Goal: Task Accomplishment & Management: Complete application form

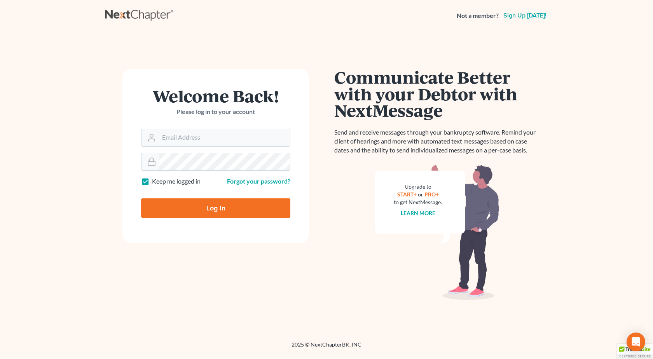
type input "pappas@spjlaw.net"
click at [141, 198] on input "Log In" at bounding box center [215, 207] width 149 height 19
type input "Thinking..."
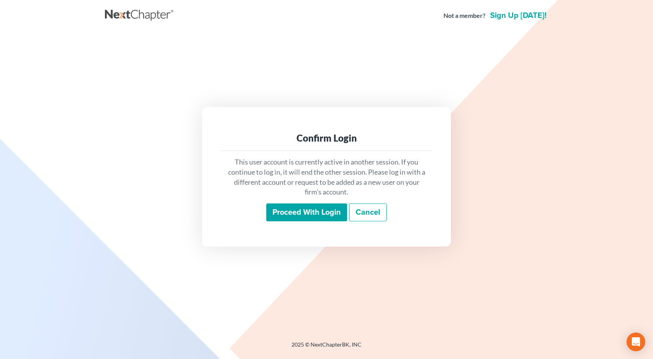
click at [312, 211] on input "Proceed with login" at bounding box center [306, 212] width 81 height 18
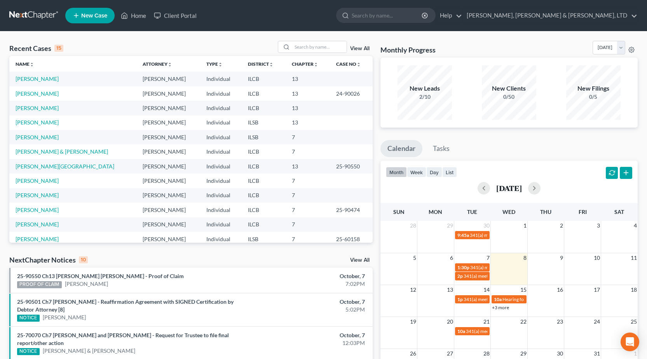
click at [91, 13] on span "New Case" at bounding box center [94, 16] width 26 height 6
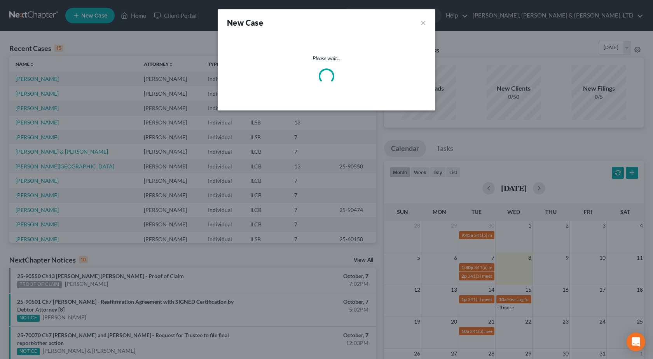
select select "24"
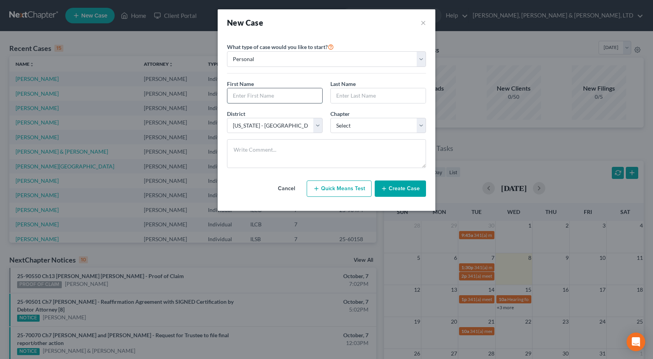
click at [249, 98] on input "text" at bounding box center [274, 95] width 95 height 15
type input "Clarence"
type input "Kersey"
click at [342, 127] on select "Select 7 11 12 13" at bounding box center [378, 126] width 96 height 16
select select "0"
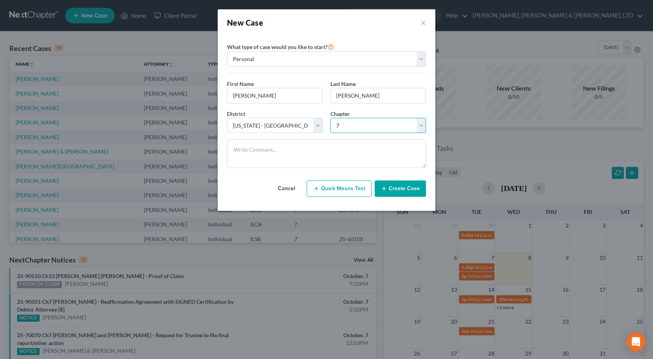
click at [330, 118] on select "Select 7 11 12 13" at bounding box center [378, 126] width 96 height 16
click at [403, 192] on button "Create Case" at bounding box center [399, 188] width 51 height 16
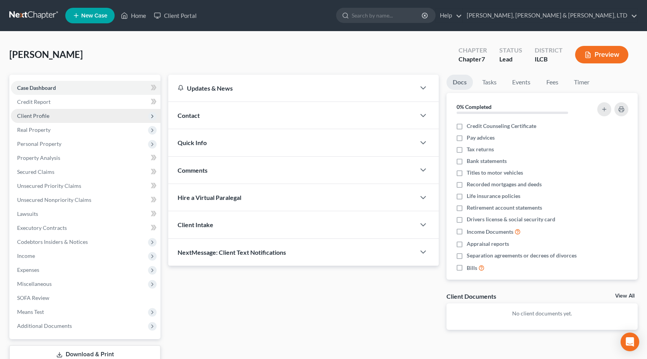
click at [59, 118] on span "Client Profile" at bounding box center [86, 116] width 150 height 14
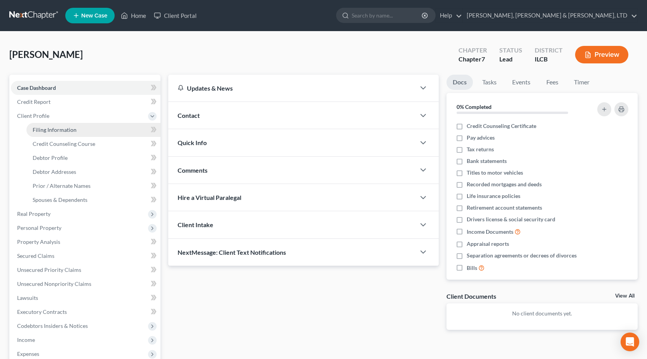
click at [65, 130] on span "Filing Information" at bounding box center [55, 129] width 44 height 7
select select "1"
select select "0"
select select "24"
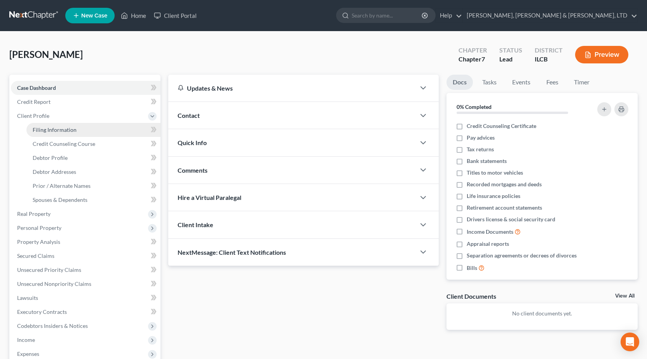
select select "14"
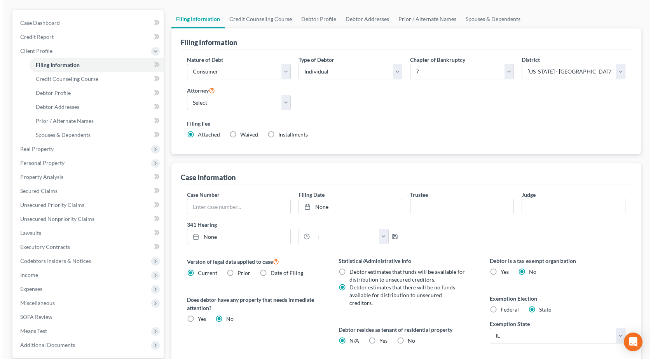
scroll to position [155, 0]
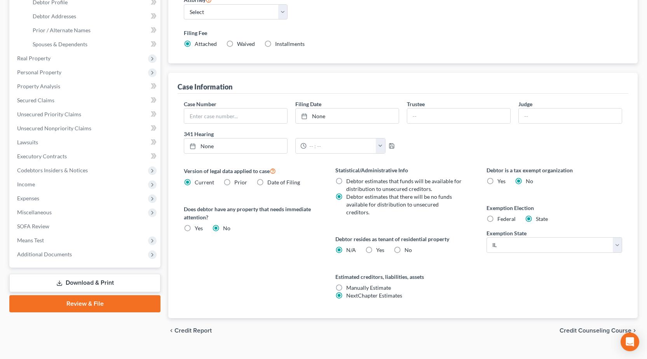
click at [376, 246] on label "Yes Yes" at bounding box center [380, 250] width 8 height 8
click at [379, 246] on input "Yes Yes" at bounding box center [381, 248] width 5 height 5
radio input "true"
radio input "false"
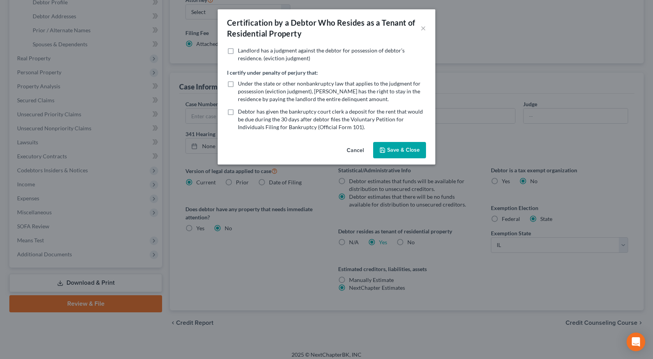
click at [409, 152] on button "Save & Close" at bounding box center [399, 150] width 53 height 16
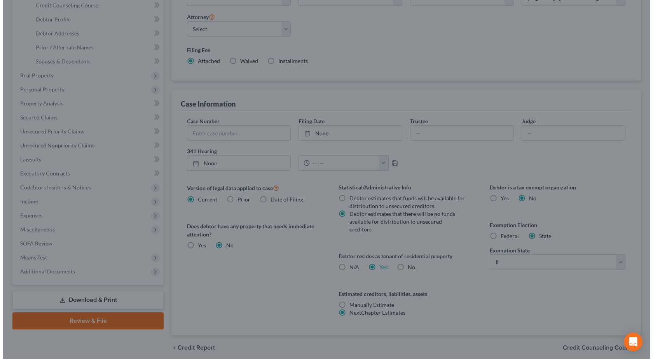
scroll to position [0, 0]
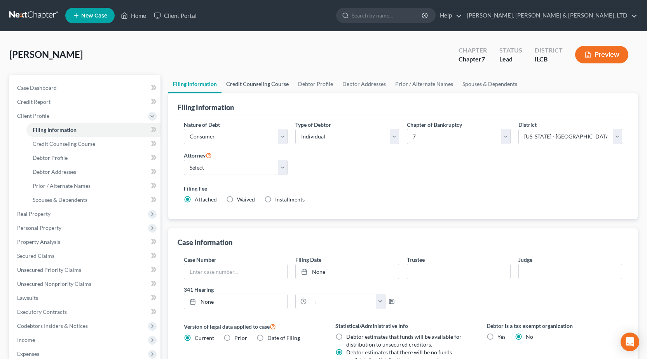
click at [267, 90] on link "Credit Counseling Course" at bounding box center [257, 84] width 72 height 19
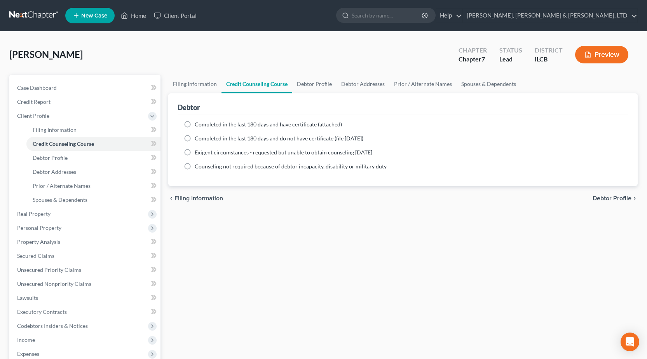
click at [206, 126] on span "Completed in the last 180 days and have certificate (attached)" at bounding box center [268, 124] width 147 height 7
click at [203, 125] on input "Completed in the last 180 days and have certificate (attached)" at bounding box center [200, 122] width 5 height 5
radio input "true"
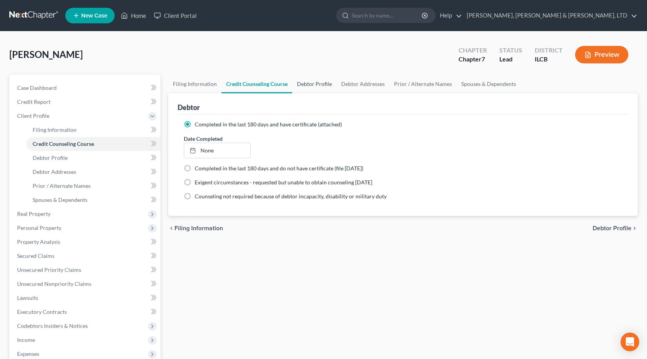
click at [305, 87] on link "Debtor Profile" at bounding box center [314, 84] width 44 height 19
select select "0"
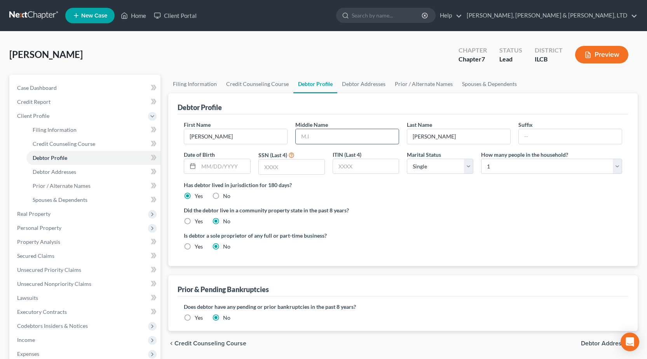
click at [323, 137] on input "text" at bounding box center [347, 136] width 103 height 15
type input "David"
click at [357, 168] on input "text" at bounding box center [366, 166] width 66 height 15
click at [292, 172] on input "text" at bounding box center [292, 166] width 66 height 15
type input "5261"
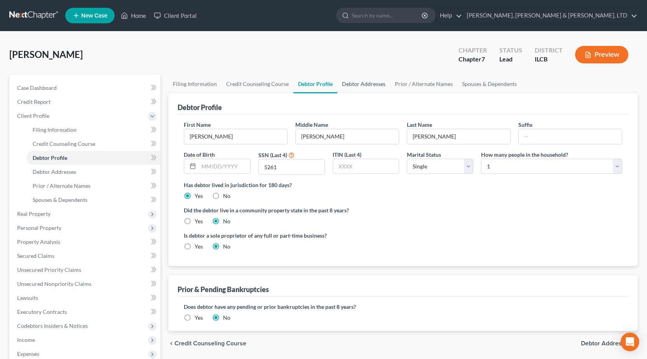
click at [375, 84] on link "Debtor Addresses" at bounding box center [363, 84] width 53 height 19
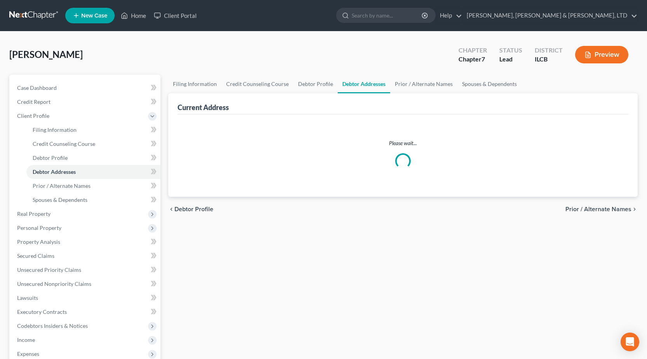
select select "0"
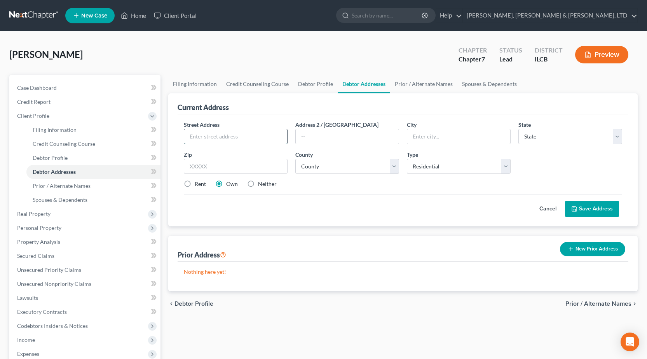
click at [214, 139] on input "text" at bounding box center [235, 136] width 103 height 15
type input "602 S 6th Street"
type input "Mattoon"
select select "14"
type input "61938"
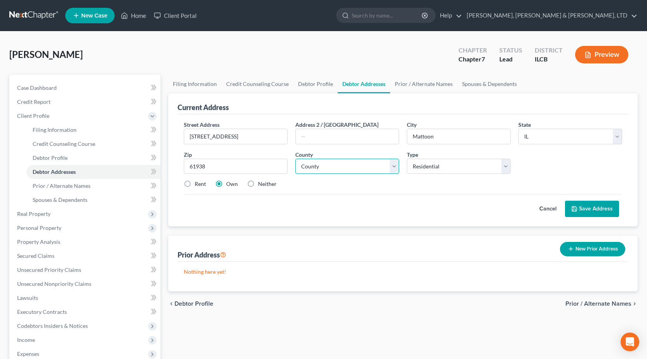
click at [315, 170] on select "County Adams County Alexander County Bond County Boone County Brown County Bure…" at bounding box center [347, 166] width 104 height 16
select select "14"
click at [295, 158] on select "County Adams County Alexander County Bond County Boone County Brown County Bure…" at bounding box center [347, 166] width 104 height 16
click at [195, 185] on label "Rent" at bounding box center [200, 184] width 11 height 8
click at [198, 185] on input "Rent" at bounding box center [200, 182] width 5 height 5
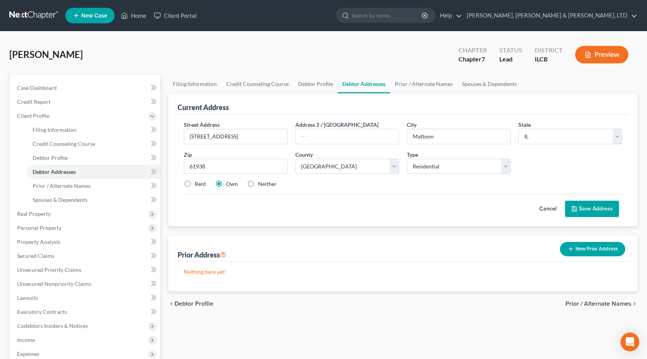
radio input "true"
click at [588, 209] on button "Save Address" at bounding box center [592, 208] width 54 height 16
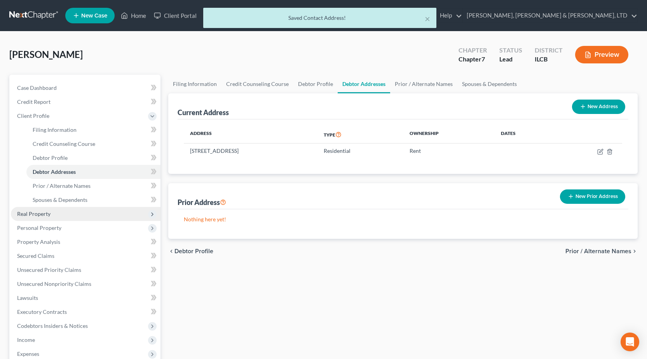
click at [52, 214] on span "Real Property" at bounding box center [86, 214] width 150 height 14
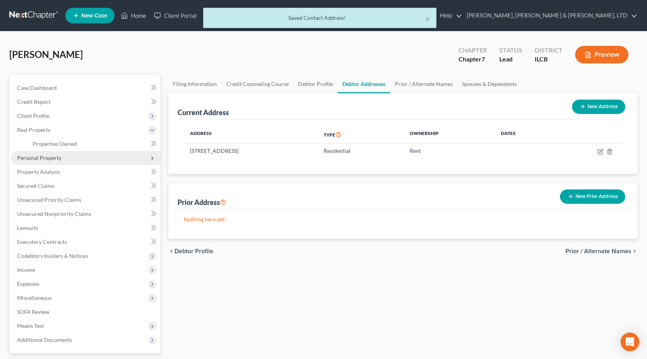
click at [46, 161] on span "Personal Property" at bounding box center [86, 158] width 150 height 14
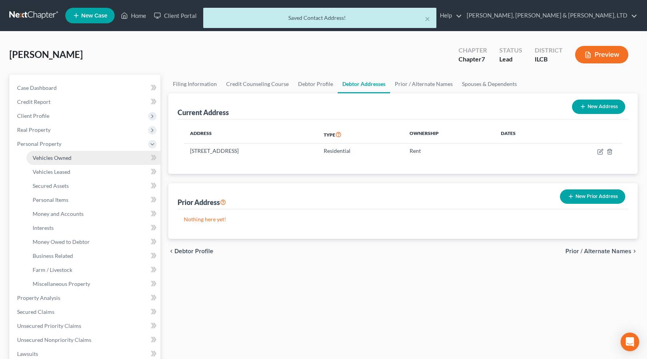
click at [47, 158] on span "Vehicles Owned" at bounding box center [52, 157] width 39 height 7
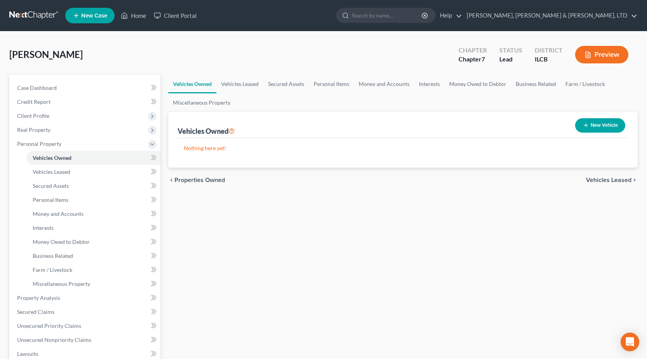
click at [599, 127] on button "New Vehicle" at bounding box center [600, 125] width 50 height 14
select select "0"
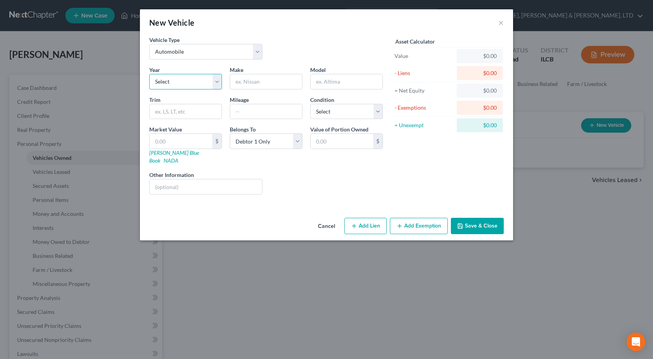
click at [173, 78] on select "Select 2026 2025 2024 2023 2022 2021 2020 2019 2018 2017 2016 2015 2014 2013 20…" at bounding box center [185, 82] width 73 height 16
click at [149, 74] on select "Select 2026 2025 2024 2023 2022 2021 2020 2019 2018 2017 2016 2015 2014 2013 20…" at bounding box center [185, 82] width 73 height 16
click at [175, 81] on select "Select 2026 2025 2024 2023 2022 2021 2020 2019 2018 2017 2016 2015 2014 2013 20…" at bounding box center [185, 82] width 73 height 16
select select "18"
click at [149, 74] on select "Select 2026 2025 2024 2023 2022 2021 2020 2019 2018 2017 2016 2015 2014 2013 20…" at bounding box center [185, 82] width 73 height 16
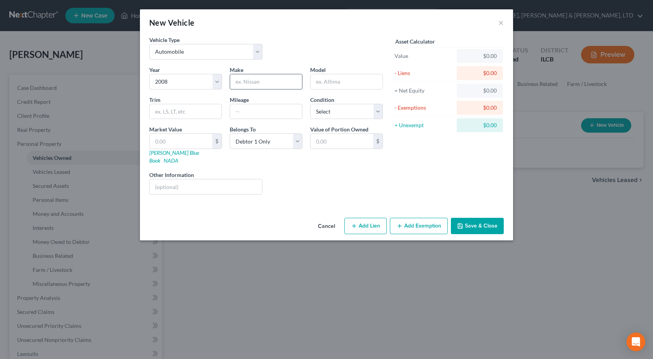
click at [254, 84] on input "text" at bounding box center [266, 81] width 72 height 15
type input "Nissan"
type input "Versa"
click at [254, 113] on input "text" at bounding box center [266, 111] width 72 height 15
type input "142500"
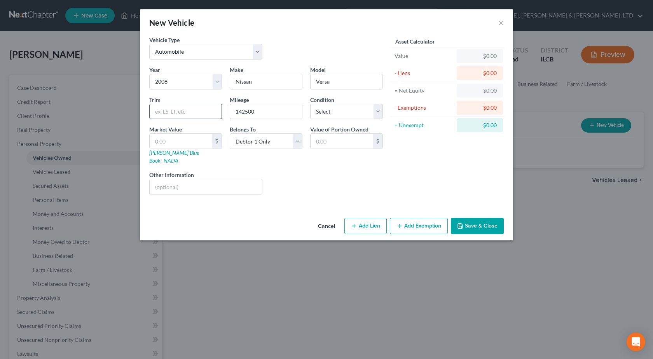
click at [169, 113] on input "text" at bounding box center [186, 111] width 72 height 15
click at [344, 113] on select "Select Excellent Very Good Good Fair Poor" at bounding box center [346, 112] width 73 height 16
select select "2"
click at [310, 104] on select "Select Excellent Very Good Good Fair Poor" at bounding box center [346, 112] width 73 height 16
click at [195, 146] on input "text" at bounding box center [181, 141] width 63 height 15
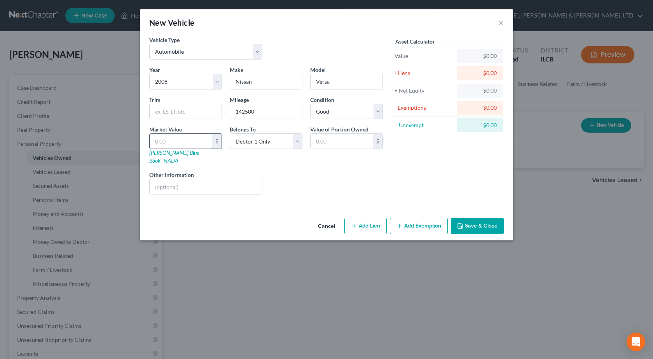
type input "1"
type input "1.00"
type input "19"
type input "19.00"
type input "190"
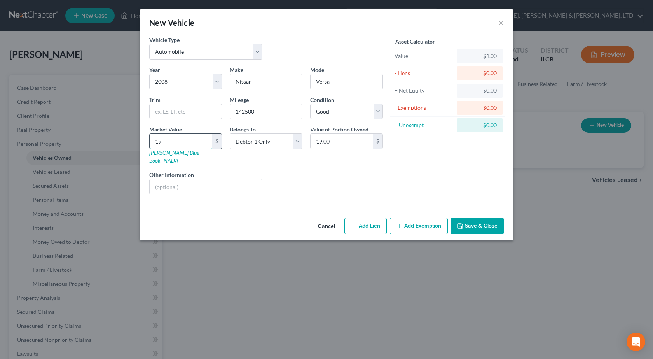
type input "190.00"
type input "1909"
type input "1,909.00"
type input "1,909"
click at [434, 191] on div "Asset Calculator Value $1,909.00 - Liens $0.00 = Net Equity $1.00 - Exemptions …" at bounding box center [447, 118] width 121 height 165
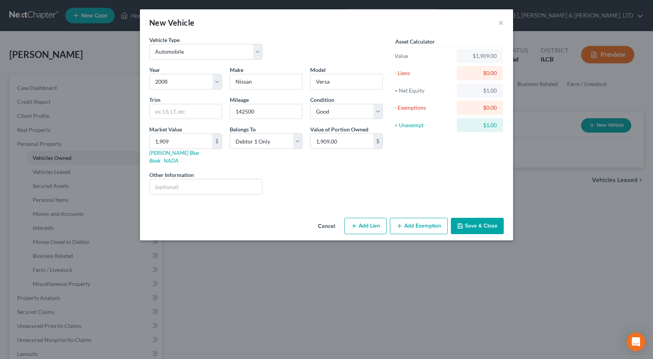
click at [489, 218] on button "Save & Close" at bounding box center [477, 226] width 53 height 16
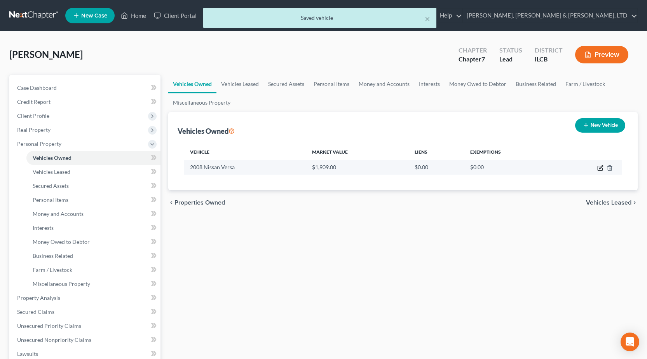
click at [597, 167] on icon "button" at bounding box center [599, 168] width 5 height 5
select select "0"
select select "18"
select select "2"
select select "0"
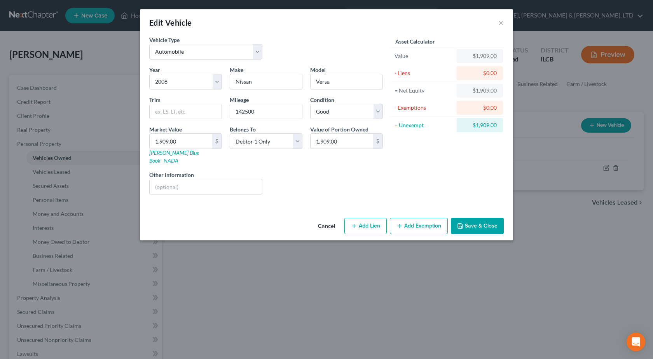
click at [411, 218] on button "Add Exemption" at bounding box center [419, 226] width 58 height 16
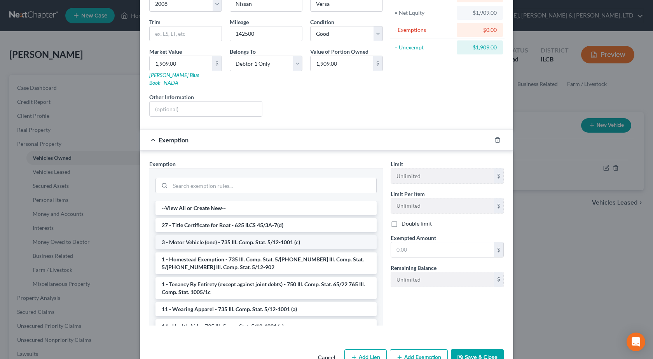
click at [216, 236] on li "3 - Motor Vehicle (one) - 735 Ill. Comp. Stat. 5/12-1001 (c)" at bounding box center [265, 242] width 221 height 14
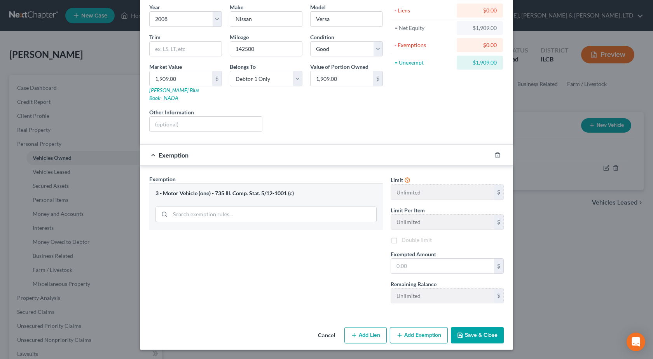
scroll to position [55, 0]
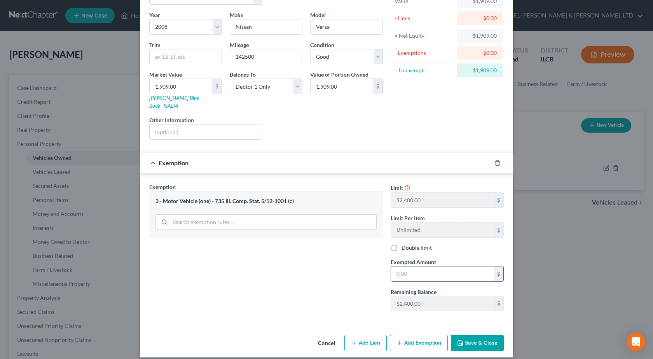
click at [409, 266] on input "text" at bounding box center [442, 273] width 103 height 15
type input "2,400"
click at [469, 334] on button "Save & Close" at bounding box center [477, 342] width 53 height 16
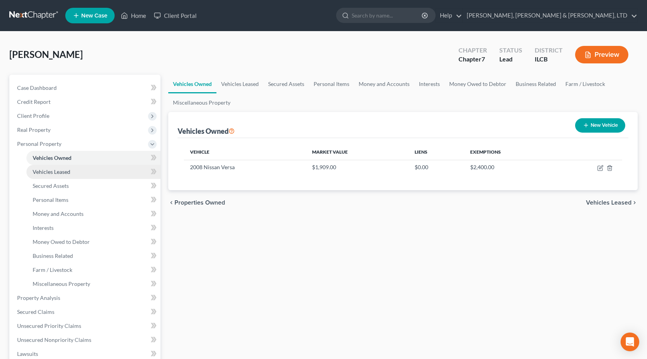
click at [52, 168] on link "Vehicles Leased" at bounding box center [93, 172] width 134 height 14
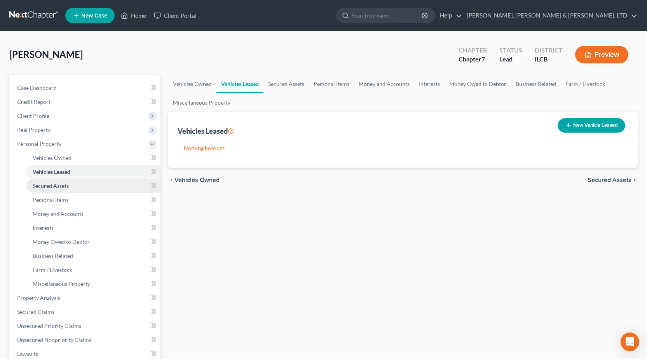
click at [63, 191] on link "Secured Assets" at bounding box center [93, 186] width 134 height 14
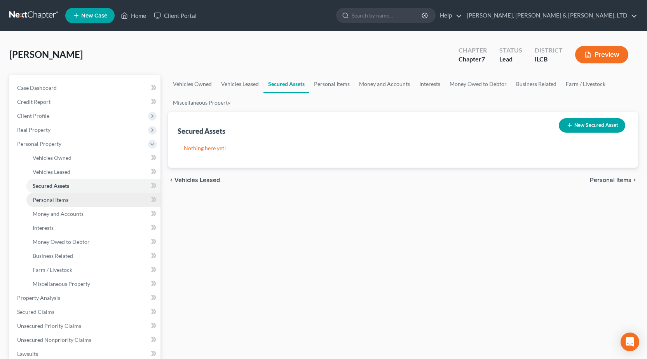
click at [42, 200] on span "Personal Items" at bounding box center [51, 199] width 36 height 7
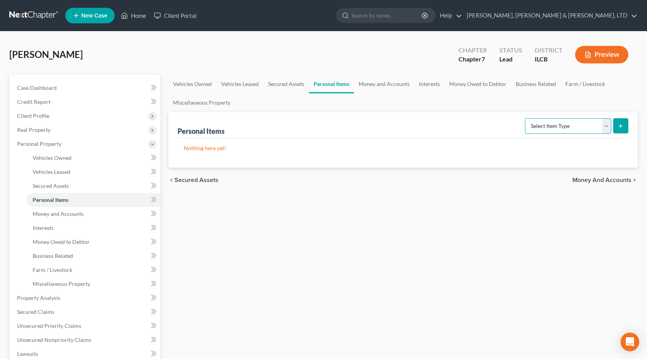
click at [570, 125] on select "Select Item Type Clothing Collectibles Of Value Electronics Firearms Household …" at bounding box center [568, 126] width 86 height 16
select select "clothing"
click at [526, 118] on select "Select Item Type Clothing Collectibles Of Value Electronics Firearms Household …" at bounding box center [568, 126] width 86 height 16
click at [624, 127] on button "submit" at bounding box center [620, 125] width 15 height 15
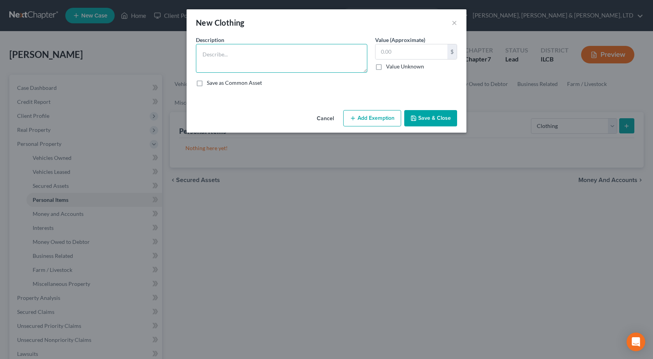
click at [303, 61] on textarea at bounding box center [281, 58] width 171 height 29
type textarea "General Clothing"
type input "250"
click at [382, 116] on button "Add Exemption" at bounding box center [372, 118] width 58 height 16
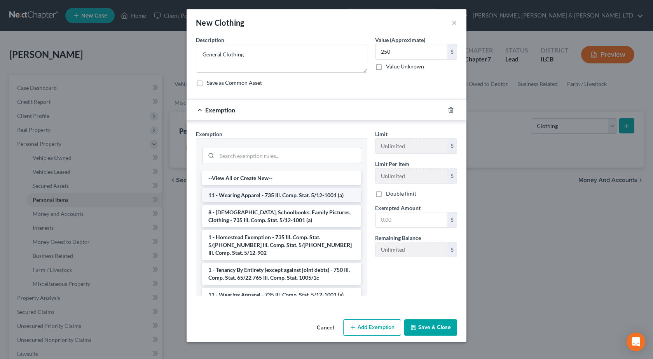
click at [266, 197] on li "11 - Wearing Apparel - 735 Ill. Comp. Stat. 5/12-1001 (a)" at bounding box center [281, 195] width 159 height 14
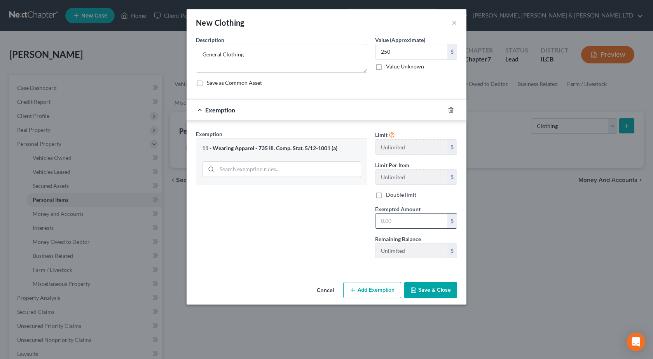
click at [386, 221] on input "text" at bounding box center [411, 220] width 72 height 15
type input "250"
drag, startPoint x: 427, startPoint y: 288, endPoint x: 439, endPoint y: 287, distance: 12.5
click at [426, 289] on button "Save & Close" at bounding box center [430, 290] width 53 height 16
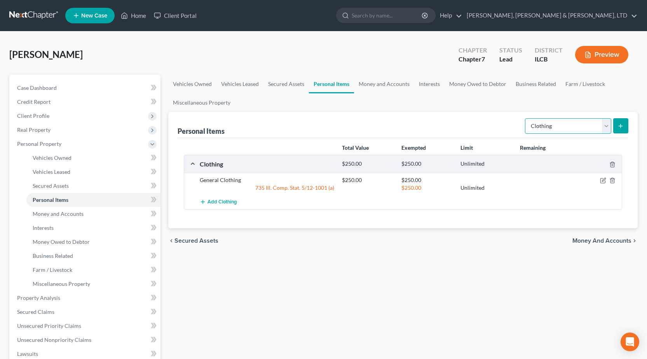
click at [584, 127] on select "Select Item Type Clothing Collectibles Of Value Electronics Firearms Household …" at bounding box center [568, 126] width 86 height 16
select select "collectibles_of_value"
click at [526, 118] on select "Select Item Type Clothing Collectibles Of Value Electronics Firearms Household …" at bounding box center [568, 126] width 86 height 16
click at [618, 125] on icon "submit" at bounding box center [620, 126] width 6 height 6
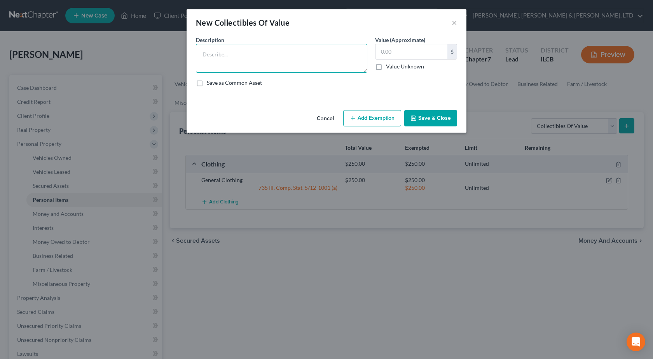
click at [236, 54] on textarea at bounding box center [281, 58] width 171 height 29
click at [242, 63] on textarea at bounding box center [281, 58] width 171 height 29
type textarea "State Park Quarters"
click at [412, 50] on input "text" at bounding box center [411, 51] width 72 height 15
type input "25"
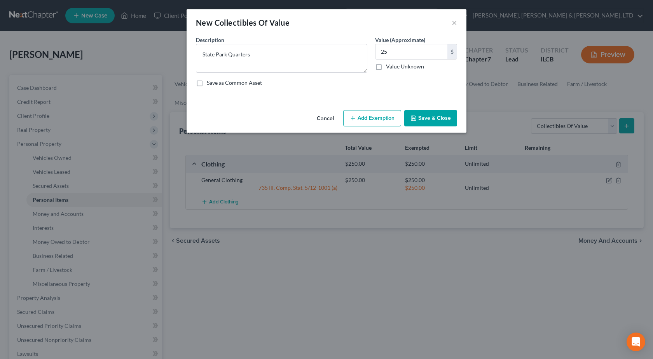
click at [387, 117] on button "Add Exemption" at bounding box center [372, 118] width 58 height 16
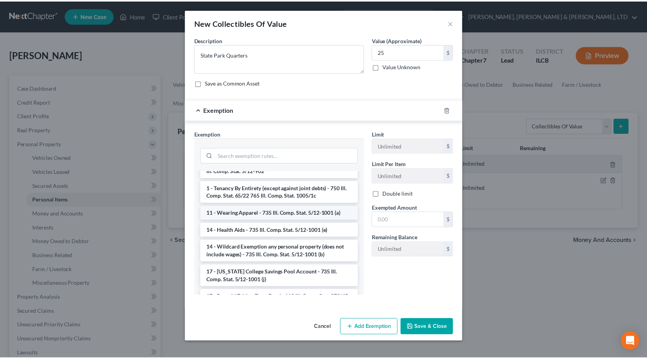
scroll to position [78, 0]
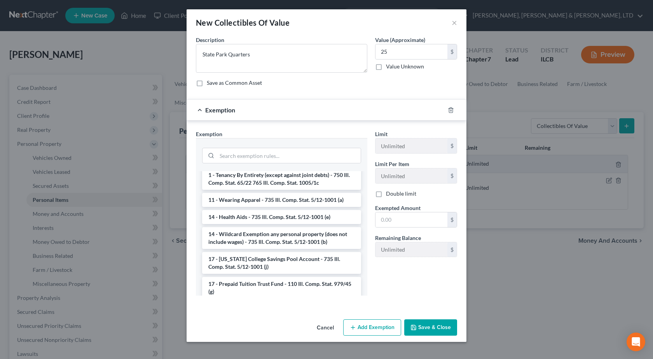
click at [248, 232] on li "14 - Wildcard Exemption any personal property (does not include wages) - 735 Il…" at bounding box center [281, 238] width 159 height 22
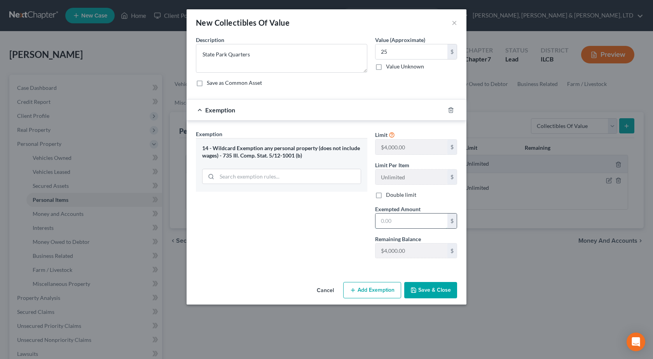
click at [399, 223] on input "text" at bounding box center [411, 220] width 72 height 15
type input "25"
click at [360, 239] on div "Exemption Set must be selected for CA. Exemption * 14 - Wildcard Exemption any …" at bounding box center [281, 197] width 179 height 134
click at [420, 283] on button "Save & Close" at bounding box center [430, 290] width 53 height 16
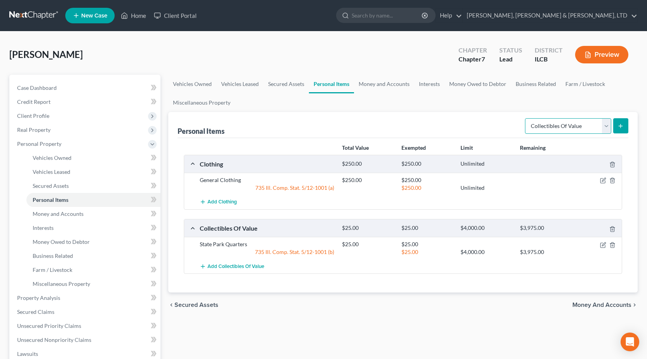
click at [586, 133] on select "Select Item Type Clothing Collectibles Of Value Electronics Firearms Household …" at bounding box center [568, 126] width 86 height 16
select select "electronics"
click at [526, 118] on select "Select Item Type Clothing Collectibles Of Value Electronics Firearms Household …" at bounding box center [568, 126] width 86 height 16
click at [617, 123] on button "submit" at bounding box center [620, 125] width 15 height 15
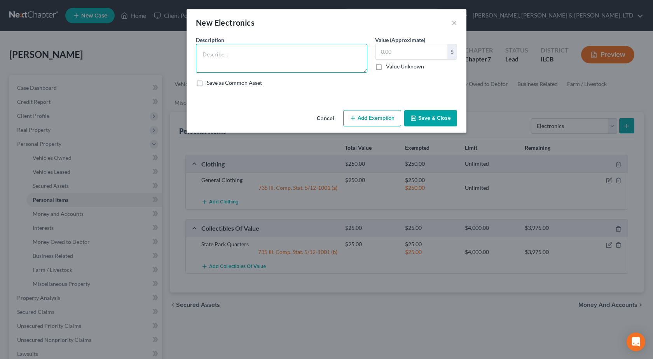
click at [311, 59] on textarea at bounding box center [281, 58] width 171 height 29
type textarea "TV, Cellphone"
click at [423, 56] on input "text" at bounding box center [411, 51] width 72 height 15
drag, startPoint x: 402, startPoint y: 54, endPoint x: 353, endPoint y: 52, distance: 49.4
click at [352, 52] on div "Description * TV, Cellphone Value (Approximate) 150.00 $ Value Unknown Balance …" at bounding box center [326, 64] width 269 height 57
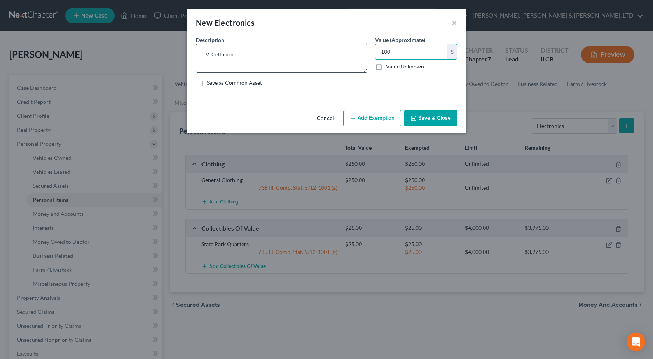
type input "100"
click at [207, 54] on textarea "TV, Cellphone" at bounding box center [281, 58] width 171 height 29
type textarea "TV (going bad), Cellphone"
click at [355, 120] on icon "button" at bounding box center [353, 118] width 6 height 6
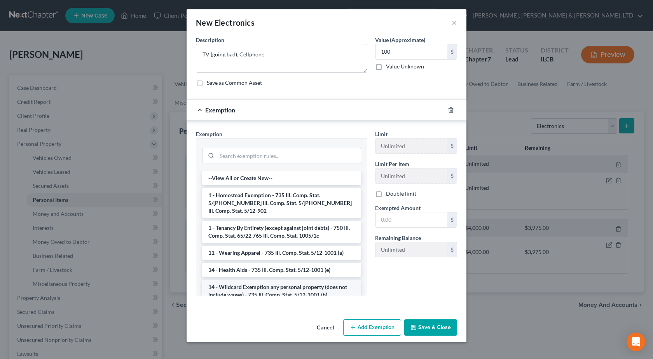
click at [293, 281] on li "14 - Wildcard Exemption any personal property (does not include wages) - 735 Il…" at bounding box center [281, 291] width 159 height 22
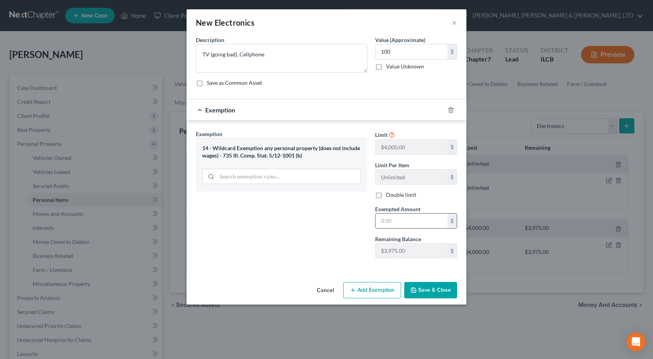
click at [389, 219] on input "text" at bounding box center [411, 220] width 72 height 15
type input "100"
click at [431, 286] on button "Save & Close" at bounding box center [430, 290] width 53 height 16
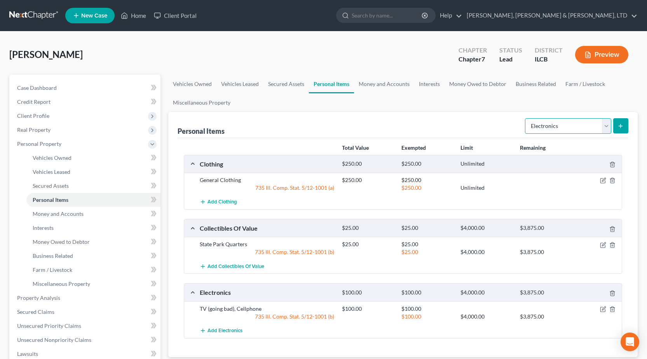
click at [558, 124] on select "Select Item Type Clothing Collectibles Of Value Electronics Firearms Household …" at bounding box center [568, 126] width 86 height 16
select select "firearms"
click at [526, 118] on select "Select Item Type Clothing Collectibles Of Value Electronics Firearms Household …" at bounding box center [568, 126] width 86 height 16
click at [619, 125] on icon "submit" at bounding box center [620, 126] width 6 height 6
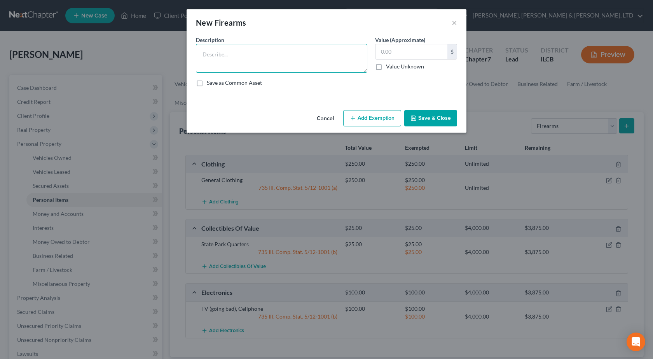
click at [292, 60] on textarea at bounding box center [281, 58] width 171 height 29
click at [455, 22] on button "×" at bounding box center [453, 22] width 5 height 9
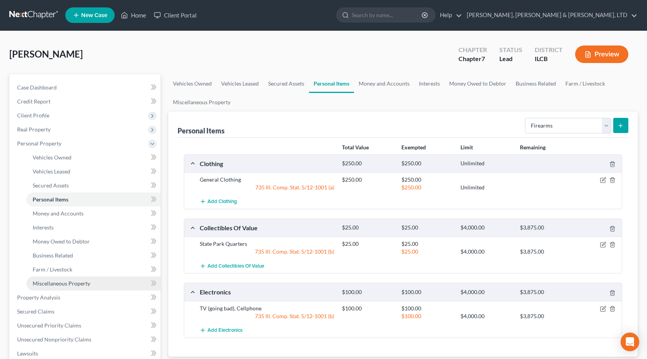
scroll to position [155, 0]
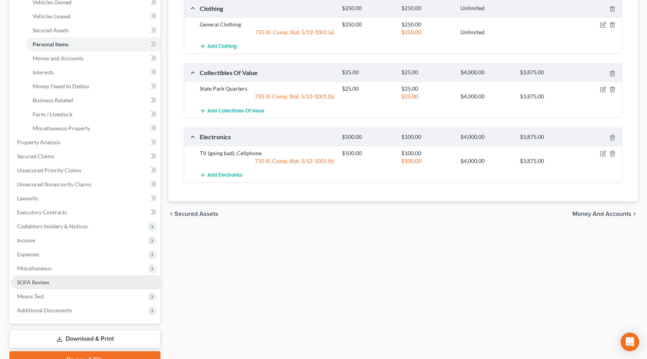
click at [40, 283] on span "SOFA Review" at bounding box center [33, 282] width 32 height 7
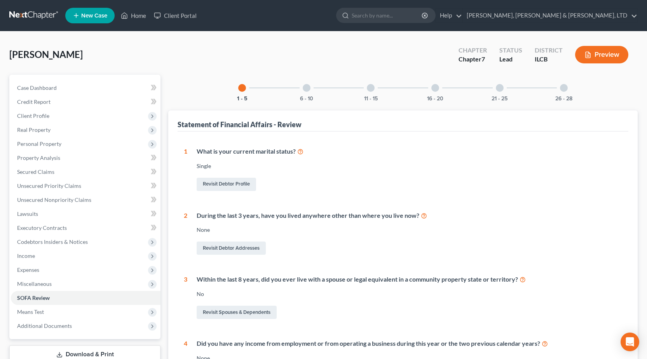
click at [309, 90] on div at bounding box center [307, 88] width 8 height 8
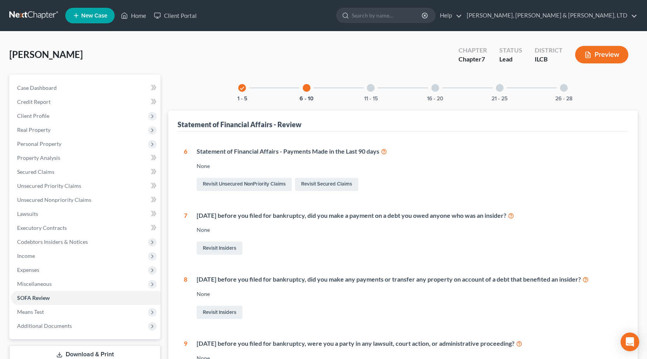
click at [377, 93] on div "11 - 15" at bounding box center [370, 88] width 26 height 26
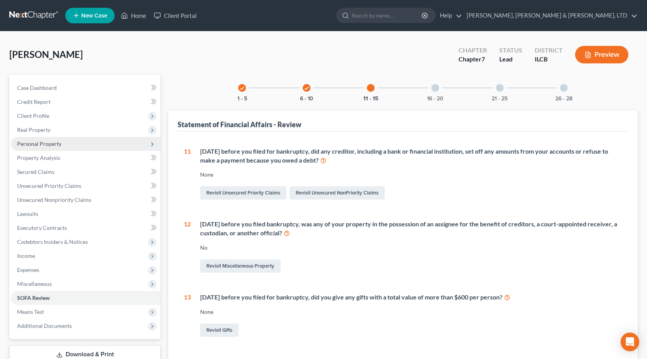
click at [50, 142] on span "Personal Property" at bounding box center [39, 143] width 44 height 7
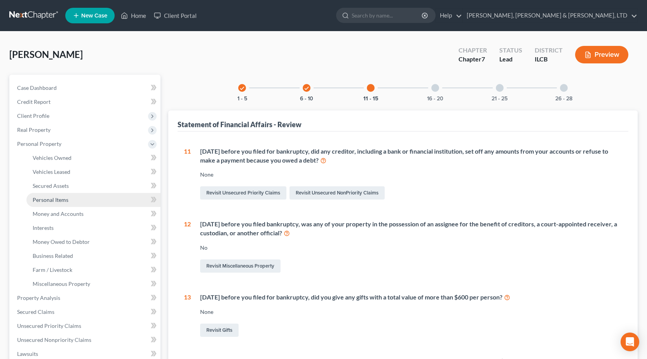
click at [52, 200] on span "Personal Items" at bounding box center [51, 199] width 36 height 7
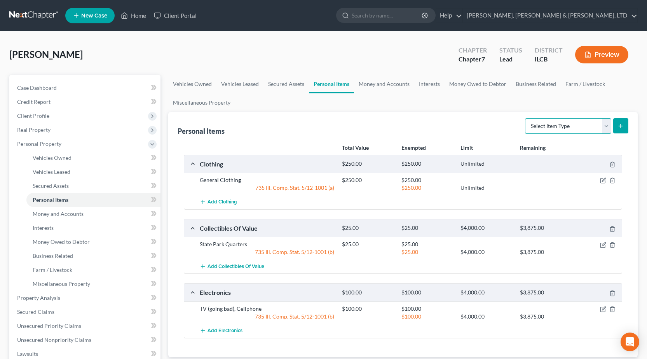
click at [545, 124] on select "Select Item Type Clothing Collectibles Of Value Electronics Firearms Household …" at bounding box center [568, 126] width 86 height 16
select select "firearms"
click at [526, 118] on select "Select Item Type Clothing Collectibles Of Value Electronics Firearms Household …" at bounding box center [568, 126] width 86 height 16
click at [622, 119] on button "submit" at bounding box center [620, 125] width 15 height 15
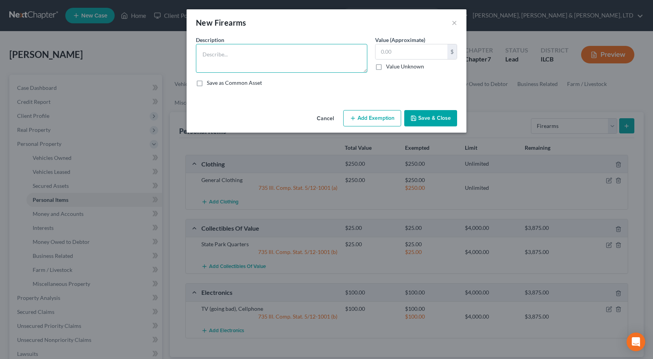
click at [230, 58] on textarea at bounding box center [281, 58] width 171 height 29
type textarea ".38 special, AR-15, .22 rifle"
click at [409, 52] on input "text" at bounding box center [411, 51] width 72 height 15
type input "1,000"
click at [369, 121] on button "Add Exemption" at bounding box center [372, 118] width 58 height 16
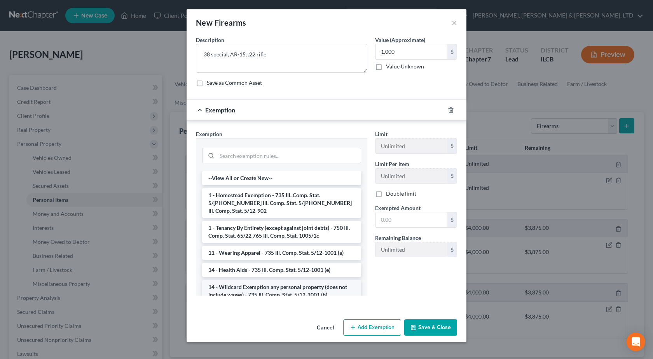
click at [269, 289] on li "14 - Wildcard Exemption any personal property (does not include wages) - 735 Il…" at bounding box center [281, 291] width 159 height 22
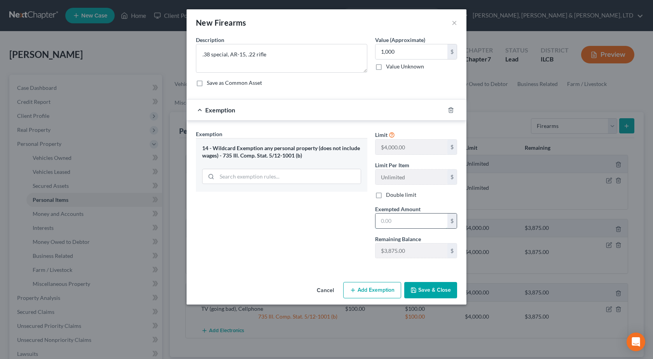
click at [403, 219] on input "text" at bounding box center [411, 220] width 72 height 15
type input "1,000"
click at [419, 294] on button "Save & Close" at bounding box center [430, 290] width 53 height 16
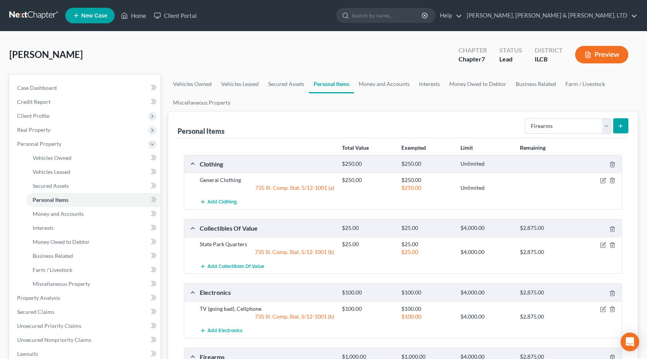
click at [594, 115] on div "Select Item Type Clothing Collectibles Of Value Electronics Firearms Household …" at bounding box center [575, 125] width 106 height 21
drag, startPoint x: 589, startPoint y: 123, endPoint x: 584, endPoint y: 112, distance: 11.8
click at [588, 120] on select "Select Item Type Clothing Collectibles Of Value Electronics Firearms Household …" at bounding box center [568, 126] width 86 height 16
select select "household_goods"
click at [526, 118] on select "Select Item Type Clothing Collectibles Of Value Electronics Firearms Household …" at bounding box center [568, 126] width 86 height 16
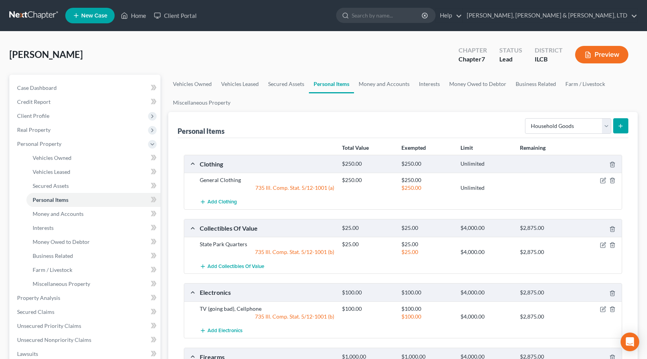
click at [622, 125] on icon "submit" at bounding box center [620, 126] width 6 height 6
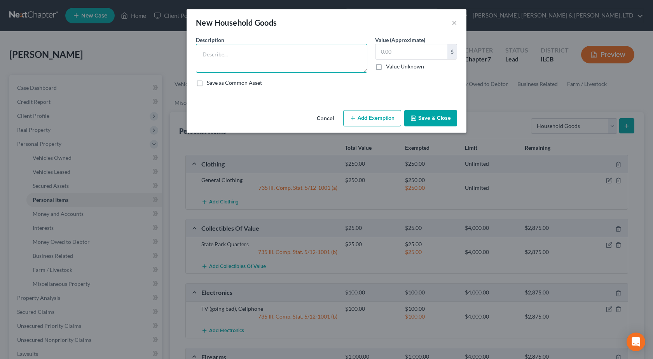
drag, startPoint x: 282, startPoint y: 57, endPoint x: 281, endPoint y: 53, distance: 4.3
click at [281, 54] on textarea at bounding box center [281, 58] width 171 height 29
drag, startPoint x: 337, startPoint y: 56, endPoint x: 260, endPoint y: 65, distance: 77.9
click at [261, 65] on textarea "Bed, (2) Nightstands, (2) Dressers, Loveseat, Recliner, Endtable, TV Stand," at bounding box center [281, 58] width 171 height 29
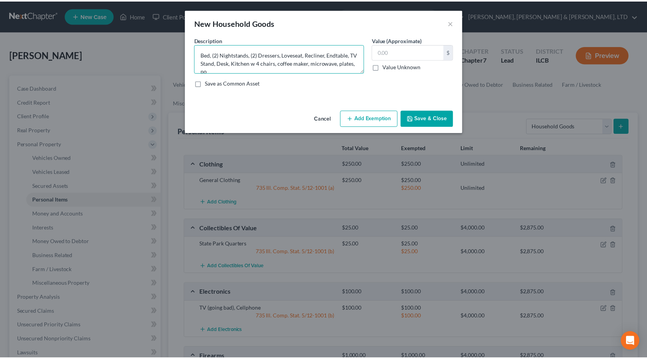
scroll to position [2, 0]
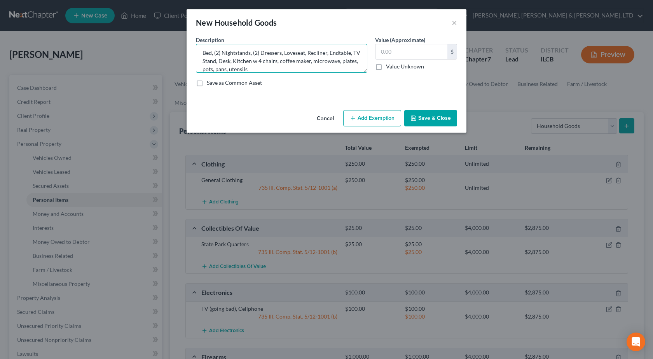
click at [276, 67] on textarea "Bed, (2) Nightstands, (2) Dressers, Loveseat, Recliner, Endtable, TV Stand, Des…" at bounding box center [281, 58] width 171 height 29
click at [397, 57] on input "text" at bounding box center [411, 51] width 72 height 15
drag, startPoint x: 338, startPoint y: 53, endPoint x: 379, endPoint y: 44, distance: 41.8
click at [340, 52] on textarea "Bed, (2) Nightstands, (2) Dressers, Loveseat, Recliner, Endtable, TV Stand, Des…" at bounding box center [281, 58] width 171 height 29
type textarea "Bed, (2) Nightstands, (2) Dressers, Loveseat, Recliner, End-table, TV Stand, De…"
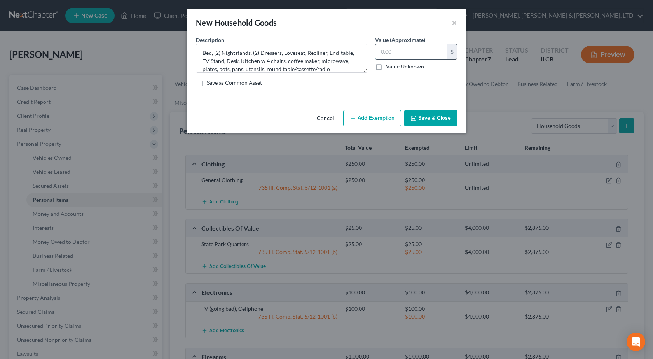
drag, startPoint x: 406, startPoint y: 54, endPoint x: 402, endPoint y: 54, distance: 4.3
click at [402, 55] on input "text" at bounding box center [411, 51] width 72 height 15
type input "800"
click at [383, 124] on button "Add Exemption" at bounding box center [372, 118] width 58 height 16
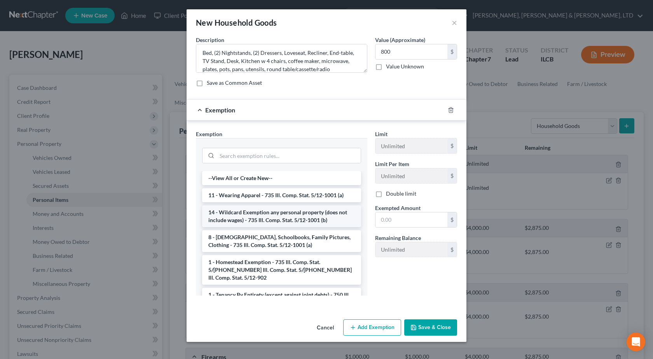
click at [261, 221] on li "14 - Wildcard Exemption any personal property (does not include wages) - 735 Il…" at bounding box center [281, 216] width 159 height 22
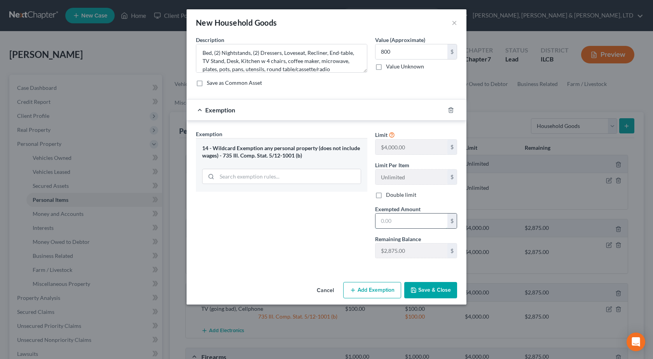
click at [396, 219] on input "text" at bounding box center [411, 220] width 72 height 15
type input "800"
click at [437, 296] on button "Save & Close" at bounding box center [430, 290] width 53 height 16
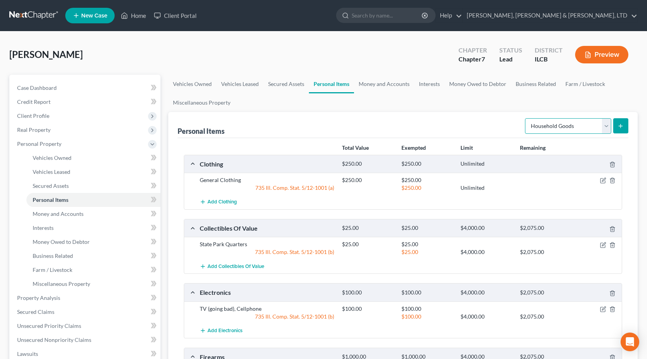
click at [566, 122] on select "Select Item Type Clothing Collectibles Of Value Electronics Firearms Household …" at bounding box center [568, 126] width 86 height 16
select select "jewelry"
click at [526, 118] on select "Select Item Type Clothing Collectibles Of Value Electronics Firearms Household …" at bounding box center [568, 126] width 86 height 16
click at [616, 128] on button "submit" at bounding box center [620, 125] width 15 height 15
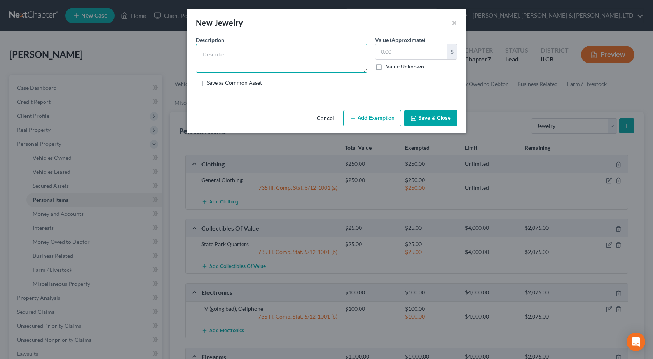
click at [242, 62] on textarea at bounding box center [281, 58] width 171 height 29
type textarea "Reading Glasses"
click at [383, 45] on input "text" at bounding box center [411, 51] width 72 height 15
type input "5"
click at [368, 119] on button "Add Exemption" at bounding box center [372, 118] width 58 height 16
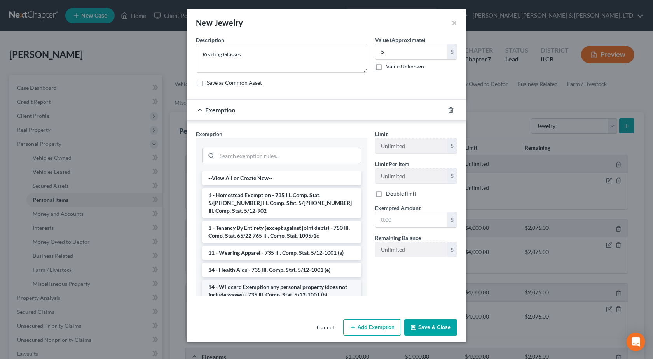
drag, startPoint x: 236, startPoint y: 289, endPoint x: 240, endPoint y: 284, distance: 6.6
click at [236, 289] on li "14 - Wildcard Exemption any personal property (does not include wages) - 735 Il…" at bounding box center [281, 291] width 159 height 22
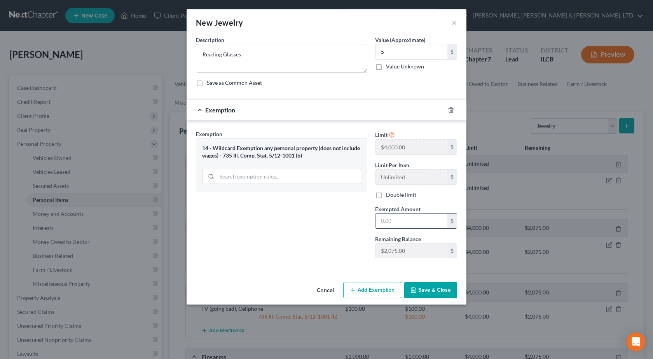
click at [411, 221] on input "text" at bounding box center [411, 220] width 72 height 15
drag, startPoint x: 411, startPoint y: 221, endPoint x: 330, endPoint y: 215, distance: 80.6
click at [330, 218] on div "Exemption Set must be selected for CA. Exemption * 14 - Wildcard Exemption any …" at bounding box center [326, 197] width 269 height 135
type input "100"
click at [248, 53] on textarea "Reading Glasses" at bounding box center [281, 58] width 171 height 29
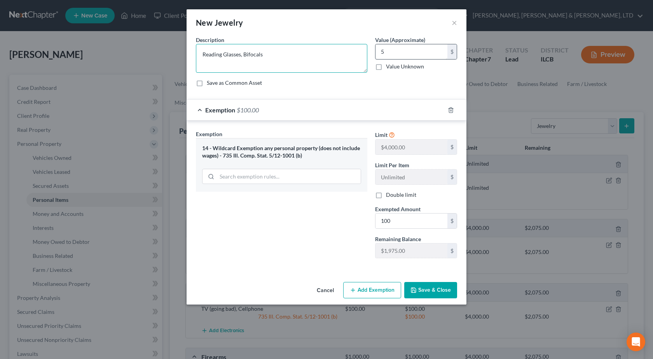
type textarea "Reading Glasses, Bifocals"
click at [389, 51] on input "5" at bounding box center [411, 51] width 72 height 15
type input "100"
click at [452, 111] on icon "button" at bounding box center [450, 109] width 3 height 5
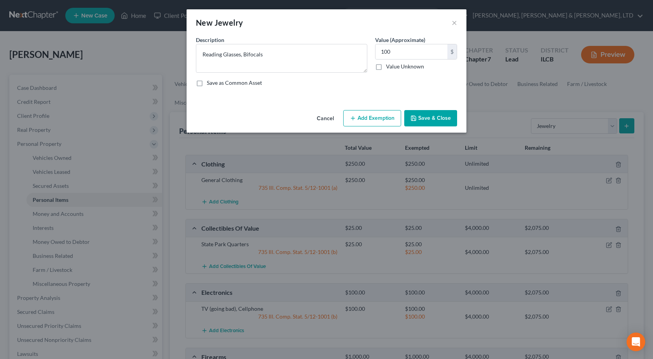
click at [380, 118] on button "Add Exemption" at bounding box center [372, 118] width 58 height 16
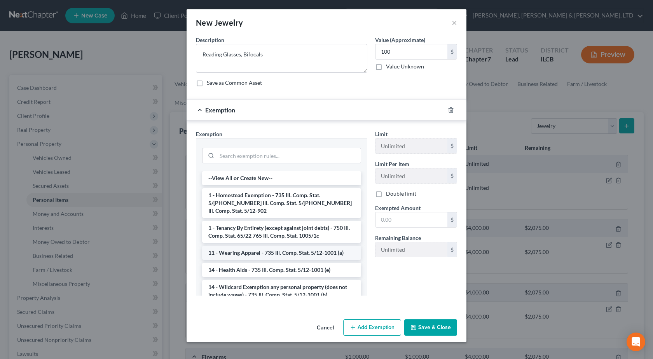
click at [264, 246] on li "11 - Wearing Apparel - 735 Ill. Comp. Stat. 5/12-1001 (a)" at bounding box center [281, 252] width 159 height 14
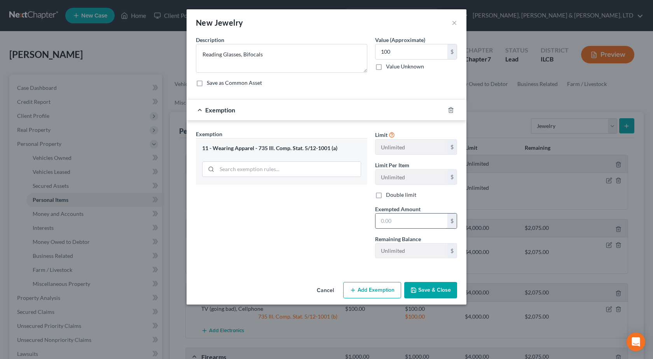
click at [406, 218] on input "text" at bounding box center [411, 220] width 72 height 15
type input "100"
click at [430, 294] on button "Save & Close" at bounding box center [430, 290] width 53 height 16
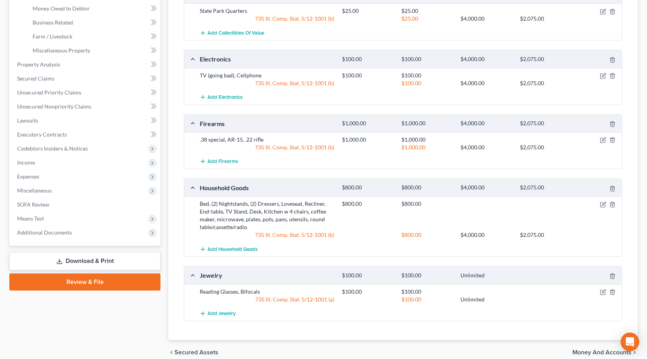
scroll to position [78, 0]
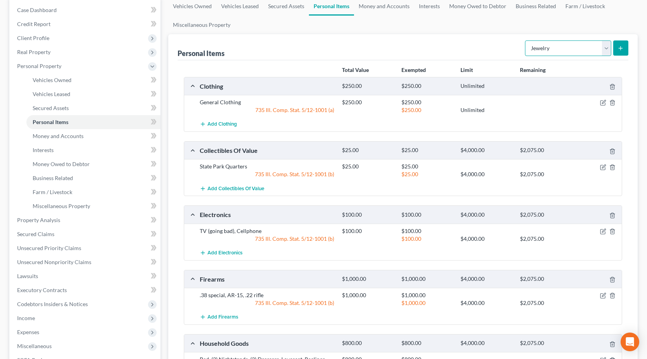
click at [568, 47] on select "Select Item Type Clothing Collectibles Of Value Electronics Firearms Household …" at bounding box center [568, 48] width 86 height 16
select select "pets"
click at [526, 40] on select "Select Item Type Clothing Collectibles Of Value Electronics Firearms Household …" at bounding box center [568, 48] width 86 height 16
click at [623, 47] on icon "submit" at bounding box center [620, 48] width 6 height 6
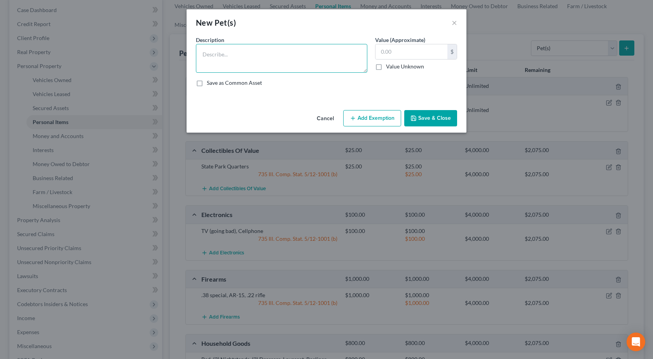
click at [336, 57] on textarea at bounding box center [281, 58] width 171 height 29
type textarea "Dog"
drag, startPoint x: 440, startPoint y: 117, endPoint x: 447, endPoint y: 111, distance: 9.4
click at [440, 117] on button "Save & Close" at bounding box center [430, 118] width 53 height 16
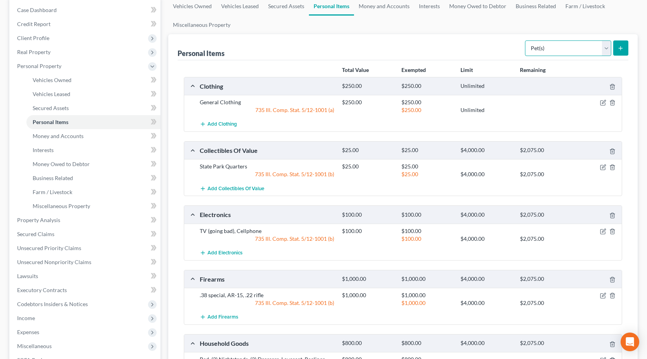
click at [595, 50] on select "Select Item Type Clothing Collectibles Of Value Electronics Firearms Household …" at bounding box center [568, 48] width 86 height 16
select select "sports_and_hobby_equipment"
click at [526, 40] on select "Select Item Type Clothing Collectibles Of Value Electronics Firearms Household …" at bounding box center [568, 48] width 86 height 16
click at [623, 50] on icon "submit" at bounding box center [620, 48] width 6 height 6
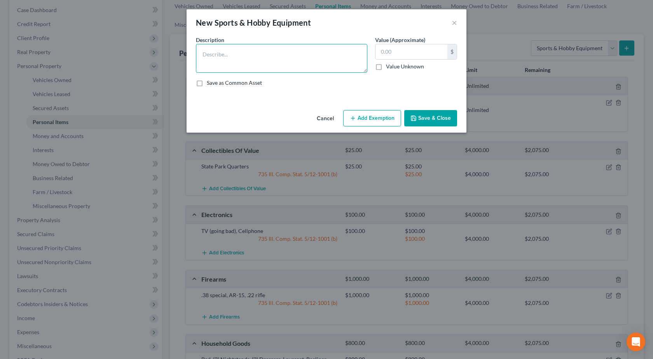
click at [246, 56] on textarea at bounding box center [281, 58] width 171 height 29
type textarea "Golf Clubs"
click at [410, 51] on input "text" at bounding box center [411, 51] width 72 height 15
type input "100"
click at [375, 123] on button "Add Exemption" at bounding box center [372, 118] width 58 height 16
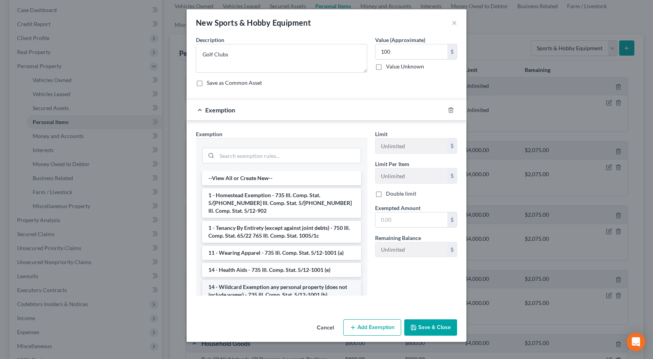
click at [251, 281] on li "14 - Wildcard Exemption any personal property (does not include wages) - 735 Il…" at bounding box center [281, 291] width 159 height 22
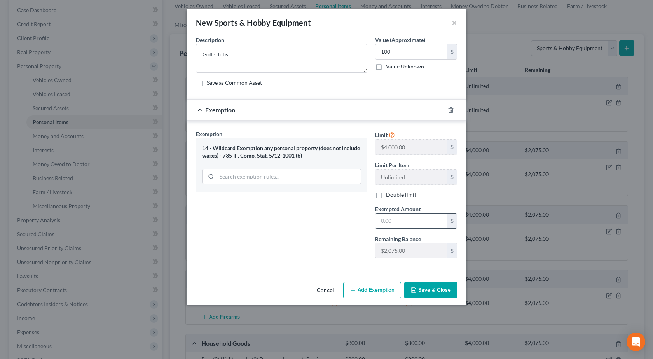
click at [423, 218] on input "text" at bounding box center [411, 220] width 72 height 15
type input "100"
click at [426, 287] on button "Save & Close" at bounding box center [430, 290] width 53 height 16
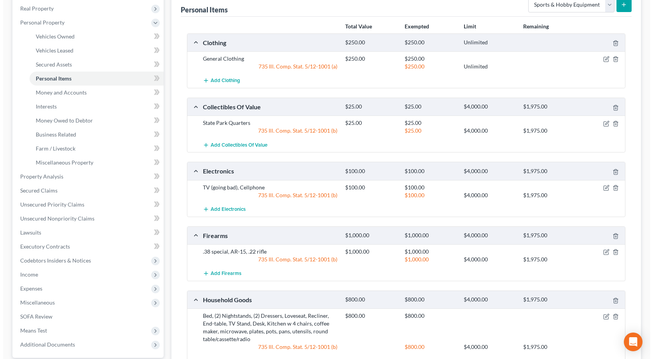
scroll to position [0, 0]
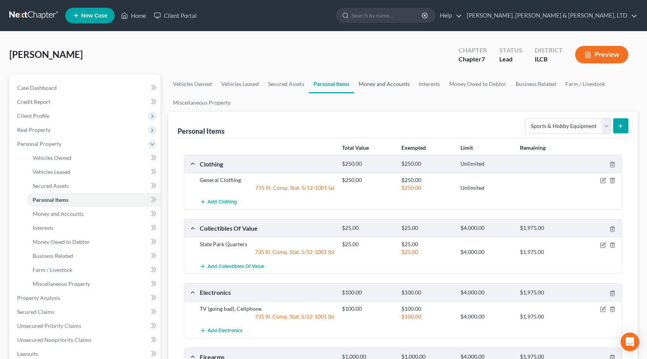
click at [393, 85] on link "Money and Accounts" at bounding box center [384, 84] width 60 height 19
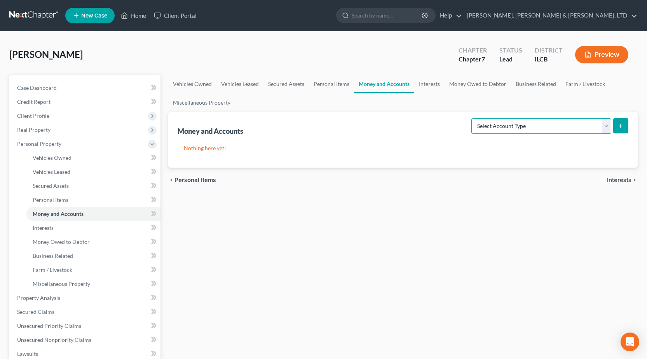
click at [499, 125] on select "Select Account Type Brokerage Cash on Hand Certificates of Deposit Checking Acc…" at bounding box center [541, 126] width 140 height 16
select select "checking"
click at [473, 118] on select "Select Account Type Brokerage Cash on Hand Certificates of Deposit Checking Acc…" at bounding box center [541, 126] width 140 height 16
click at [622, 128] on icon "submit" at bounding box center [620, 126] width 6 height 6
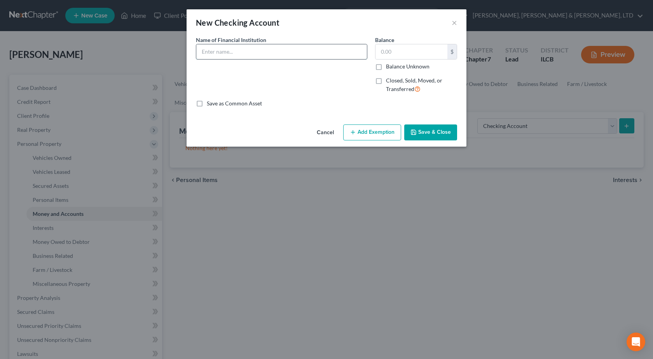
click at [235, 55] on input "text" at bounding box center [281, 51] width 171 height 15
type input "Prairie State Bank"
click at [427, 138] on button "Save & Close" at bounding box center [430, 132] width 53 height 16
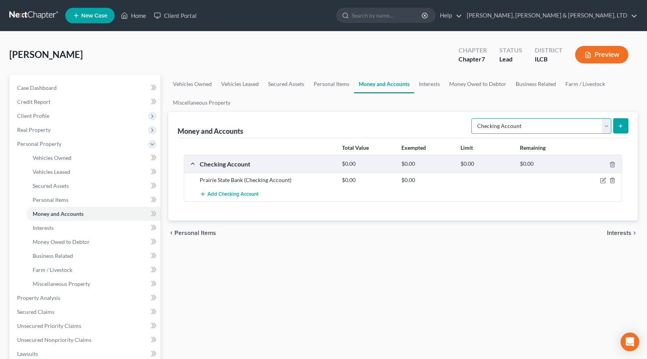
click at [517, 126] on select "Select Account Type Brokerage Cash on Hand Certificates of Deposit Checking Acc…" at bounding box center [541, 126] width 140 height 16
click at [422, 82] on link "Interests" at bounding box center [429, 84] width 30 height 19
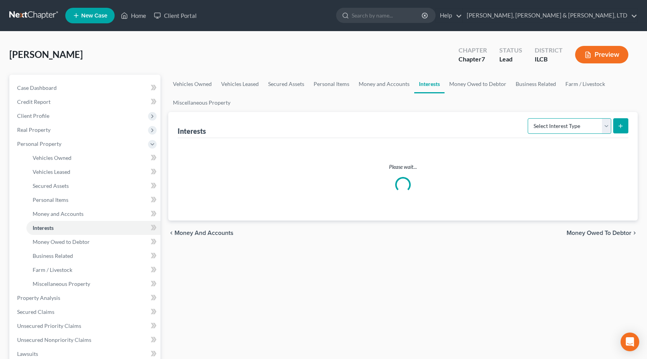
click at [545, 124] on select "Select Interest Type 401K Annuity Bond Education IRA Government Bond Government…" at bounding box center [570, 126] width 84 height 16
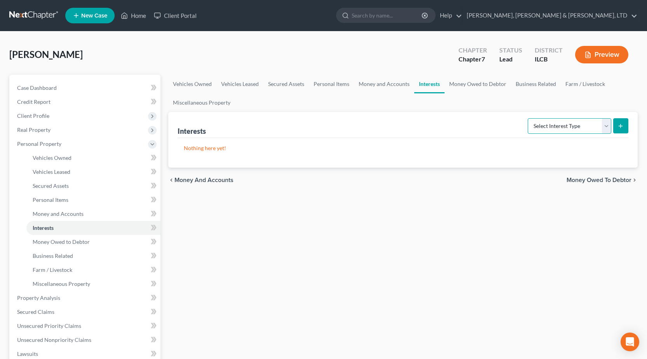
select select "annuity"
click at [528, 118] on select "Select Interest Type 401K Annuity Bond Education IRA Government Bond Government…" at bounding box center [570, 126] width 84 height 16
click at [621, 129] on button "submit" at bounding box center [620, 125] width 15 height 15
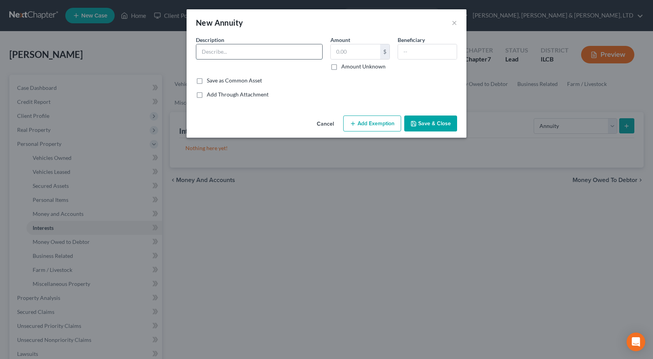
click at [234, 54] on input "text" at bounding box center [259, 51] width 126 height 15
type input "Fidelity 1099-R Annuity"
click at [341, 66] on label "Amount Unknown" at bounding box center [363, 67] width 44 height 8
click at [344, 66] on input "Amount Unknown" at bounding box center [346, 65] width 5 height 5
checkbox input "true"
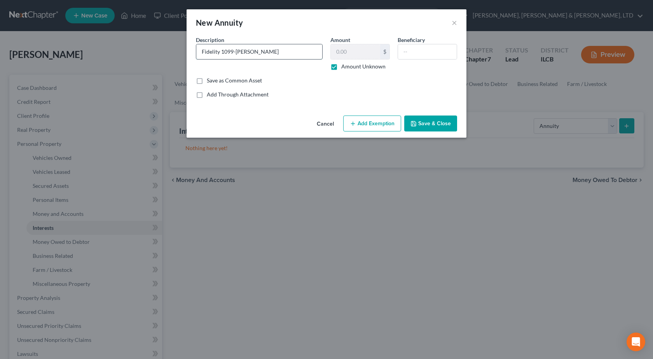
click at [298, 58] on input "Fidelity 1099-R Annuity" at bounding box center [259, 51] width 126 height 15
type input "Fidelity 1099-R Annuity"
click at [379, 120] on button "Add Exemption" at bounding box center [372, 123] width 58 height 16
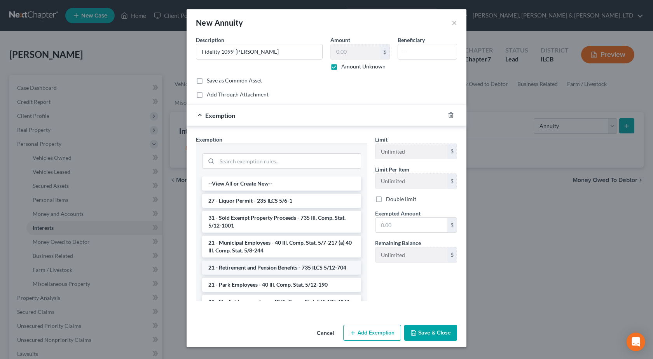
click at [280, 272] on li "21 - Retirement and Pension Benefits - 735 ILCS 5/12-704" at bounding box center [281, 267] width 159 height 14
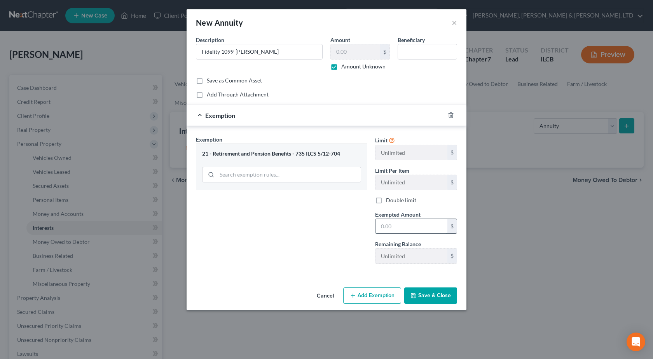
click at [381, 230] on input "text" at bounding box center [411, 226] width 72 height 15
type input "1"
click at [334, 265] on div "Exemption Set must be selected for CA. Exemption * 21 - Retirement and Pension …" at bounding box center [281, 202] width 179 height 134
click at [439, 287] on button "Save & Close" at bounding box center [430, 295] width 53 height 16
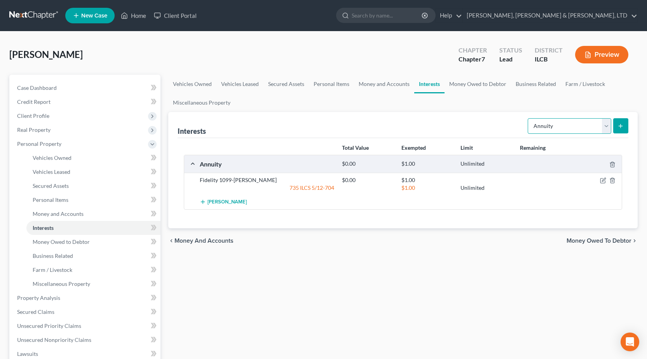
click at [561, 124] on select "Select Interest Type 401K Annuity Bond Education IRA Government Bond Government…" at bounding box center [570, 126] width 84 height 16
click at [575, 123] on select "Select Interest Type 401K Annuity Bond Education IRA Government Bond Government…" at bounding box center [570, 126] width 84 height 16
select select "whole_life_insurance"
click at [528, 118] on select "Select Interest Type 401K Annuity Bond Education IRA Government Bond Government…" at bounding box center [570, 126] width 84 height 16
click at [626, 123] on button "submit" at bounding box center [620, 125] width 15 height 15
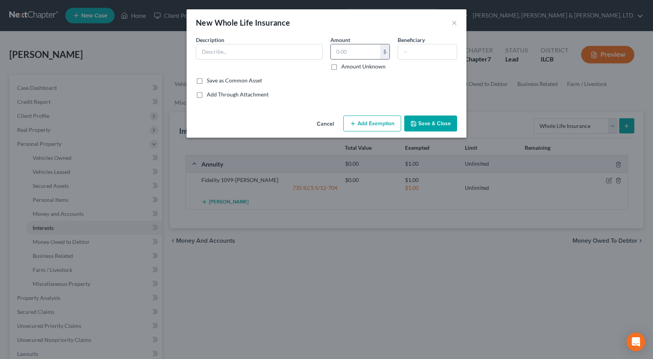
click at [355, 46] on input "text" at bounding box center [355, 51] width 49 height 15
click at [246, 50] on input "text" at bounding box center [259, 51] width 126 height 15
type input "AARP Whole Life"
click at [356, 49] on input "text" at bounding box center [355, 51] width 49 height 15
type input "100"
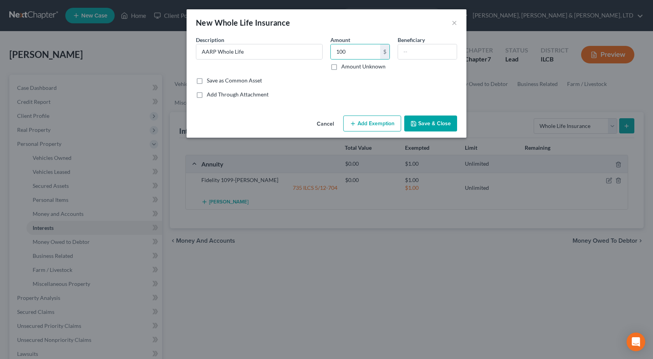
click at [298, 89] on div "Common Asset Select Description * AARP Whole Life Amount 100 $ Amount Unknown B…" at bounding box center [326, 67] width 261 height 63
click at [368, 129] on button "Add Exemption" at bounding box center [372, 123] width 58 height 16
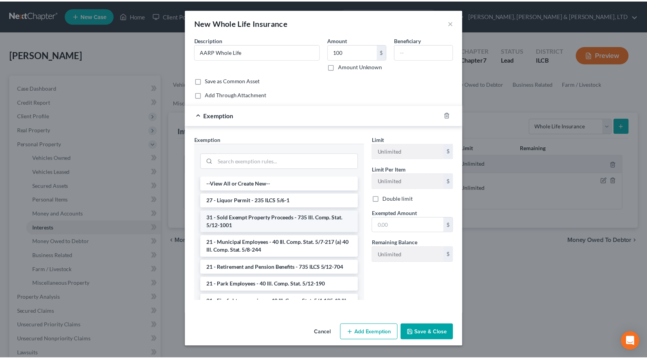
scroll to position [720, 0]
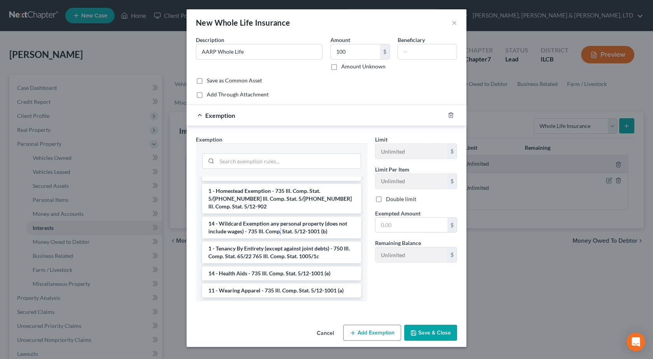
drag, startPoint x: 280, startPoint y: 243, endPoint x: 312, endPoint y: 232, distance: 34.2
click at [281, 238] on li "14 - Wildcard Exemption any personal property (does not include wages) - 735 Il…" at bounding box center [281, 227] width 159 height 22
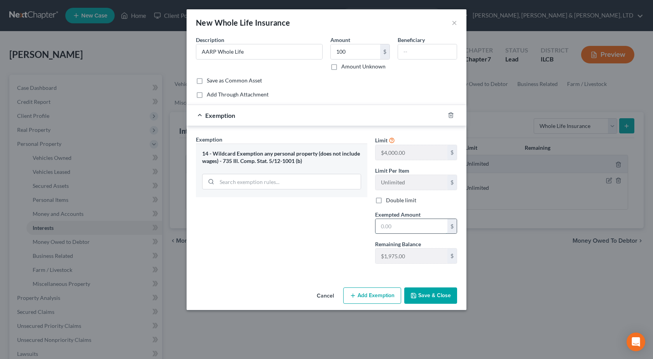
click at [399, 225] on input "text" at bounding box center [411, 226] width 72 height 15
type input "100"
drag, startPoint x: 345, startPoint y: 239, endPoint x: 353, endPoint y: 237, distance: 8.3
click at [345, 238] on div "Exemption Set must be selected for CA. Exemption * 14 - Wildcard Exemption any …" at bounding box center [281, 202] width 179 height 134
click at [438, 290] on button "Save & Close" at bounding box center [430, 295] width 53 height 16
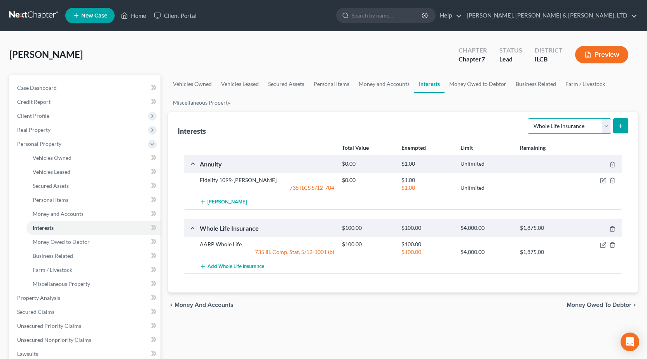
click at [546, 133] on select "Select Interest Type 401K Annuity Bond Education IRA Government Bond Government…" at bounding box center [570, 126] width 84 height 16
click at [489, 117] on div "Interests Select Interest Type 401K Annuity Bond Education IRA Government Bond …" at bounding box center [403, 125] width 451 height 26
click at [468, 86] on link "Money Owed to Debtor" at bounding box center [477, 84] width 66 height 19
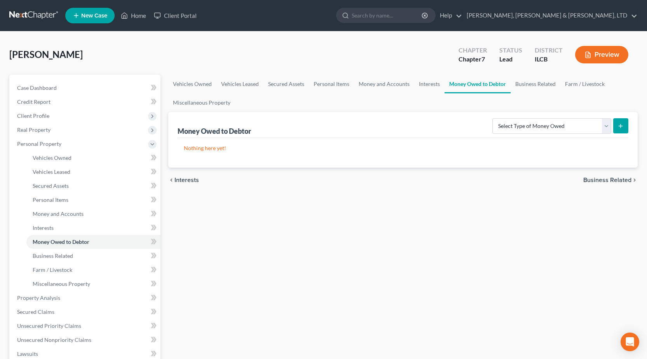
click at [544, 135] on div "Select Type of Money Owed Accounts Receivable Alimony Child Support Claims Agai…" at bounding box center [558, 125] width 139 height 21
click at [539, 130] on select "Select Type of Money Owed Accounts Receivable Alimony Child Support Claims Agai…" at bounding box center [551, 126] width 119 height 16
drag, startPoint x: 436, startPoint y: 129, endPoint x: 446, endPoint y: 119, distance: 13.5
click at [435, 128] on div "Money Owed to Debtor Select Type of Money Owed Accounts Receivable Alimony Chil…" at bounding box center [403, 125] width 451 height 26
click at [536, 85] on link "Business Related" at bounding box center [535, 84] width 50 height 19
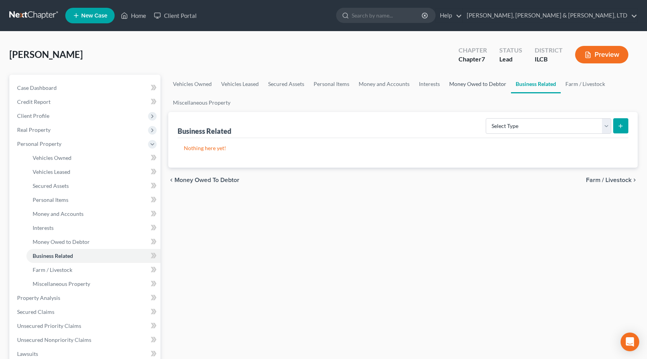
click at [477, 87] on link "Money Owed to Debtor" at bounding box center [477, 84] width 66 height 19
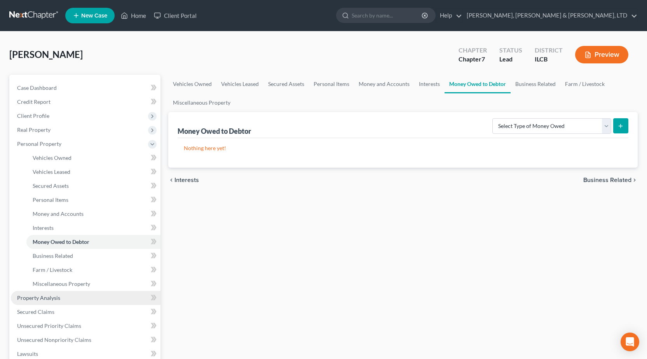
click at [68, 299] on link "Property Analysis" at bounding box center [86, 298] width 150 height 14
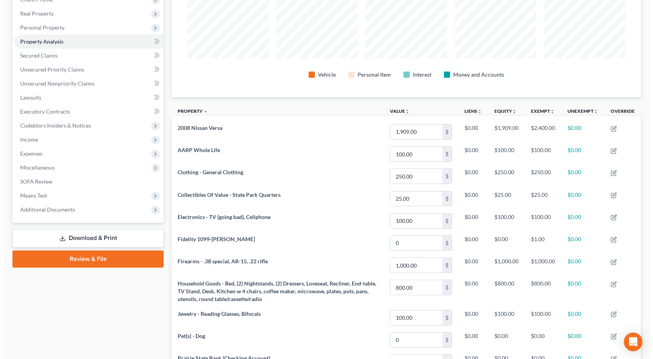
scroll to position [229, 0]
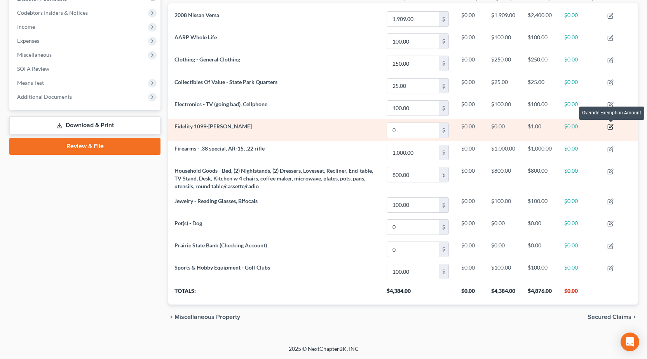
click at [612, 128] on icon "button" at bounding box center [610, 127] width 6 height 6
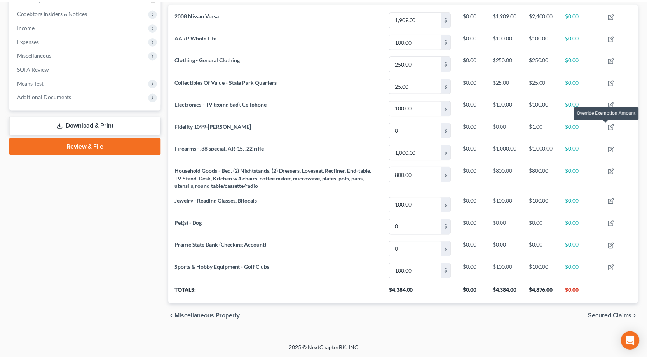
scroll to position [139, 474]
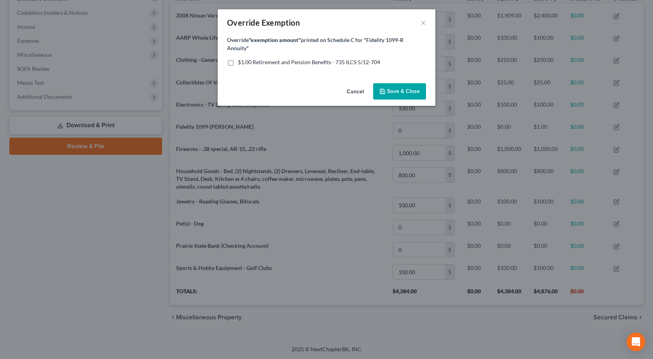
click at [238, 66] on label "$1.00 Retirement and Pension Benefits - 735 ILCS 5/12-704" at bounding box center [309, 62] width 142 height 8
click at [241, 63] on input "$1.00 Retirement and Pension Benefits - 735 ILCS 5/12-704" at bounding box center [243, 60] width 5 height 5
checkbox input "true"
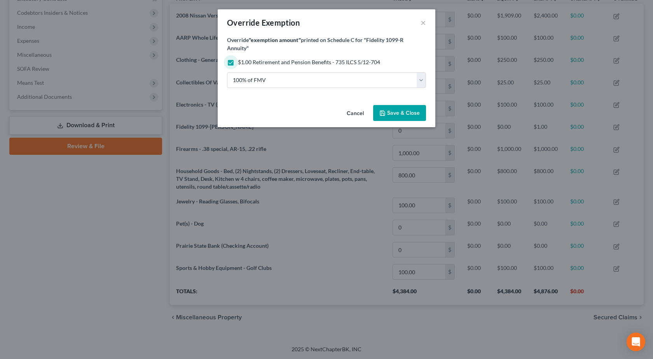
click at [407, 113] on span "Save & Close" at bounding box center [403, 113] width 33 height 7
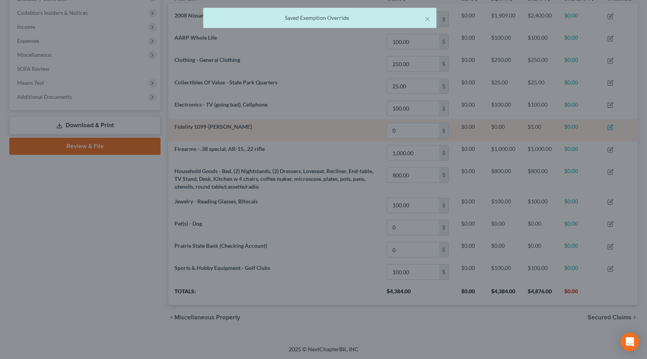
scroll to position [0, 0]
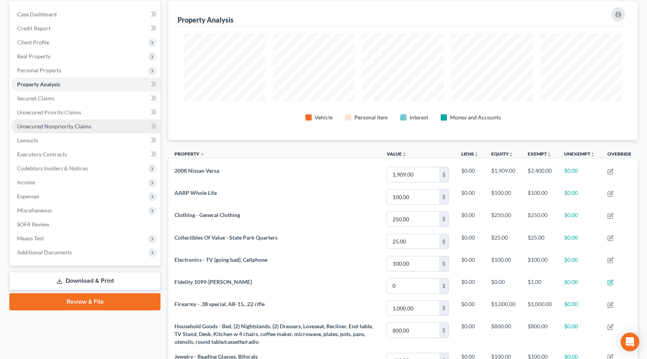
click at [56, 126] on span "Unsecured Nonpriority Claims" at bounding box center [54, 126] width 74 height 7
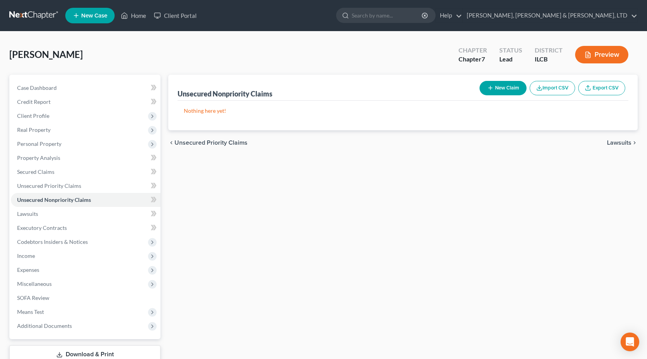
click at [507, 89] on button "New Claim" at bounding box center [502, 88] width 47 height 14
select select "0"
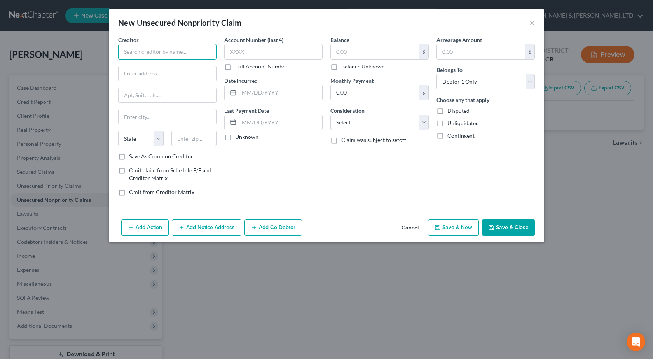
click at [168, 53] on input "text" at bounding box center [167, 52] width 98 height 16
type input "Regional Finance of Illinois"
click at [167, 75] on input "text" at bounding box center [166, 73] width 97 height 15
type input "1837 Homer M Adams Pkwy"
type input "Suite Q"
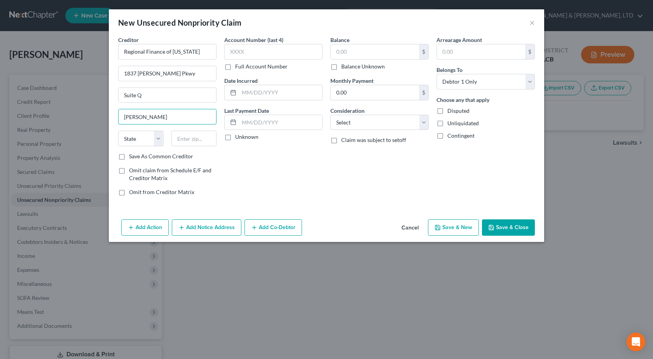
type input "Alton"
select select "14"
type input "62002"
click at [286, 49] on input "text" at bounding box center [273, 52] width 98 height 16
click at [362, 54] on input "text" at bounding box center [375, 51] width 88 height 15
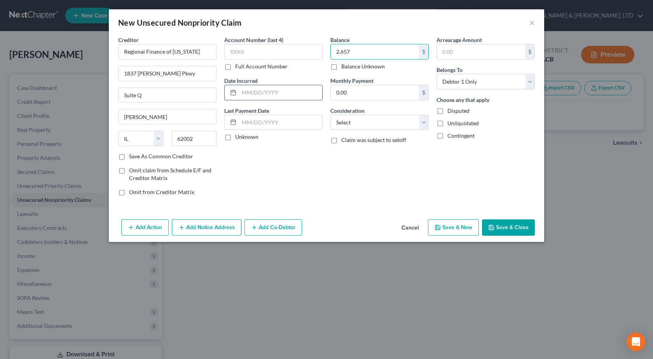
type input "2,657"
click at [258, 94] on input "text" at bounding box center [280, 92] width 83 height 15
drag, startPoint x: 417, startPoint y: 165, endPoint x: 410, endPoint y: 153, distance: 13.9
click at [417, 165] on div "Balance 2,657.00 $ Balance Unknown Balance Undetermined 2,657 $ Balance Unknown…" at bounding box center [379, 119] width 106 height 166
click at [347, 117] on select "Select Cable / Satellite Services Collection Agency Credit Card Debt Debt Couns…" at bounding box center [379, 123] width 98 height 16
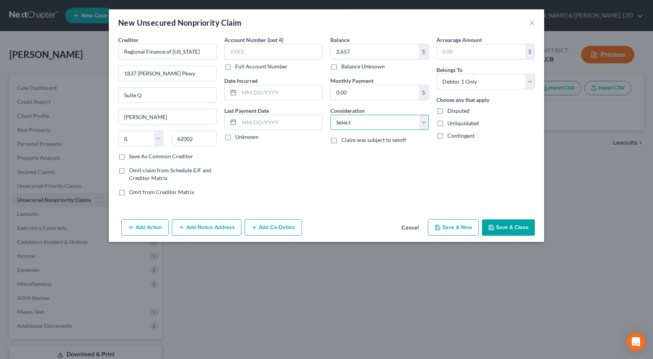
select select "10"
click at [330, 115] on select "Select Cable / Satellite Services Collection Agency Credit Card Debt Debt Couns…" at bounding box center [379, 123] width 98 height 16
click at [381, 190] on div "Balance 2,657.00 $ Balance Unknown Balance Undetermined 2,657 $ Balance Unknown…" at bounding box center [379, 119] width 106 height 166
click at [259, 95] on input "text" at bounding box center [280, 92] width 83 height 15
click at [249, 52] on input "text" at bounding box center [273, 52] width 98 height 16
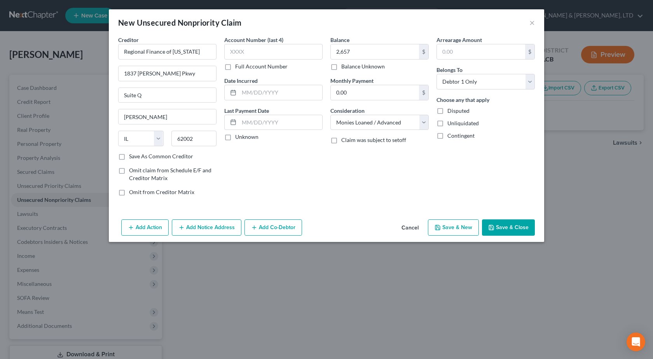
click at [525, 224] on button "Save & Close" at bounding box center [508, 227] width 53 height 16
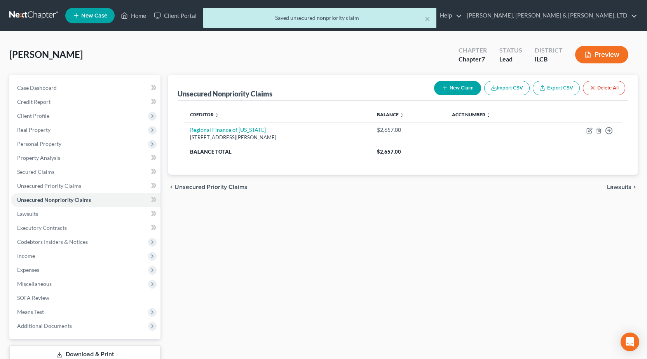
click at [461, 84] on button "New Claim" at bounding box center [457, 88] width 47 height 14
select select "0"
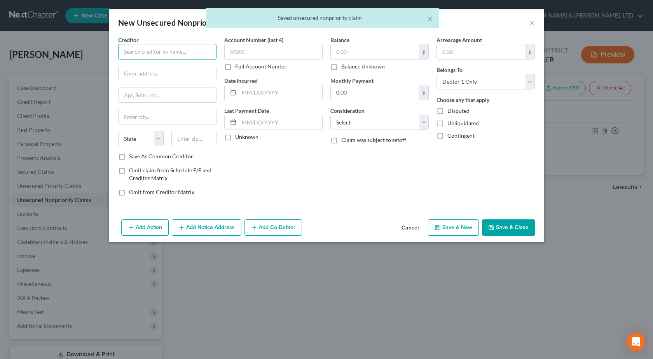
click at [161, 53] on input "text" at bounding box center [167, 52] width 98 height 16
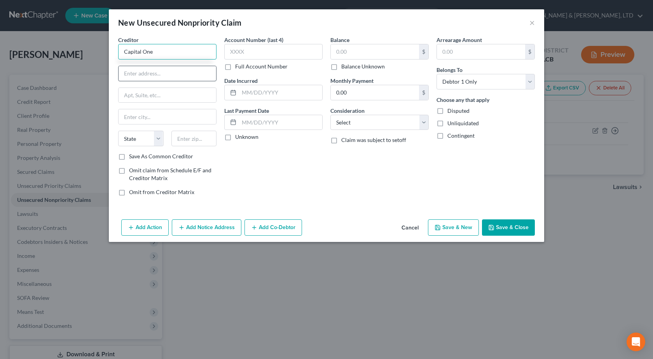
type input "Capital One"
click at [154, 75] on input "text" at bounding box center [166, 73] width 97 height 15
type input "PO Box 20285"
click at [144, 117] on input "text" at bounding box center [166, 116] width 97 height 15
click at [207, 113] on input "text" at bounding box center [166, 116] width 97 height 15
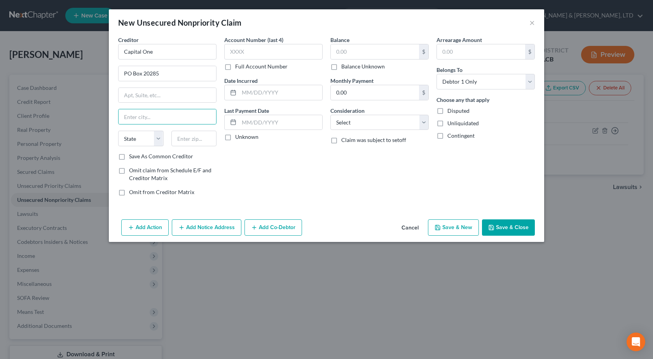
click at [238, 160] on div "Account Number (last 4) Full Account Number Date Incurred Last Payment Date Unk…" at bounding box center [273, 119] width 106 height 166
click at [195, 142] on input "text" at bounding box center [193, 139] width 45 height 16
type input "84130"
type input "Salt Lake City"
select select "46"
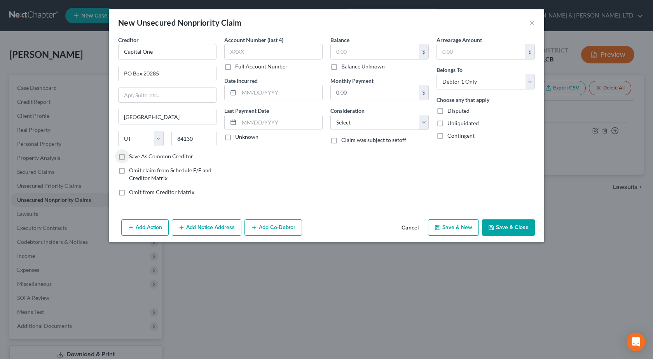
click at [313, 184] on div "Account Number (last 4) Full Account Number Date Incurred Last Payment Date Unk…" at bounding box center [273, 119] width 106 height 166
click at [362, 118] on select "Select Cable / Satellite Services Collection Agency Credit Card Debt Debt Couns…" at bounding box center [379, 123] width 98 height 16
select select "2"
click at [330, 115] on select "Select Cable / Satellite Services Collection Agency Credit Card Debt Debt Couns…" at bounding box center [379, 123] width 98 height 16
click at [350, 171] on div "Balance $ Balance Unknown Balance Undetermined $ Balance Unknown Monthly Paymen…" at bounding box center [379, 119] width 106 height 166
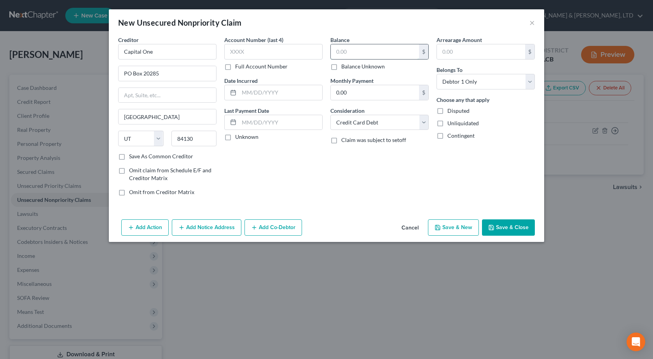
click at [358, 50] on input "text" at bounding box center [375, 51] width 88 height 15
type input "8,777.09"
click at [315, 183] on div "Account Number (last 4) Full Account Number Date Incurred Last Payment Date Unk…" at bounding box center [273, 119] width 106 height 166
click at [514, 220] on button "Save & Close" at bounding box center [508, 227] width 53 height 16
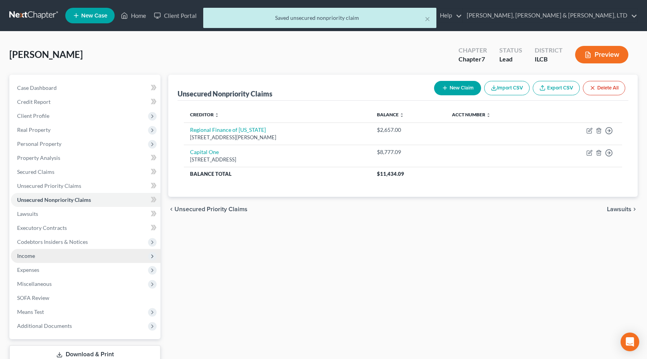
click at [45, 259] on span "Income" at bounding box center [86, 256] width 150 height 14
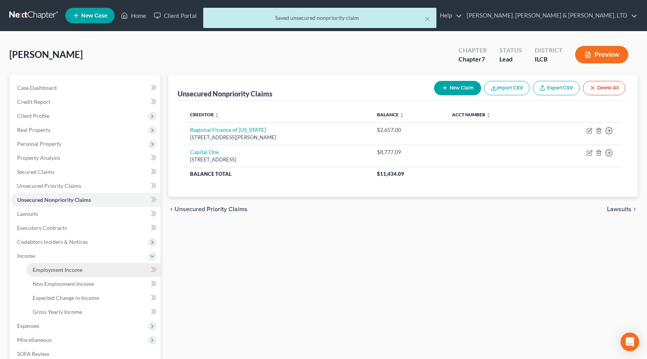
click at [70, 267] on span "Employment Income" at bounding box center [58, 269] width 50 height 7
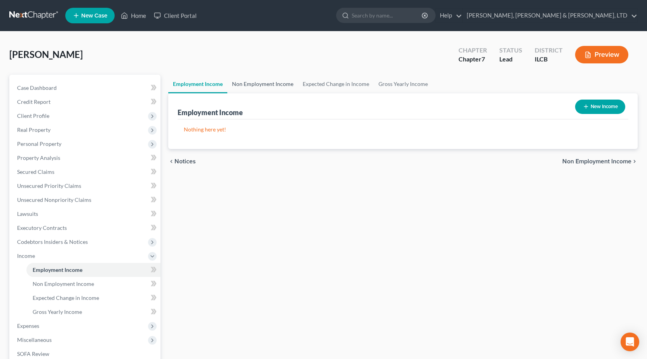
click at [276, 85] on link "Non Employment Income" at bounding box center [262, 84] width 71 height 19
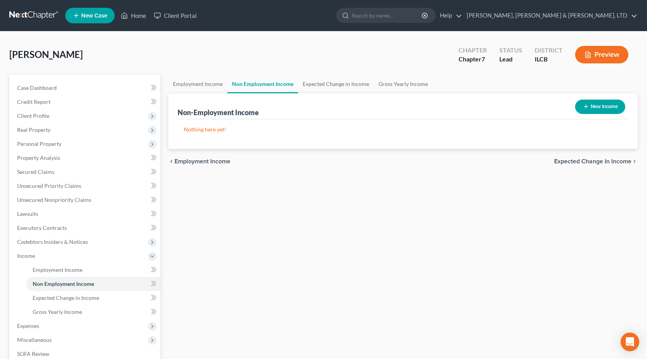
click at [601, 108] on button "New Income" at bounding box center [600, 106] width 50 height 14
select select "0"
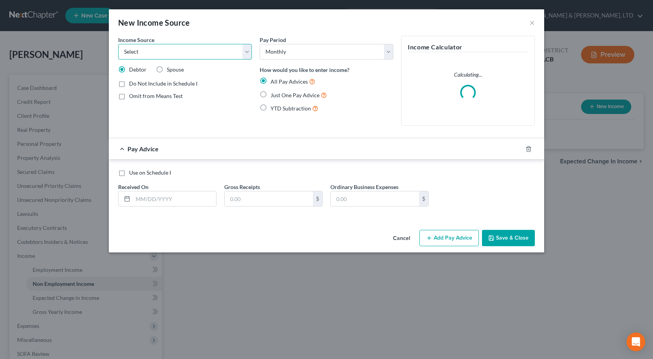
click at [212, 50] on select "Select Unemployment Disability (from employer) Pension Retirement Social Securi…" at bounding box center [185, 52] width 134 height 16
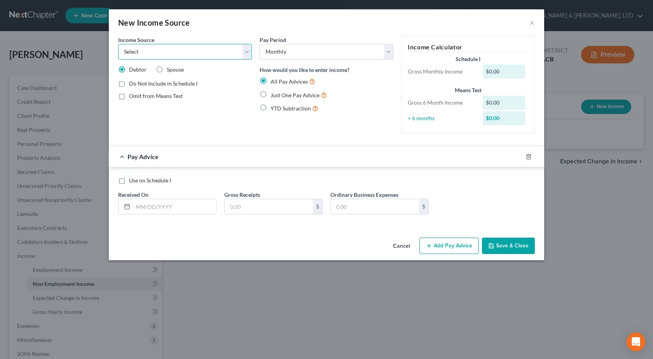
select select "4"
click at [118, 44] on select "Select Unemployment Disability (from employer) Pension Retirement Social Securi…" at bounding box center [185, 52] width 134 height 16
click at [270, 93] on label "Just One Pay Advice" at bounding box center [298, 95] width 56 height 9
click at [273, 93] on input "Just One Pay Advice" at bounding box center [275, 93] width 5 height 5
radio input "true"
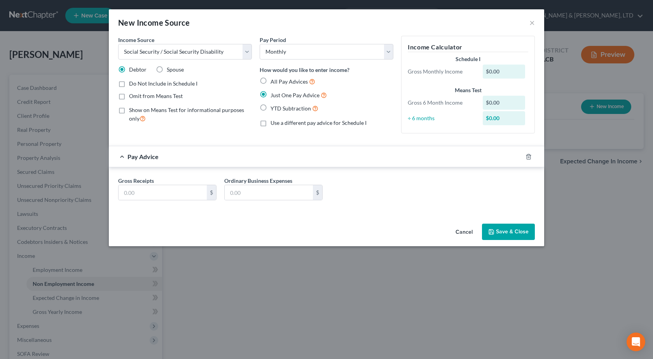
click at [129, 109] on label "Show on Means Test for informational purposes only" at bounding box center [190, 114] width 123 height 17
click at [132, 109] on input "Show on Means Test for informational purposes only" at bounding box center [134, 108] width 5 height 5
checkbox input "true"
click at [158, 195] on input "text" at bounding box center [162, 192] width 88 height 15
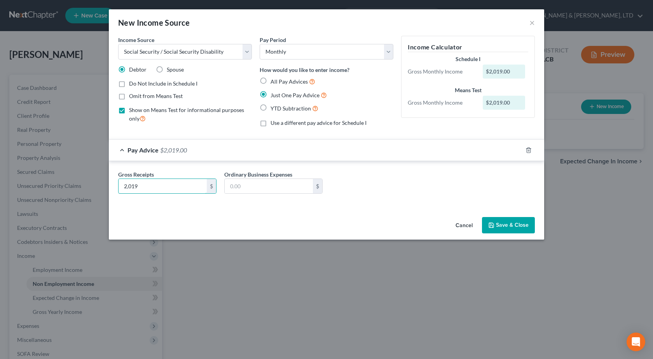
type input "2,019"
click at [499, 222] on button "Save & Close" at bounding box center [508, 225] width 53 height 16
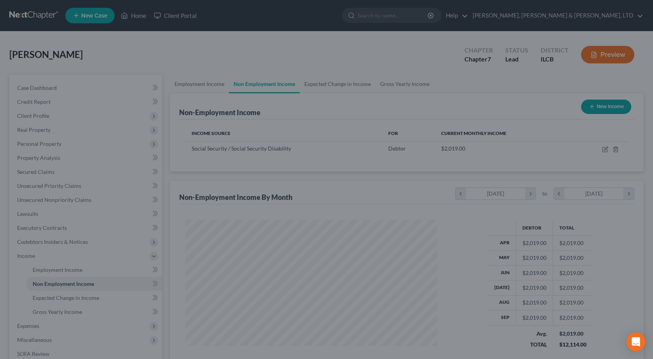
scroll to position [139, 265]
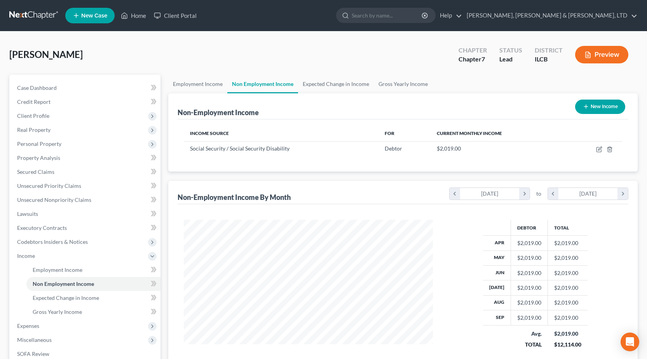
click at [595, 104] on button "New Income" at bounding box center [600, 106] width 50 height 14
select select "0"
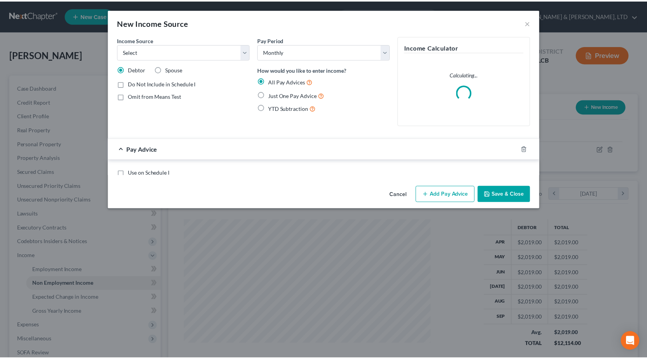
scroll to position [139, 267]
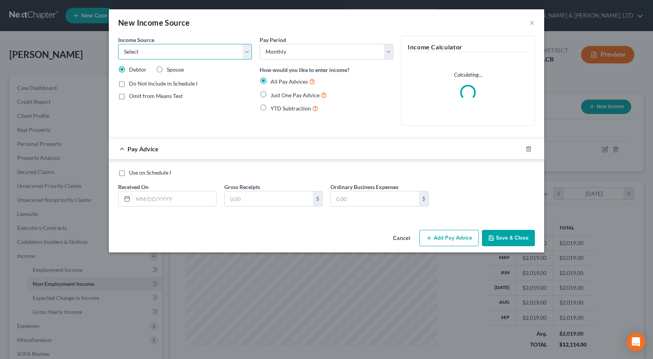
click at [186, 54] on select "Select Unemployment Disability (from employer) Pension Retirement Social Securi…" at bounding box center [185, 52] width 134 height 16
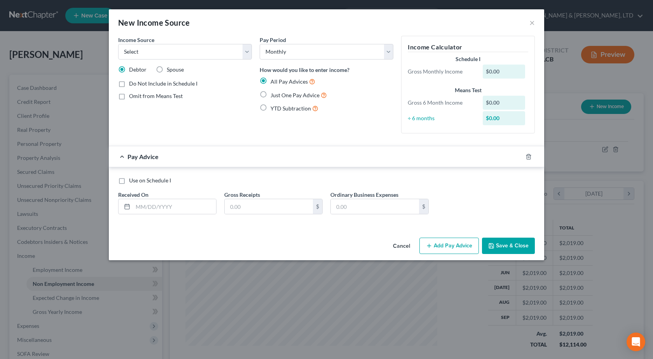
click at [370, 116] on div "Pay Period Select Monthly Twice Monthly Every Other Week Weekly How would you l…" at bounding box center [326, 88] width 141 height 104
click at [270, 96] on label "Just One Pay Advice" at bounding box center [298, 95] width 56 height 9
click at [273, 96] on input "Just One Pay Advice" at bounding box center [275, 93] width 5 height 5
radio input "true"
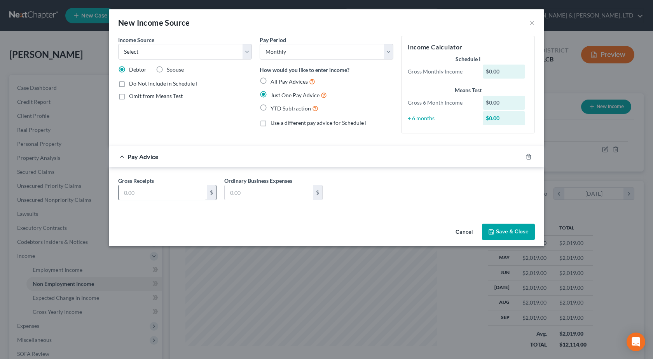
drag, startPoint x: 157, startPoint y: 201, endPoint x: 156, endPoint y: 193, distance: 7.5
click at [157, 200] on div "Gross Receipts $ Ordinary Business Expenses $" at bounding box center [326, 191] width 424 height 30
click at [156, 193] on input "text" at bounding box center [162, 192] width 88 height 15
type input "450"
click at [210, 133] on div "Income Source * Select Unemployment Disability (from employer) Pension Retireme…" at bounding box center [184, 88] width 141 height 104
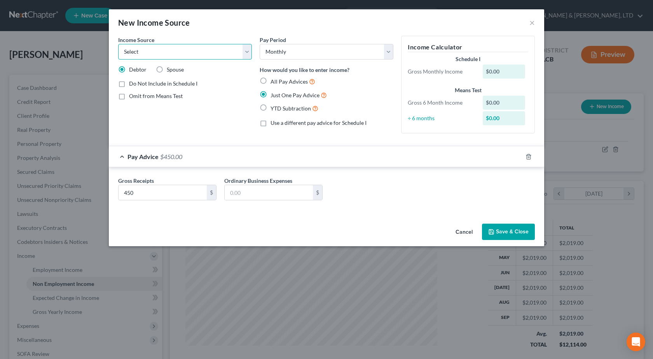
click at [148, 46] on select "Select Unemployment Disability (from employer) Pension Retirement Social Securi…" at bounding box center [185, 52] width 134 height 16
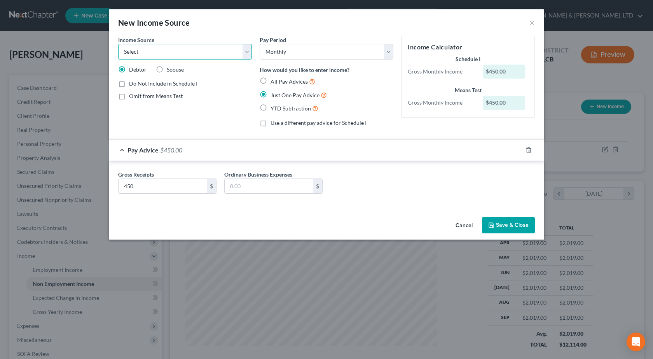
select select "3"
click at [118, 44] on select "Select Unemployment Disability (from employer) Pension Retirement Social Securi…" at bounding box center [185, 52] width 134 height 16
click at [392, 187] on div "Gross Receipts 450 $ Ordinary Business Expenses $" at bounding box center [326, 185] width 424 height 30
click at [503, 223] on button "Save & Close" at bounding box center [508, 225] width 53 height 16
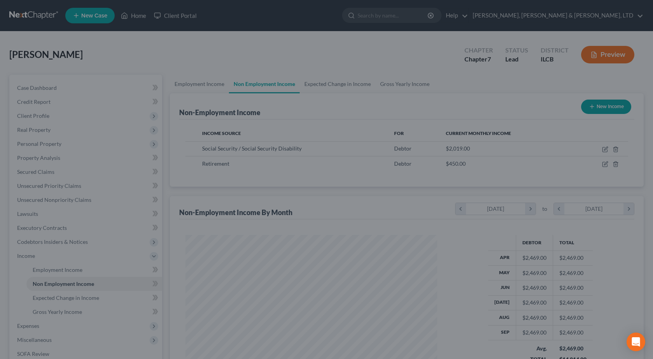
scroll to position [388303, 388178]
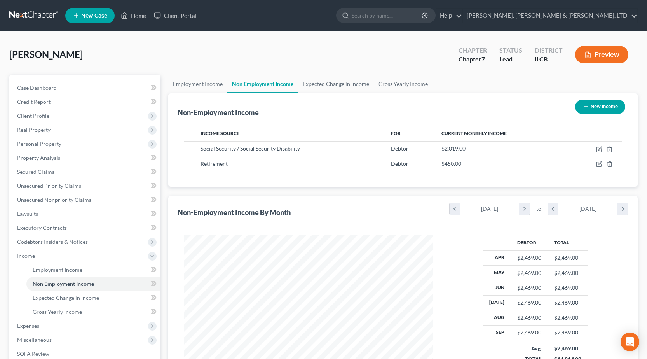
click at [500, 110] on div "Non-Employment Income New Income" at bounding box center [403, 106] width 451 height 26
click at [599, 164] on icon "button" at bounding box center [599, 164] width 6 height 6
select select "3"
select select "0"
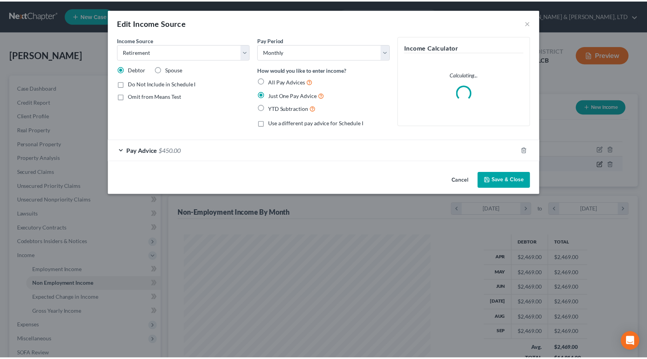
scroll to position [139, 267]
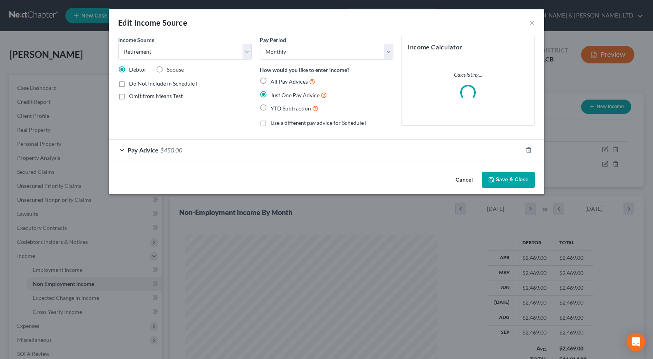
click at [196, 151] on div "Pay Advice $450.00" at bounding box center [315, 149] width 413 height 21
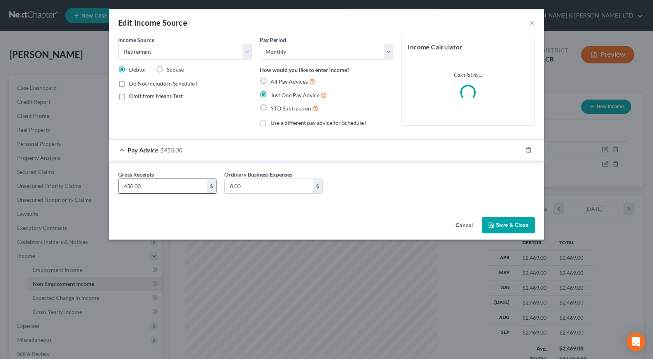
click at [174, 185] on input "450.00" at bounding box center [162, 186] width 88 height 15
click at [170, 186] on input "450.00" at bounding box center [162, 186] width 88 height 15
type input "450.15"
click at [512, 223] on button "Save & Close" at bounding box center [508, 225] width 53 height 16
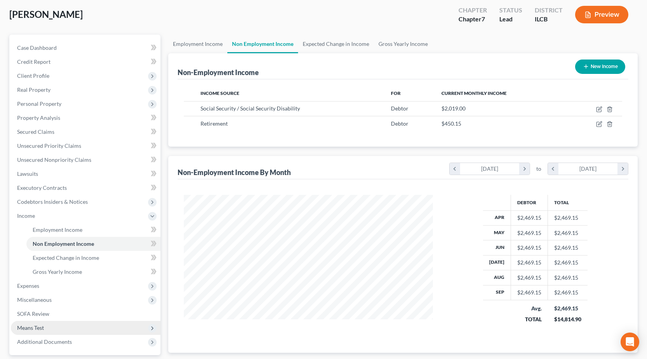
scroll to position [78, 0]
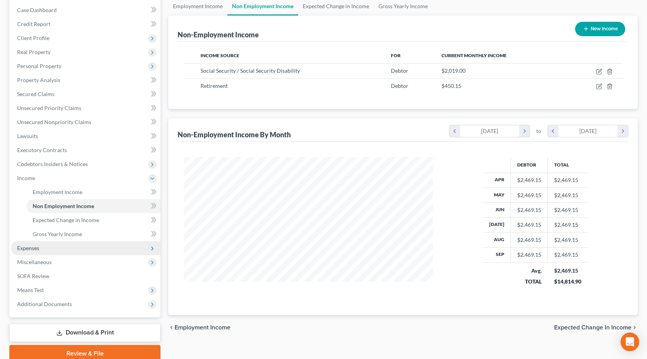
click at [49, 248] on span "Expenses" at bounding box center [86, 248] width 150 height 14
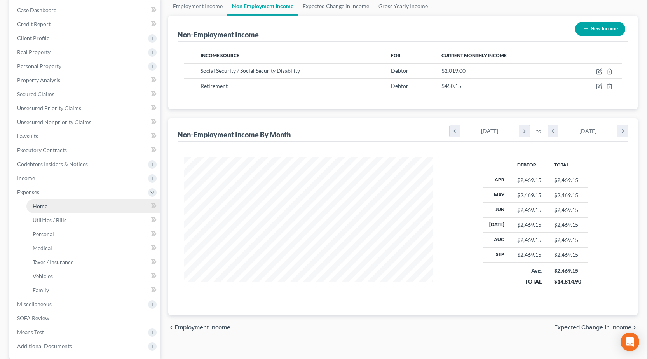
click at [72, 204] on link "Home" at bounding box center [93, 206] width 134 height 14
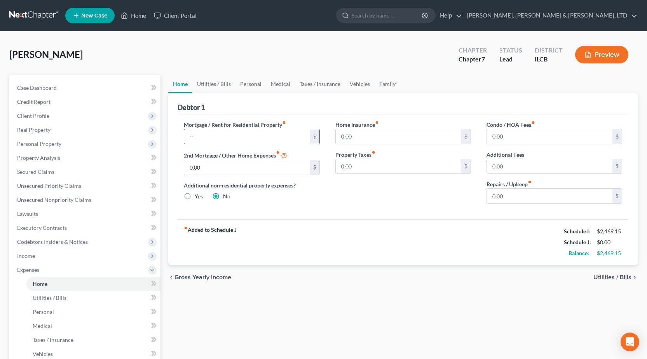
click at [255, 142] on input "text" at bounding box center [246, 136] width 125 height 15
type input "750"
click at [481, 235] on div "fiber_manual_record Added to Schedule J Schedule I: $2,469.15 Schedule J: $750.…" at bounding box center [403, 241] width 451 height 45
click at [216, 82] on link "Utilities / Bills" at bounding box center [213, 84] width 43 height 19
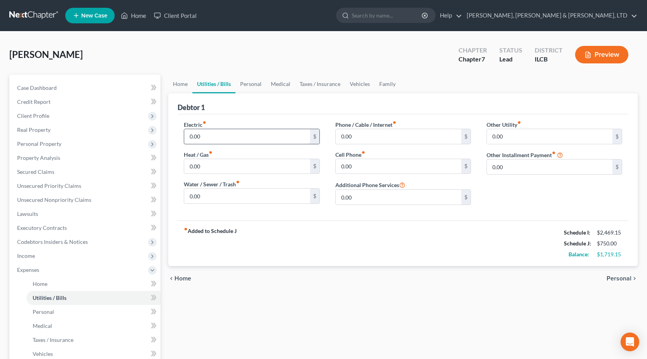
click at [212, 136] on input "0.00" at bounding box center [246, 136] width 125 height 15
type input "136"
click at [388, 168] on input "0.00" at bounding box center [398, 166] width 125 height 15
type input "50"
click at [396, 140] on input "0.00" at bounding box center [398, 136] width 125 height 15
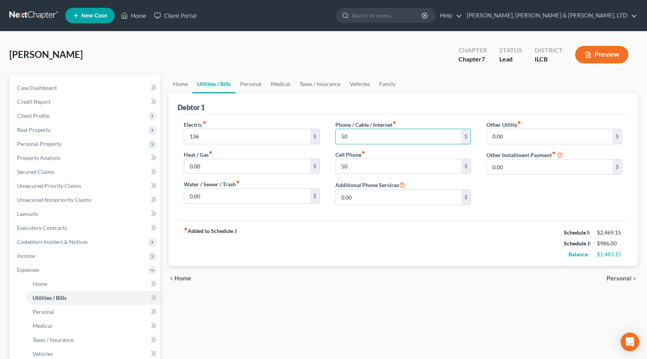
type input "50"
click at [321, 309] on div "Home Utilities / Bills Personal Medical Taxes / Insurance Vehicles Family Debto…" at bounding box center [402, 278] width 477 height 407
click at [218, 187] on label "Water / Sewer / Trash fiber_manual_record" at bounding box center [212, 184] width 56 height 8
click at [217, 193] on input "0.00" at bounding box center [246, 195] width 125 height 15
type input "2"
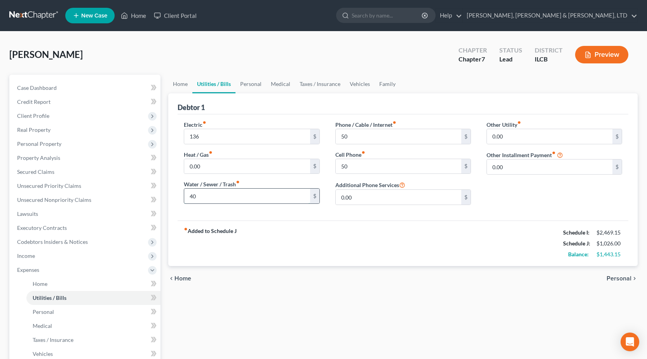
type input "4"
type input "65"
click at [245, 79] on link "Personal" at bounding box center [250, 84] width 31 height 19
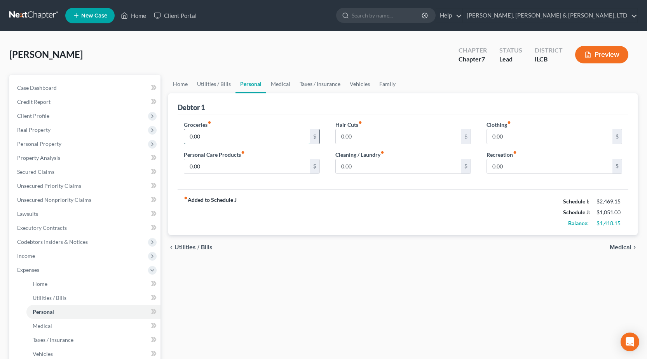
click at [224, 139] on input "0.00" at bounding box center [246, 136] width 125 height 15
click at [212, 141] on input "0.00" at bounding box center [246, 136] width 125 height 15
type input "300"
click at [517, 104] on div "Debtor 1" at bounding box center [403, 103] width 451 height 21
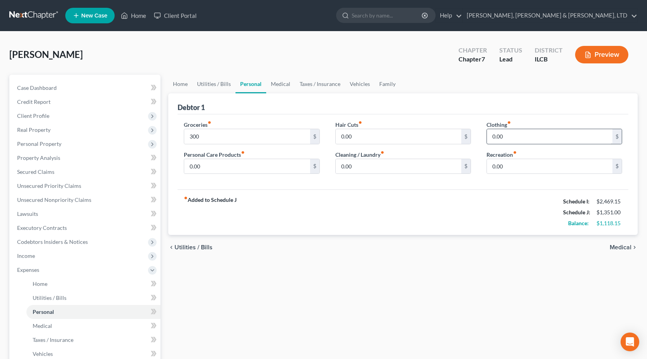
drag, startPoint x: 422, startPoint y: 248, endPoint x: 546, endPoint y: 133, distance: 169.0
click at [424, 246] on div "chevron_left Utilities / Bills Medical chevron_right" at bounding box center [402, 247] width 469 height 25
click at [524, 143] on input "0.00" at bounding box center [549, 136] width 125 height 15
type input "25"
click at [266, 164] on input "0.00" at bounding box center [246, 166] width 125 height 15
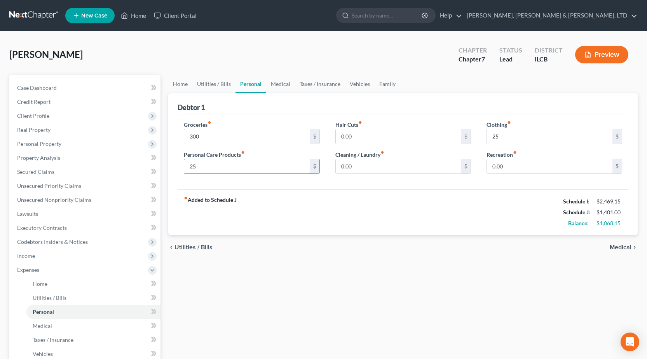
type input "25"
drag, startPoint x: 489, startPoint y: 242, endPoint x: 489, endPoint y: 232, distance: 10.9
click at [489, 242] on div "chevron_left Utilities / Bills Medical chevron_right" at bounding box center [402, 247] width 469 height 25
click at [505, 170] on input "0.00" at bounding box center [549, 166] width 125 height 15
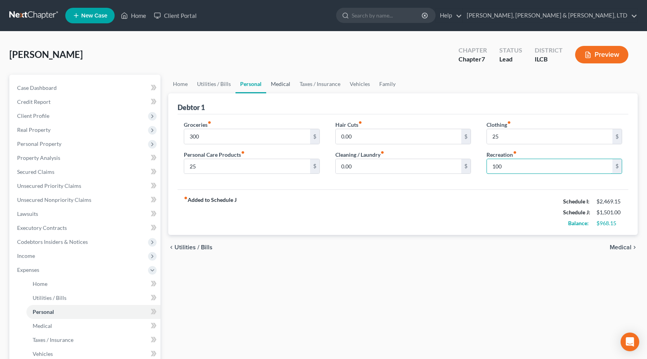
type input "100"
click at [283, 83] on link "Medical" at bounding box center [280, 84] width 29 height 19
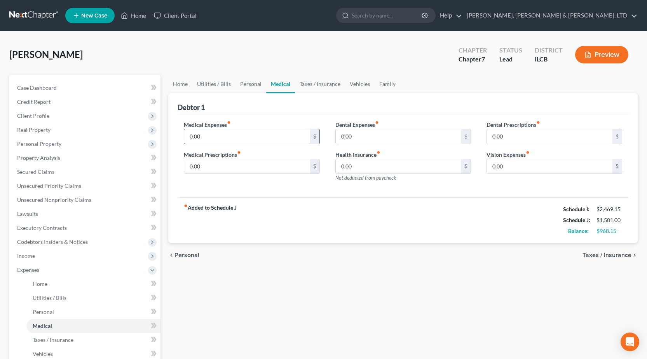
click at [201, 133] on input "0.00" at bounding box center [246, 136] width 125 height 15
click at [277, 136] on input "0.00" at bounding box center [246, 136] width 125 height 15
type input "100"
drag, startPoint x: 289, startPoint y: 112, endPoint x: 313, endPoint y: 91, distance: 31.4
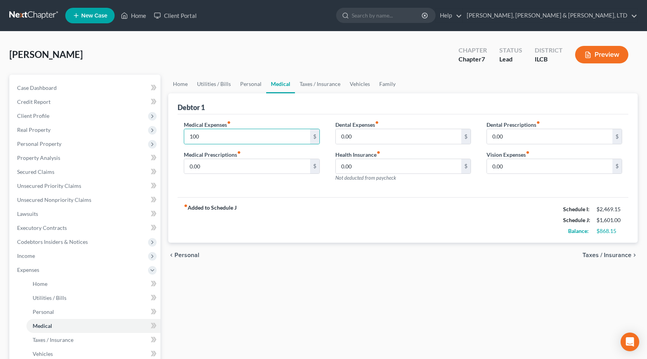
click at [291, 110] on div "Debtor 1" at bounding box center [403, 103] width 451 height 21
click at [324, 87] on link "Taxes / Insurance" at bounding box center [320, 84] width 50 height 19
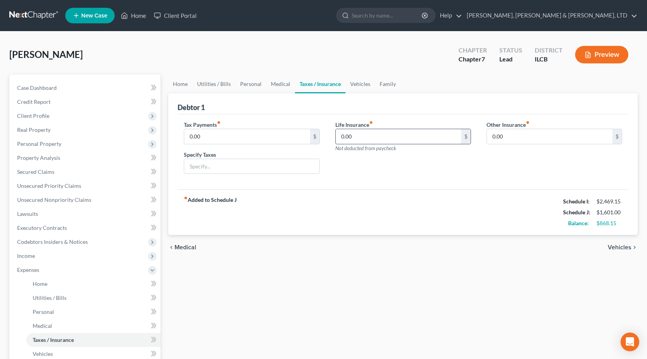
click at [376, 136] on input "0.00" at bounding box center [398, 136] width 125 height 15
type input "113"
click at [359, 104] on div "Debtor 1" at bounding box center [403, 103] width 451 height 21
click at [353, 84] on link "Vehicles" at bounding box center [360, 84] width 30 height 19
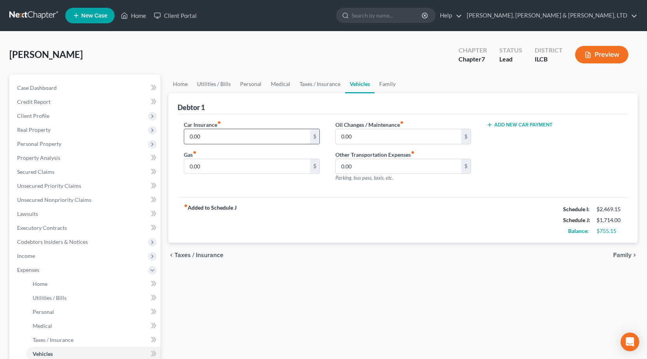
click at [226, 132] on input "0.00" at bounding box center [246, 136] width 125 height 15
type input "60"
click at [415, 325] on div "Home Utilities / Bills Personal Medical Taxes / Insurance Vehicles Family Debto…" at bounding box center [402, 278] width 477 height 407
click at [369, 134] on input "0.00" at bounding box center [398, 136] width 125 height 15
type input "25"
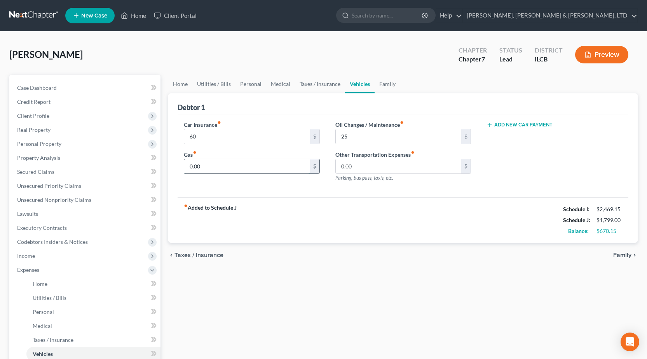
click at [203, 168] on input "0.00" at bounding box center [246, 166] width 125 height 15
type input "50"
click at [453, 315] on div "Home Utilities / Bills Personal Medical Taxes / Insurance Vehicles Family Debto…" at bounding box center [402, 278] width 477 height 407
click at [387, 84] on link "Family" at bounding box center [387, 84] width 26 height 19
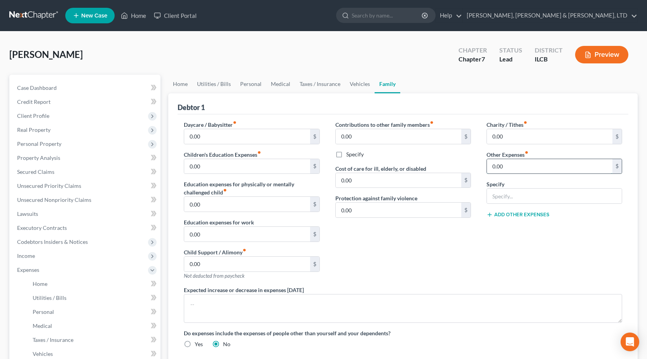
click at [512, 172] on input "0.00" at bounding box center [549, 166] width 125 height 15
drag, startPoint x: 505, startPoint y: 191, endPoint x: 499, endPoint y: 230, distance: 40.2
click at [505, 191] on input "text" at bounding box center [554, 195] width 135 height 15
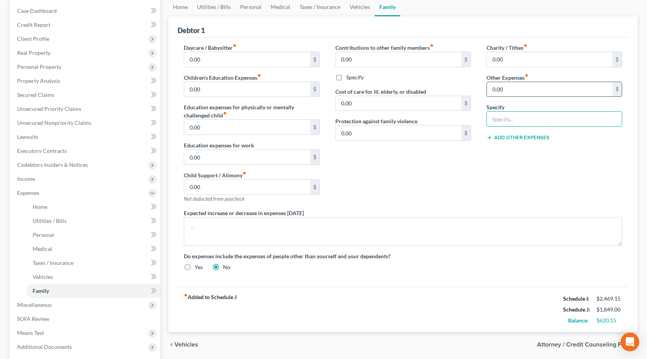
scroll to position [39, 0]
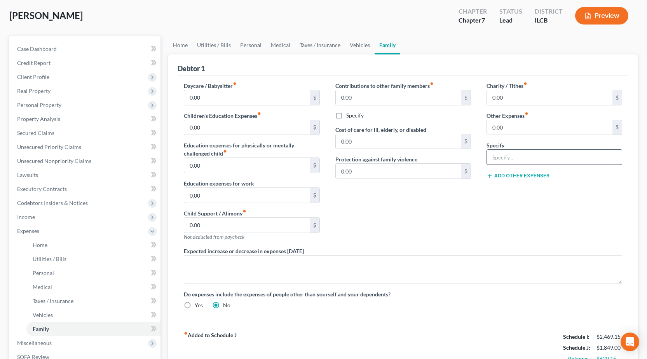
click at [516, 160] on input "text" at bounding box center [554, 157] width 135 height 15
type input "Pet Care"
click at [530, 130] on input "0.00" at bounding box center [549, 127] width 125 height 15
type input "90"
click at [461, 223] on div "Contributions to other family members fiber_manual_record 0.00 $ Specify Cost o…" at bounding box center [402, 164] width 151 height 165
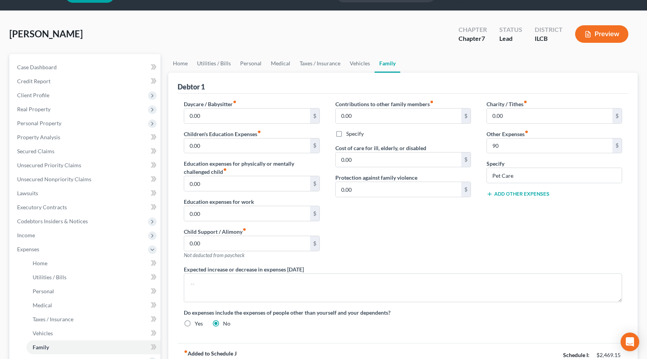
scroll to position [0, 0]
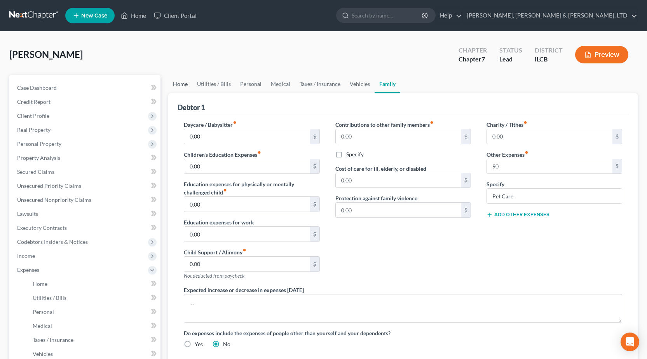
click at [187, 86] on link "Home" at bounding box center [180, 84] width 24 height 19
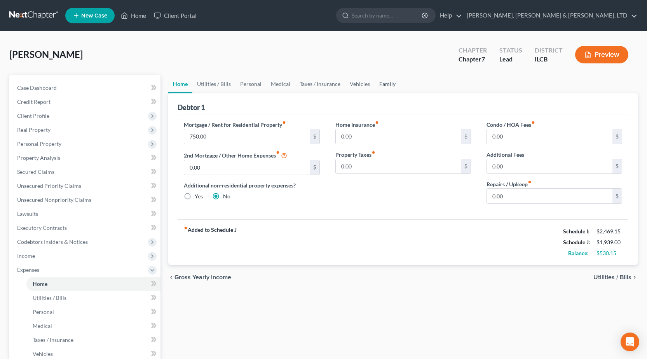
click at [393, 85] on link "Family" at bounding box center [387, 84] width 26 height 19
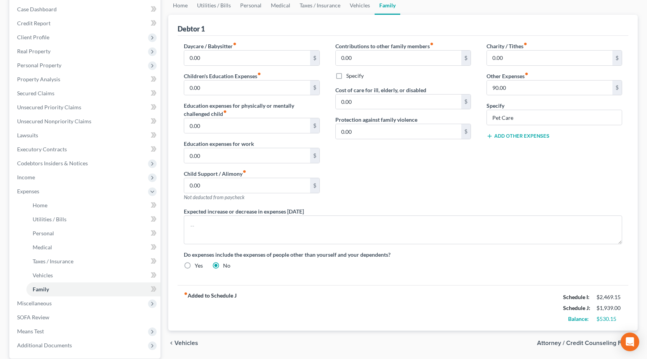
scroll to position [152, 0]
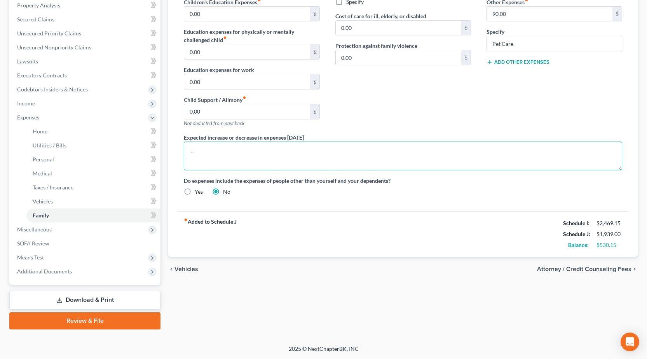
click at [233, 148] on textarea at bounding box center [403, 155] width 438 height 29
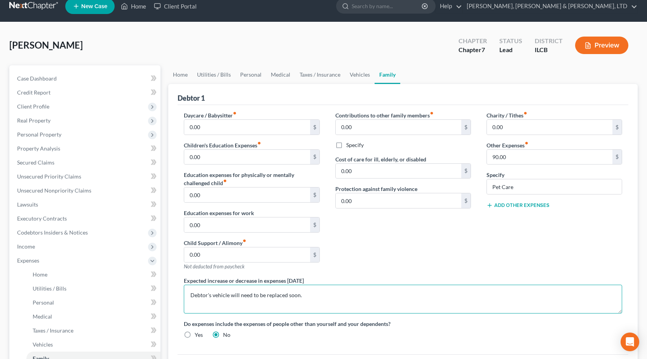
scroll to position [0, 0]
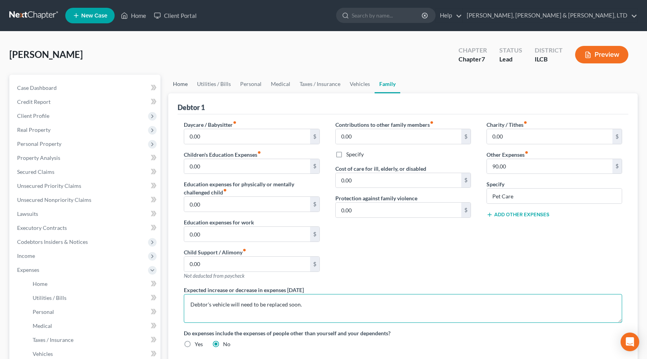
type textarea "Debtor's vehicle will need to be replaced soon."
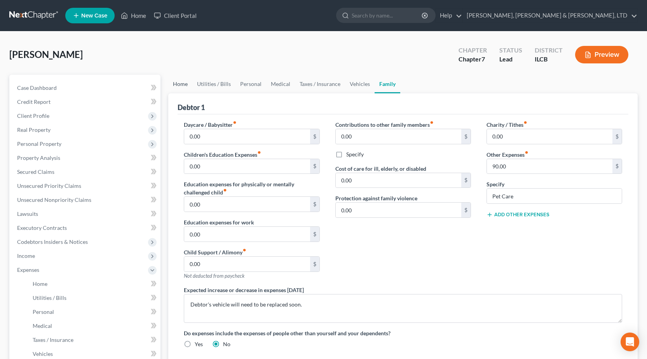
click at [187, 81] on link "Home" at bounding box center [180, 84] width 24 height 19
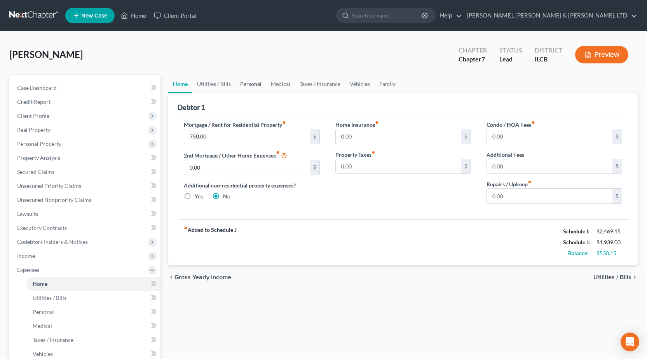
click at [259, 84] on link "Personal" at bounding box center [250, 84] width 31 height 19
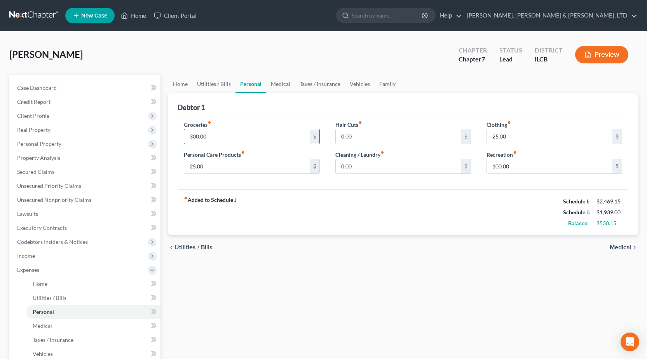
click at [226, 137] on input "300.00" at bounding box center [246, 136] width 125 height 15
click at [222, 136] on input "300.00" at bounding box center [246, 136] width 125 height 15
click at [214, 139] on input "400" at bounding box center [246, 136] width 125 height 15
click at [213, 140] on input "400" at bounding box center [246, 136] width 125 height 15
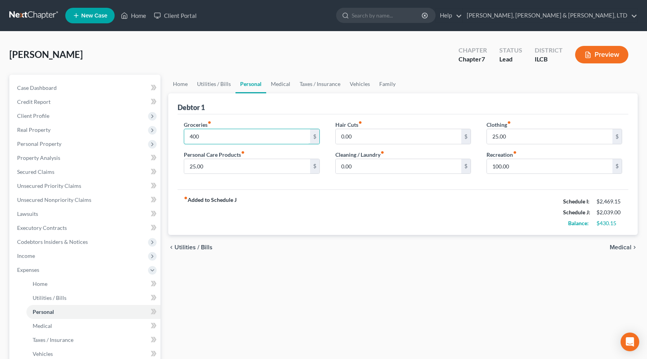
drag, startPoint x: 213, startPoint y: 139, endPoint x: 161, endPoint y: 129, distance: 53.5
click at [161, 129] on div "Petition Navigation Case Dashboard Payments Invoices Payments Payments Credit R…" at bounding box center [323, 278] width 636 height 407
type input "450"
drag, startPoint x: 335, startPoint y: 111, endPoint x: 238, endPoint y: 35, distance: 123.2
click at [335, 111] on div "Debtor 1" at bounding box center [403, 103] width 451 height 21
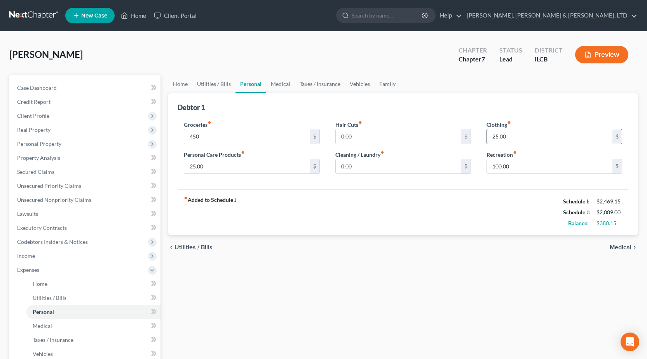
click at [524, 138] on input "25.00" at bounding box center [549, 136] width 125 height 15
type input "50"
click at [224, 165] on input "25.00" at bounding box center [246, 166] width 125 height 15
type input "35"
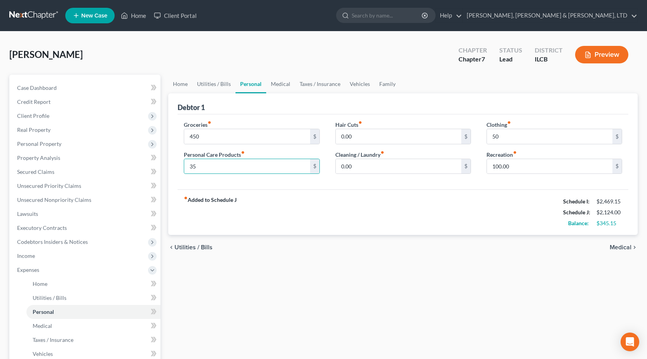
click at [346, 267] on div "Home Utilities / Bills Personal Medical Taxes / Insurance Vehicles Family Debto…" at bounding box center [402, 278] width 477 height 407
click at [277, 85] on link "Medical" at bounding box center [280, 84] width 29 height 19
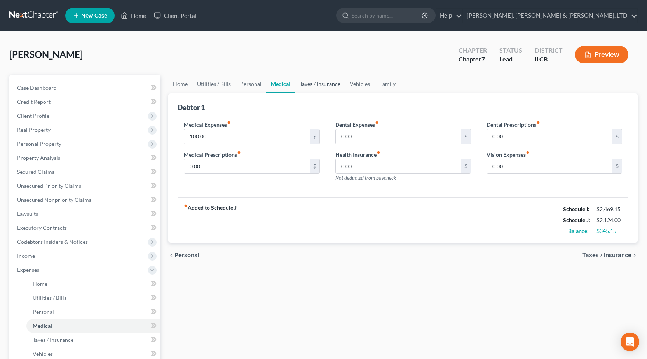
drag, startPoint x: 320, startPoint y: 85, endPoint x: 333, endPoint y: 84, distance: 12.8
click at [321, 85] on link "Taxes / Insurance" at bounding box center [320, 84] width 50 height 19
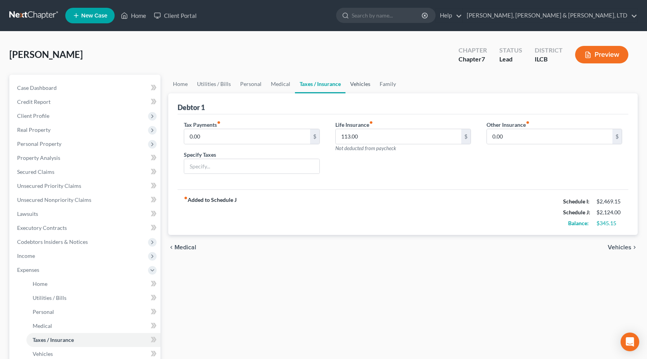
click at [352, 83] on link "Vehicles" at bounding box center [360, 84] width 30 height 19
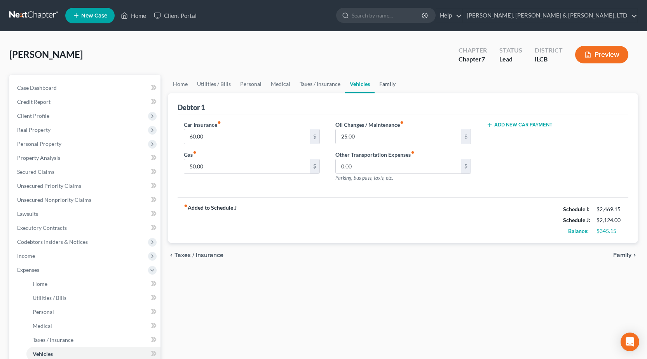
click at [385, 86] on link "Family" at bounding box center [387, 84] width 26 height 19
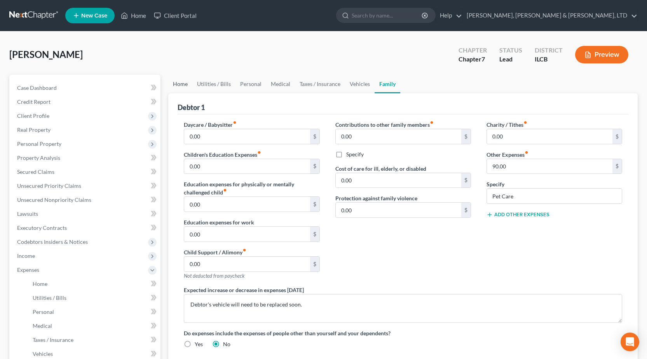
click at [180, 84] on link "Home" at bounding box center [180, 84] width 24 height 19
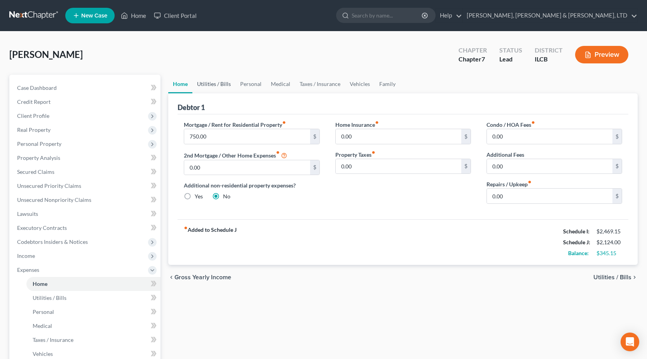
click at [221, 87] on link "Utilities / Bills" at bounding box center [213, 84] width 43 height 19
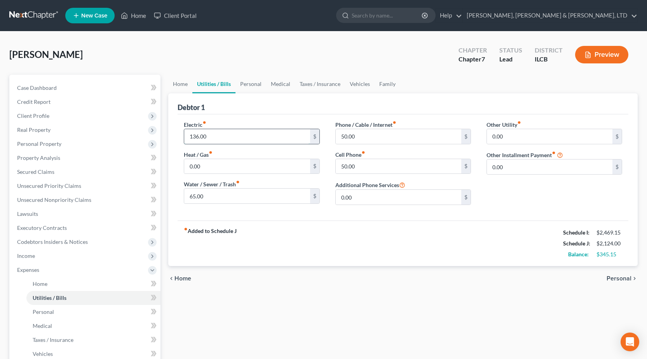
click at [213, 134] on input "136.00" at bounding box center [246, 136] width 125 height 15
type input "200"
click at [334, 265] on div "fiber_manual_record Added to Schedule J Schedule I: $2,469.15 Schedule J: $2,18…" at bounding box center [403, 242] width 451 height 45
click at [251, 82] on link "Personal" at bounding box center [250, 84] width 31 height 19
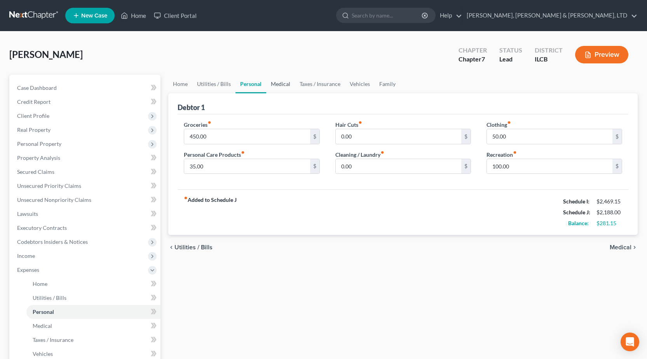
click at [281, 84] on link "Medical" at bounding box center [280, 84] width 29 height 19
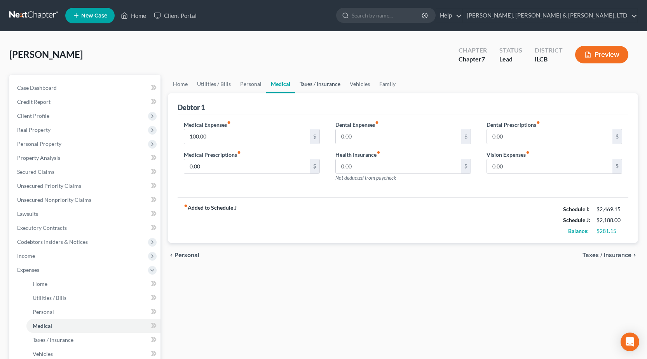
click at [326, 84] on link "Taxes / Insurance" at bounding box center [320, 84] width 50 height 19
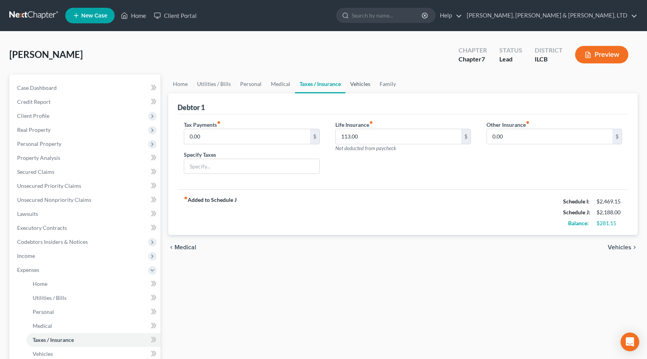
click at [355, 87] on link "Vehicles" at bounding box center [360, 84] width 30 height 19
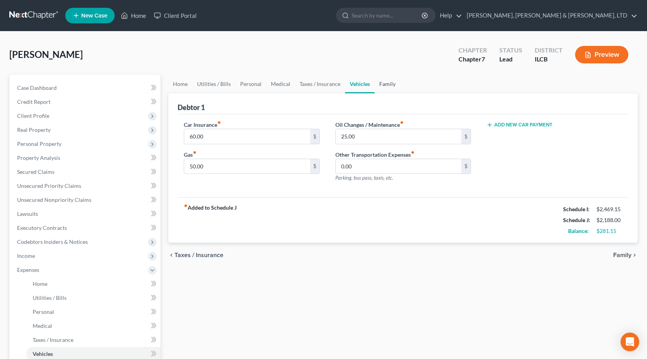
click at [378, 84] on link "Family" at bounding box center [387, 84] width 26 height 19
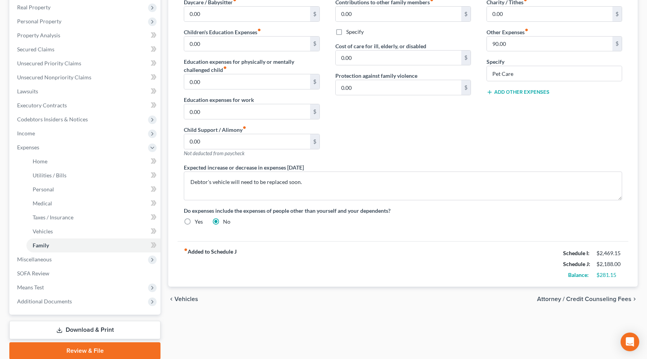
scroll to position [152, 0]
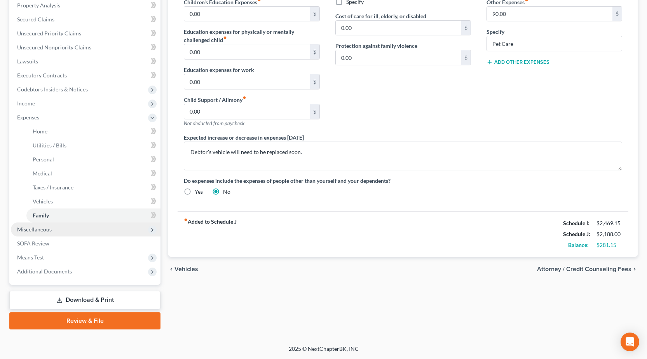
click at [46, 225] on span "Miscellaneous" at bounding box center [86, 229] width 150 height 14
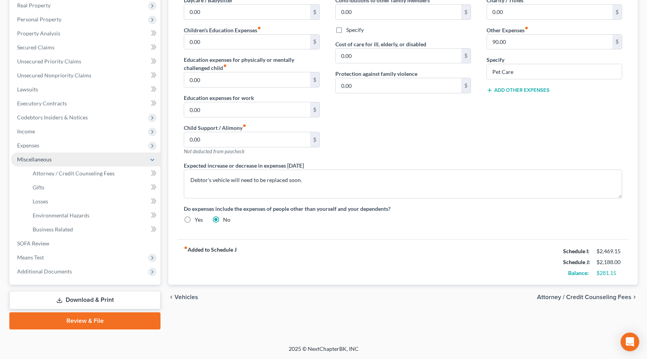
scroll to position [124, 0]
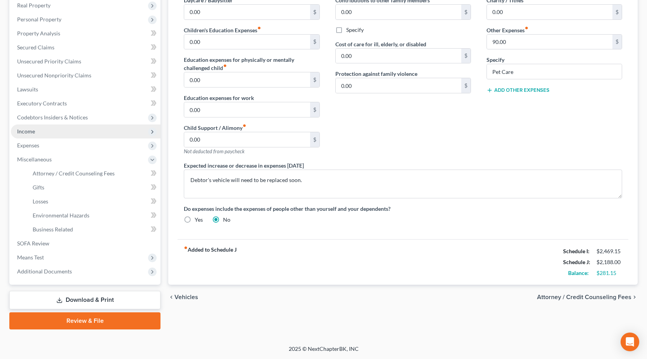
click at [44, 132] on span "Income" at bounding box center [86, 131] width 150 height 14
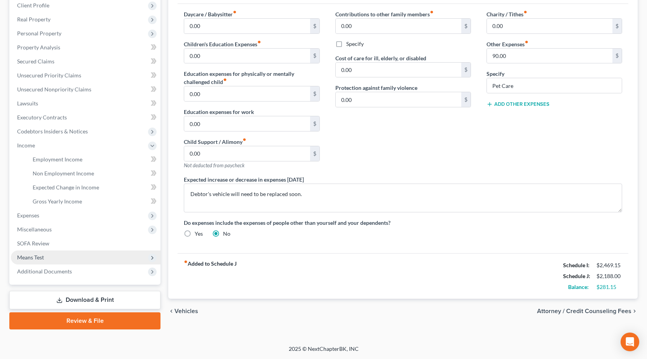
scroll to position [110, 0]
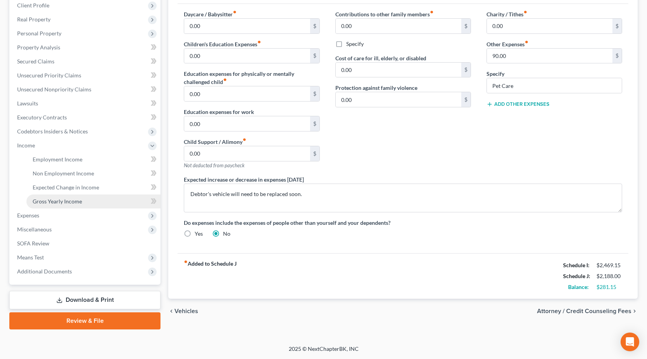
click at [60, 202] on span "Gross Yearly Income" at bounding box center [57, 201] width 49 height 7
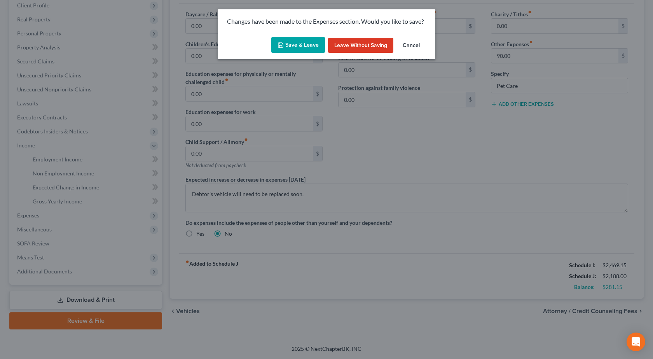
click at [292, 49] on button "Save & Leave" at bounding box center [298, 45] width 54 height 16
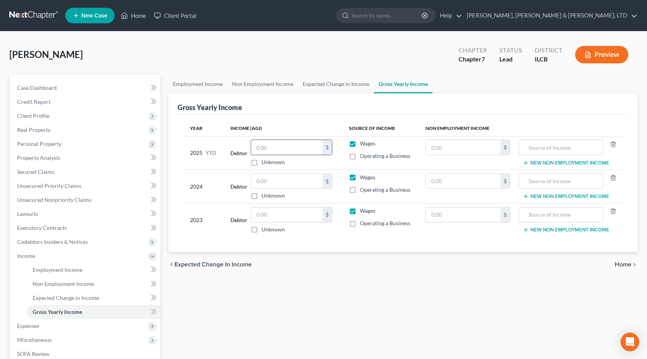
click at [278, 150] on input "text" at bounding box center [286, 147] width 71 height 15
click at [558, 149] on input "text" at bounding box center [560, 147] width 75 height 15
drag, startPoint x: 569, startPoint y: 146, endPoint x: 485, endPoint y: 141, distance: 84.9
click at [485, 141] on tr "2025 YTD Debtor $ Unknown Balance Undetermined $ Unknown Wages Operating a Busi…" at bounding box center [403, 152] width 438 height 33
type input "Social Security"
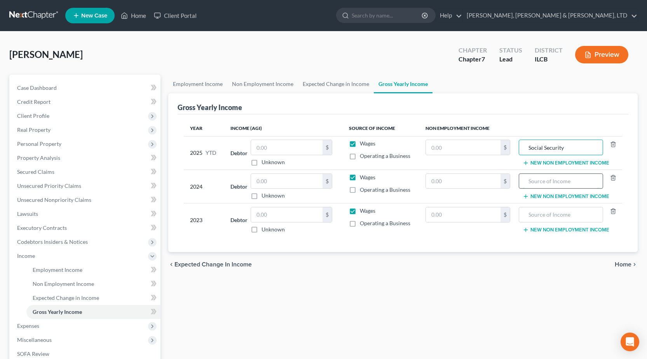
click at [538, 176] on input "text" at bounding box center [560, 181] width 75 height 15
paste input "Social Security"
type input "Social Security"
click at [547, 214] on input "text" at bounding box center [560, 214] width 75 height 15
paste input "Social Security"
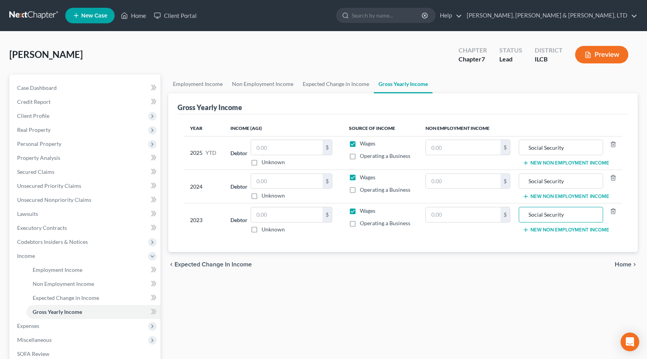
type input "Social Security"
click at [554, 163] on button "New Non Employment Income" at bounding box center [565, 163] width 87 height 6
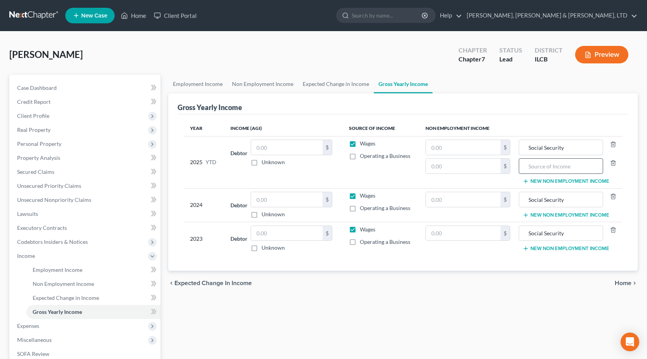
click at [551, 162] on input "text" at bounding box center [560, 165] width 75 height 15
drag, startPoint x: 555, startPoint y: 169, endPoint x: 475, endPoint y: 169, distance: 80.0
click at [475, 169] on tr "2025 YTD Debtor $ Unknown Balance Undetermined $ Unknown Wages Operating a Busi…" at bounding box center [403, 162] width 438 height 52
type input "Annuity"
click at [558, 214] on button "New Non Employment Income" at bounding box center [565, 215] width 87 height 6
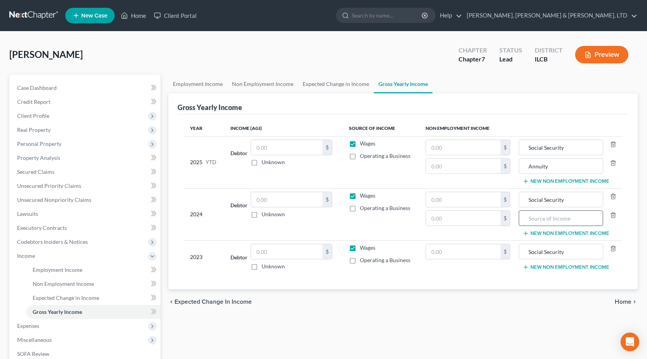
click at [534, 221] on input "text" at bounding box center [560, 218] width 75 height 15
paste input "Annuity"
type input "Annuity"
click at [545, 266] on button "New Non Employment Income" at bounding box center [565, 267] width 87 height 6
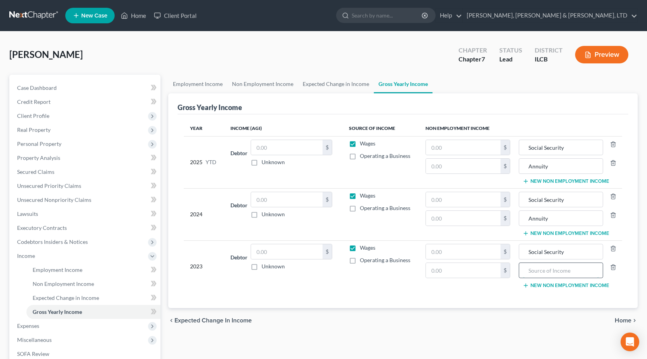
click at [541, 272] on input "text" at bounding box center [560, 270] width 75 height 15
paste input "Annuity"
type input "Annuity"
click at [457, 146] on input "text" at bounding box center [463, 147] width 75 height 15
click at [457, 141] on input "text" at bounding box center [463, 147] width 75 height 15
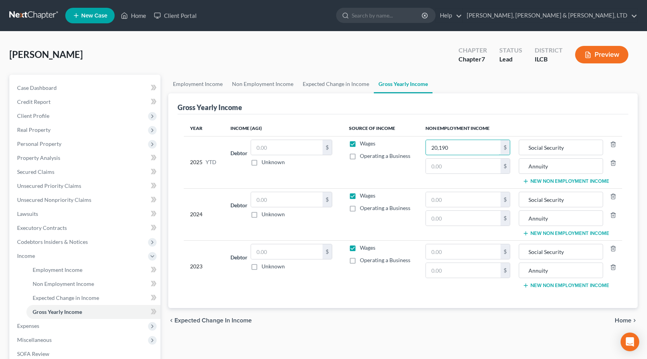
type input "20,190"
click at [514, 63] on div "Lead" at bounding box center [510, 59] width 23 height 9
click at [451, 202] on input "text" at bounding box center [463, 199] width 75 height 15
type input "23,637"
drag, startPoint x: 450, startPoint y: 259, endPoint x: 450, endPoint y: 253, distance: 5.5
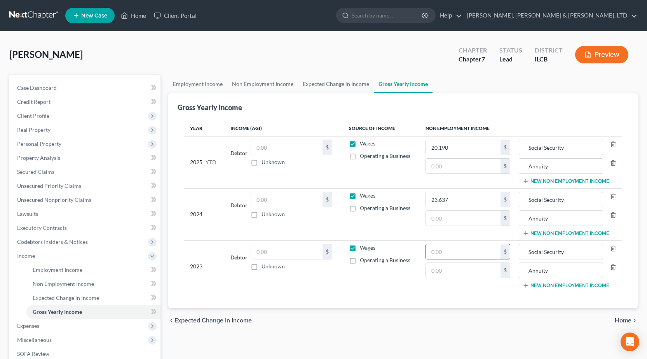
click at [450, 257] on input "text" at bounding box center [463, 251] width 75 height 15
type input "22,904"
click at [409, 234] on td "Wages Operating a Business" at bounding box center [381, 214] width 77 height 52
click at [450, 169] on input "text" at bounding box center [463, 165] width 75 height 15
click at [458, 169] on input "text" at bounding box center [463, 165] width 75 height 15
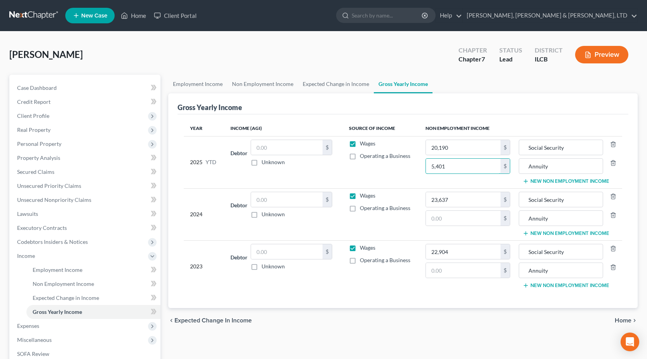
drag, startPoint x: 459, startPoint y: 170, endPoint x: 414, endPoint y: 160, distance: 46.2
click at [414, 160] on tr "2025 YTD Debtor $ Unknown Balance Undetermined $ Unknown Wages Operating a Busi…" at bounding box center [403, 162] width 438 height 52
type input "5,401"
click at [453, 221] on input "text" at bounding box center [463, 218] width 75 height 15
paste input "5,401"
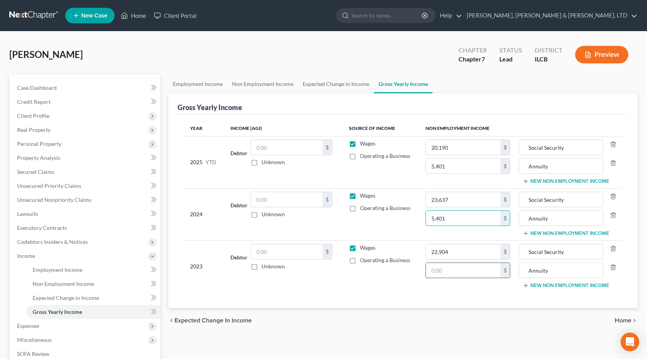
type input "5,401"
click at [454, 269] on input "text" at bounding box center [463, 270] width 75 height 15
paste input "5,401"
type input "5,401"
click at [349, 303] on div "Year Income (AGI) Source of Income Non Employment Income 2025 YTD Debtor $ Unkn…" at bounding box center [403, 210] width 451 height 193
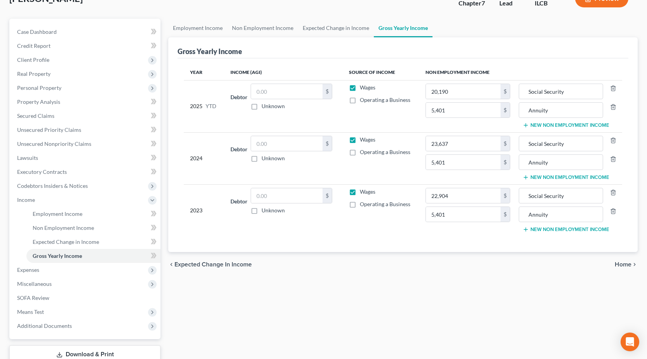
scroll to position [110, 0]
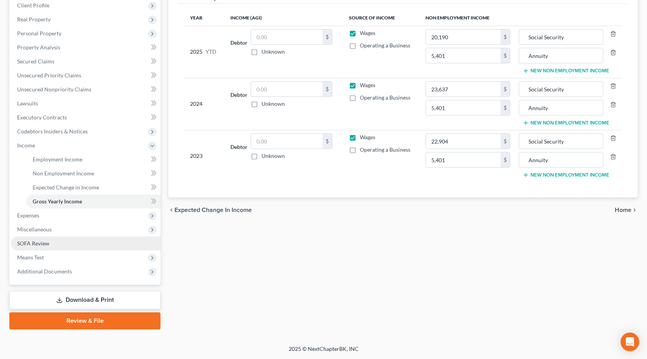
click at [58, 241] on link "SOFA Review" at bounding box center [86, 243] width 150 height 14
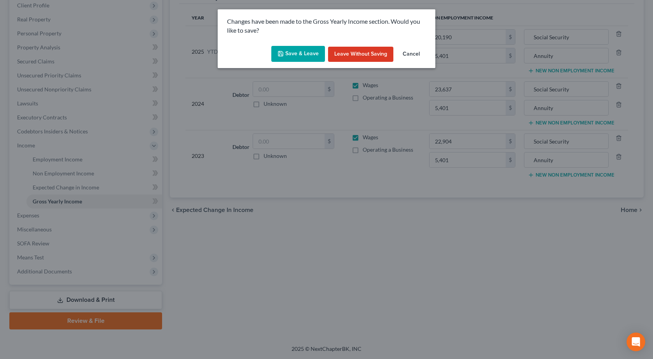
click at [293, 55] on button "Save & Leave" at bounding box center [298, 54] width 54 height 16
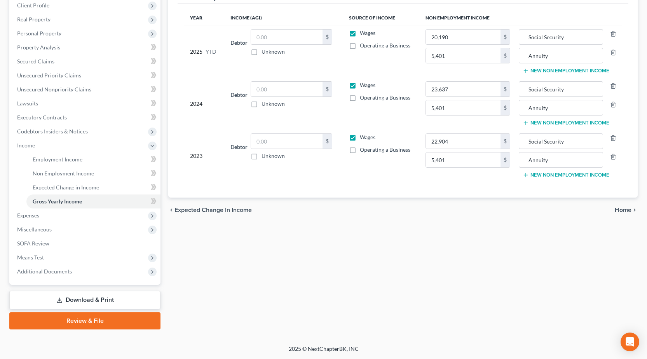
type input "5,401.00"
type input "Annuity"
type input "5,401.00"
type input "Annuity"
type input "5,401.00"
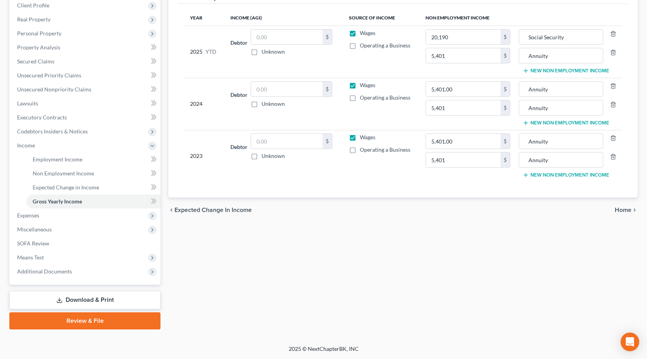
type input "Annuity"
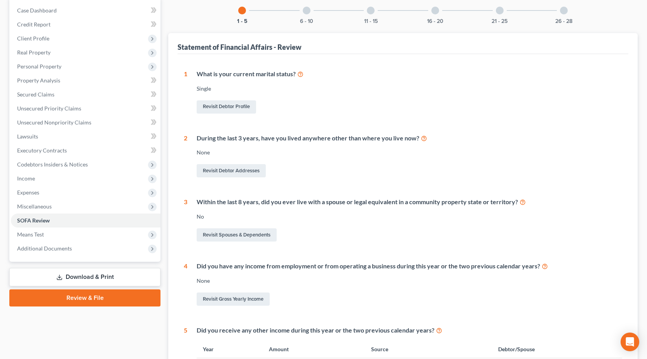
scroll to position [76, 0]
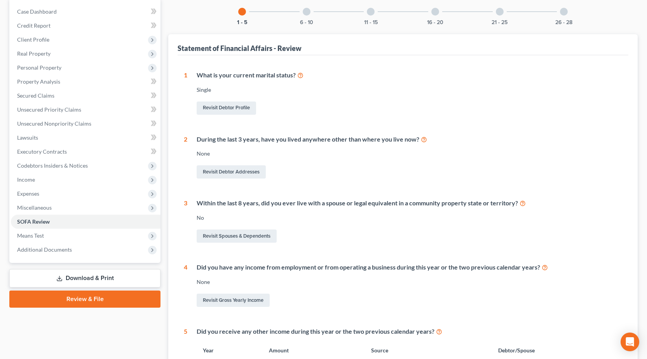
click at [306, 15] on div at bounding box center [307, 12] width 8 height 8
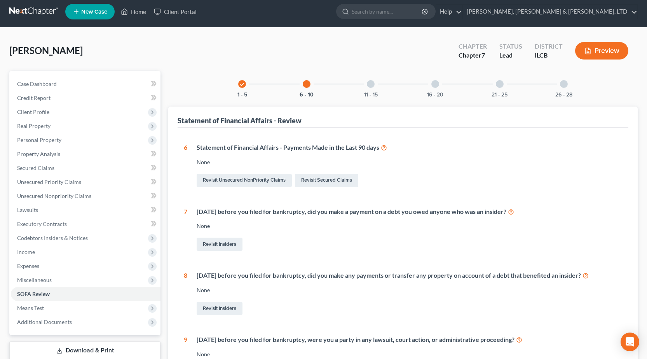
scroll to position [0, 0]
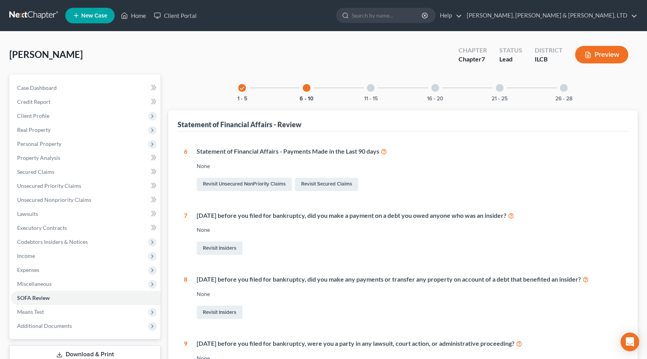
click at [377, 92] on div "11 - 15" at bounding box center [370, 88] width 26 height 26
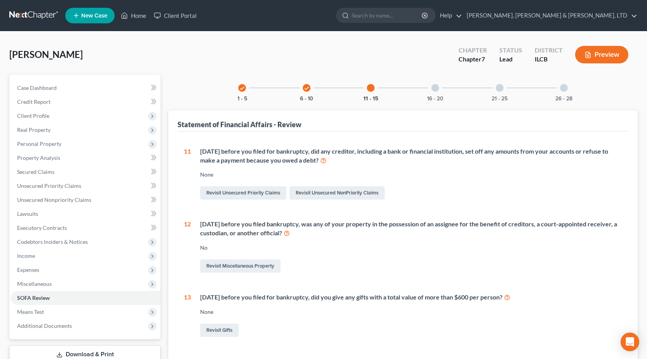
click at [429, 83] on div "16 - 20" at bounding box center [435, 88] width 26 height 26
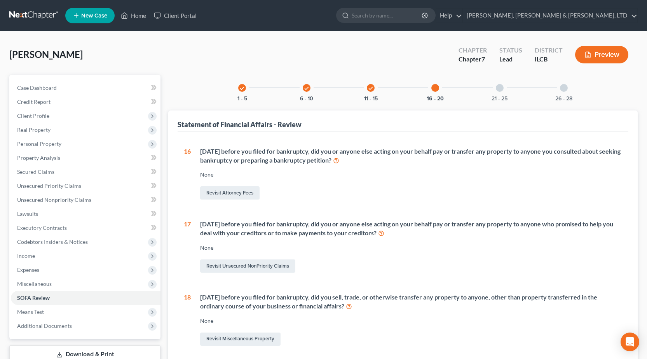
click at [495, 89] on div "21 - 25" at bounding box center [499, 88] width 26 height 26
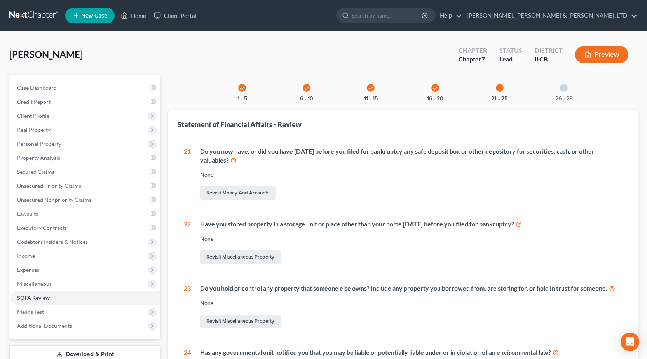
click at [564, 89] on div at bounding box center [564, 88] width 8 height 8
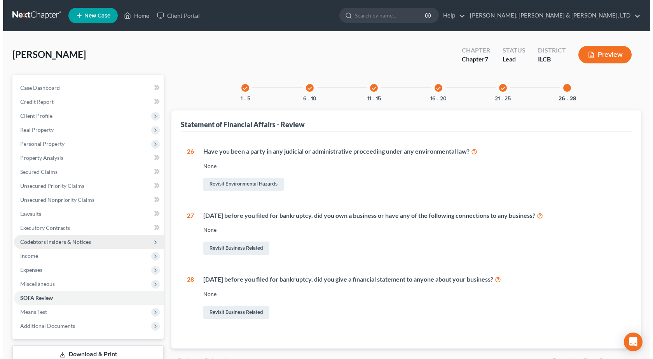
scroll to position [54, 0]
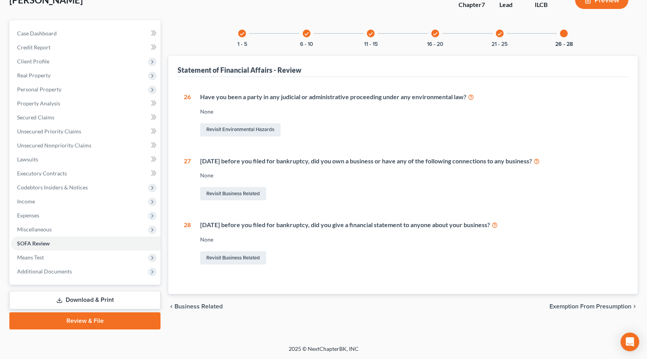
click at [111, 300] on link "Download & Print" at bounding box center [84, 300] width 151 height 18
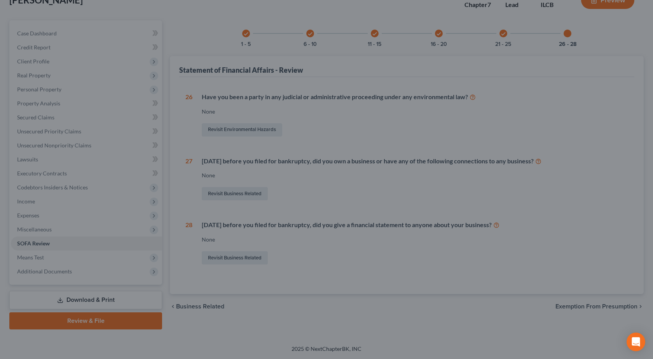
click at [304, 218] on div at bounding box center [326, 179] width 653 height 359
click at [124, 151] on div at bounding box center [326, 179] width 653 height 359
click at [225, 129] on div at bounding box center [326, 179] width 653 height 359
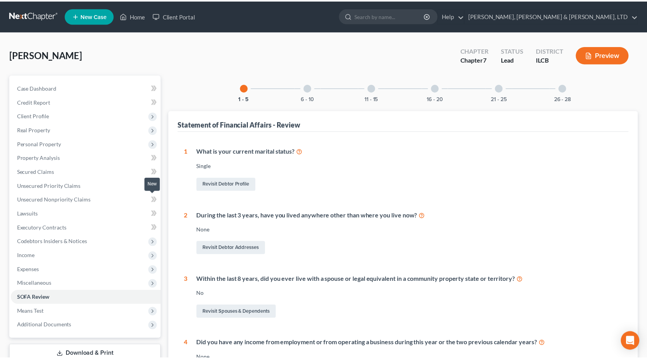
scroll to position [54, 0]
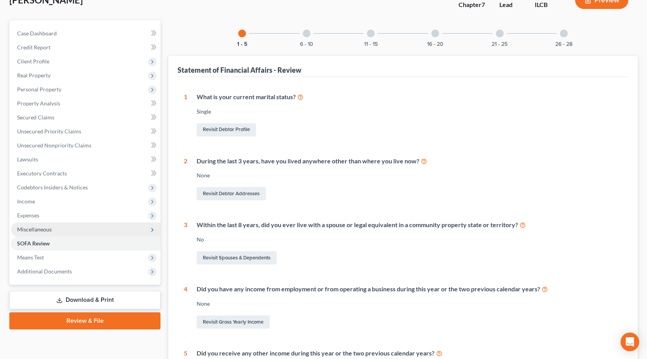
click at [39, 226] on span "Miscellaneous" at bounding box center [34, 229] width 35 height 7
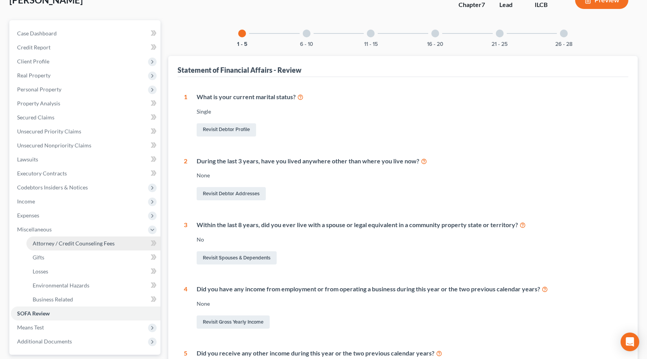
click at [62, 242] on span "Attorney / Credit Counseling Fees" at bounding box center [74, 243] width 82 height 7
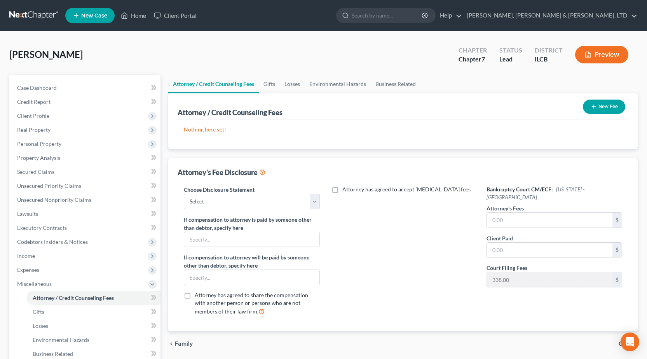
click at [604, 104] on button "New Fee" at bounding box center [604, 106] width 42 height 14
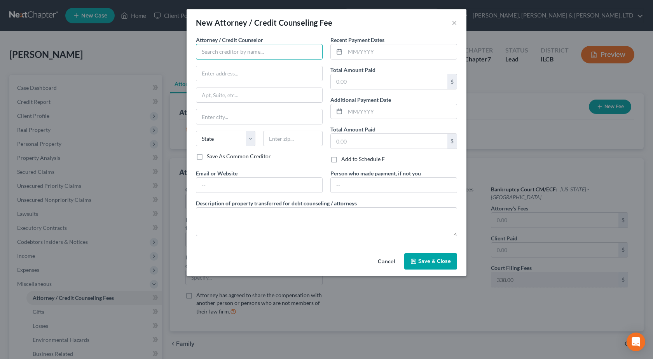
click at [268, 50] on input "text" at bounding box center [259, 52] width 127 height 16
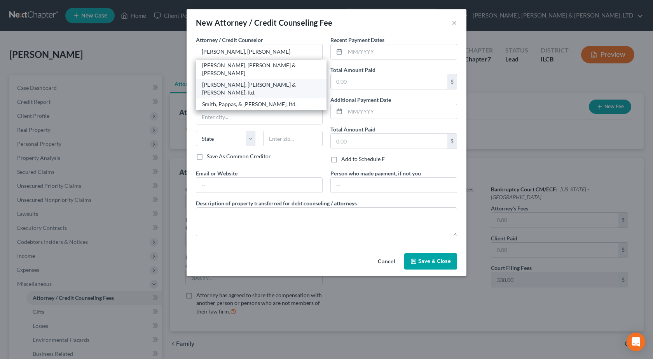
click at [247, 81] on div "Smith, Pappas & Jones, ltd." at bounding box center [261, 89] width 118 height 16
type input "Smith, Pappas & Jones, ltd."
type input "622 Jackson Avenue"
type input "Charleston"
select select "14"
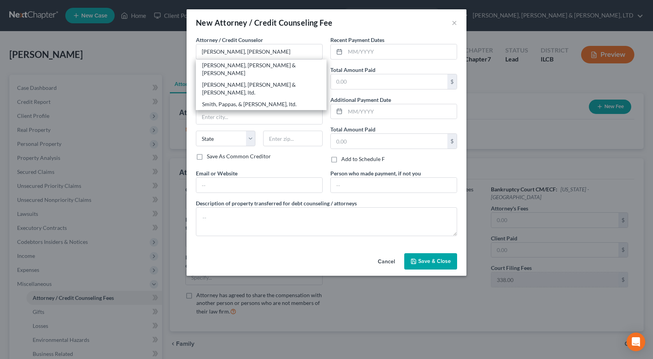
type input "61920"
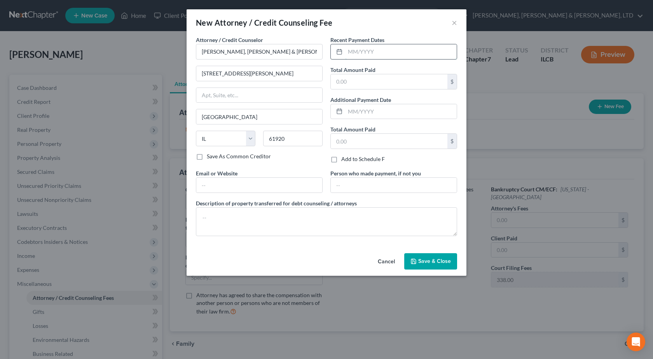
click at [370, 49] on input "text" at bounding box center [400, 51] width 111 height 15
type input "10/8/2025"
click at [371, 78] on input "text" at bounding box center [389, 81] width 117 height 15
type input "912"
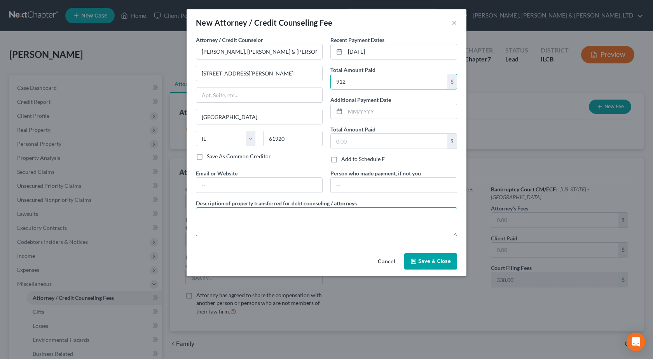
click at [244, 228] on textarea at bounding box center [326, 221] width 261 height 29
type textarea "Chapter 7 Bankruptcy Assistance"
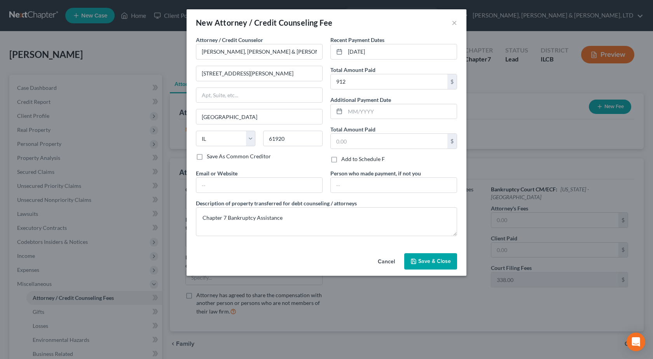
click at [429, 266] on button "Save & Close" at bounding box center [430, 261] width 53 height 16
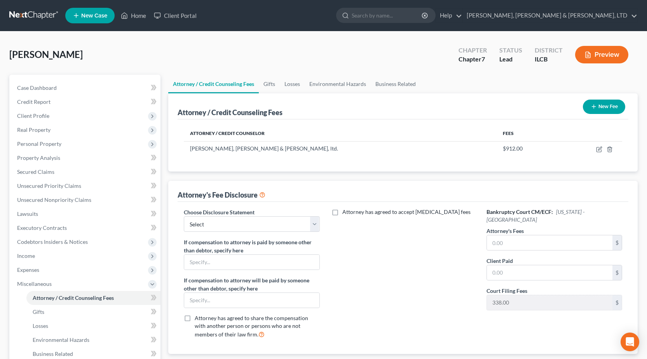
click at [615, 108] on button "New Fee" at bounding box center [604, 106] width 42 height 14
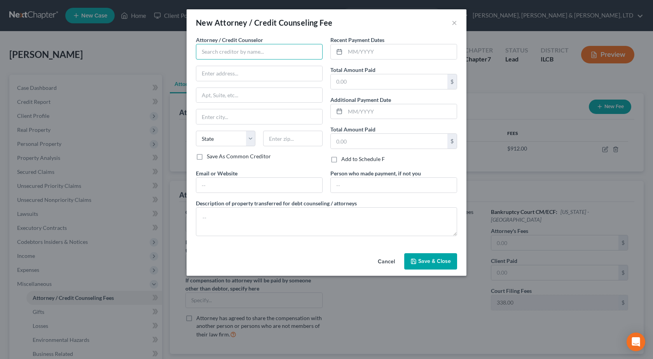
click at [259, 52] on input "text" at bounding box center [259, 52] width 127 height 16
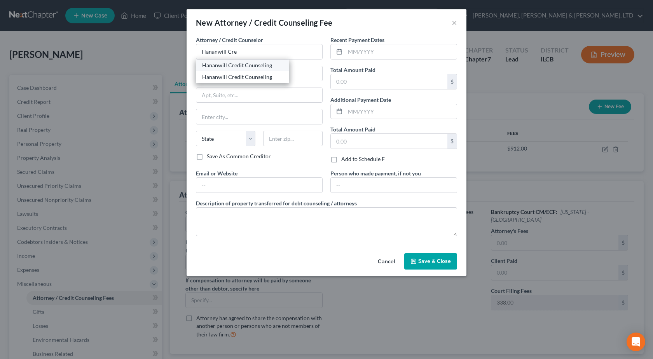
click at [240, 63] on div "Hananwill Credit Counseling" at bounding box center [242, 65] width 81 height 8
type input "Hananwill Credit Counseling"
type input "115 N Cross St"
type input "Robinson"
select select "14"
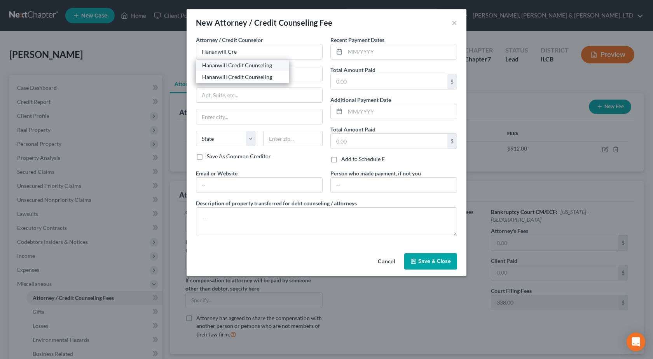
type input "62454"
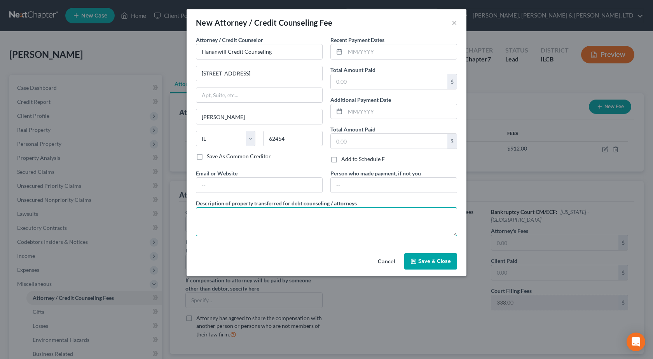
click at [265, 234] on textarea at bounding box center [326, 221] width 261 height 29
type textarea "Pre-Bankruptcy Credit Counseling"
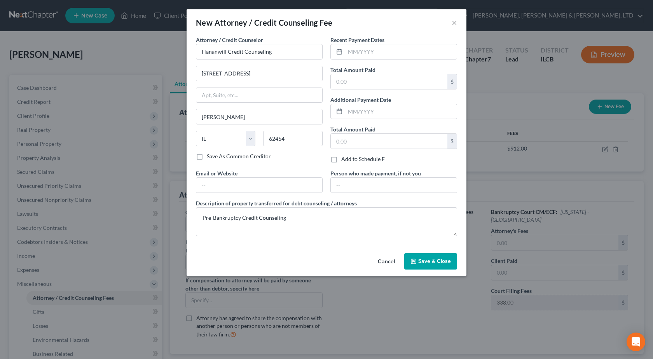
click at [431, 260] on span "Save & Close" at bounding box center [434, 261] width 33 height 7
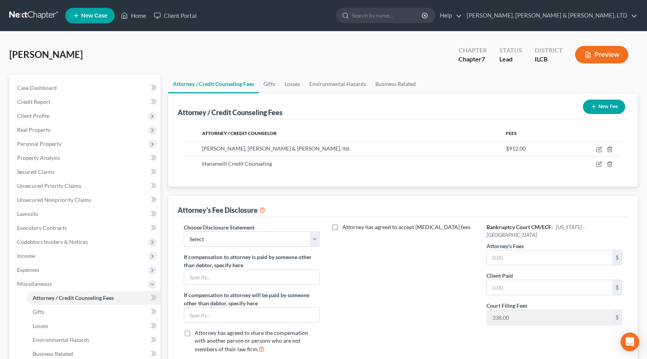
click at [497, 242] on label "Attorney's Fees" at bounding box center [504, 246] width 37 height 8
click at [522, 251] on input "text" at bounding box center [549, 257] width 125 height 15
type input "912"
click at [387, 293] on div "Attorney has agreed to accept retainer fees" at bounding box center [402, 291] width 151 height 136
click at [245, 232] on select "Select Southern Central" at bounding box center [252, 239] width 136 height 16
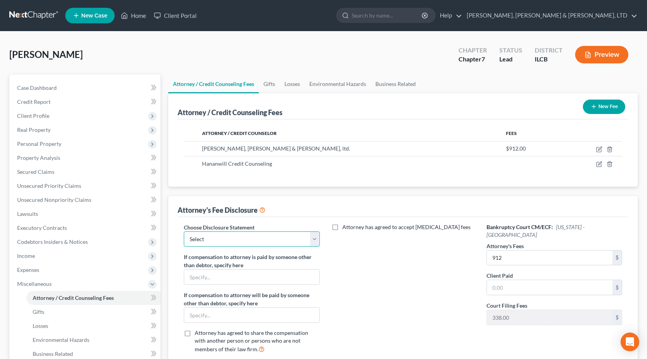
select select "1"
click at [184, 231] on select "Select Southern Central" at bounding box center [252, 239] width 136 height 16
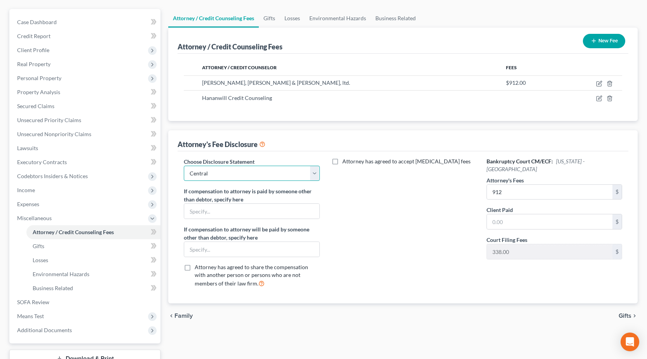
scroll to position [124, 0]
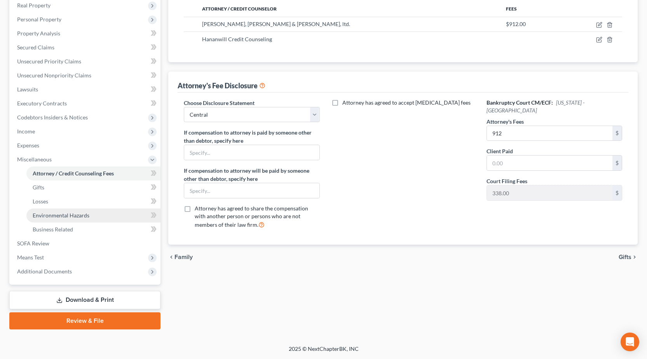
click at [70, 210] on link "Environmental Hazards" at bounding box center [93, 215] width 134 height 14
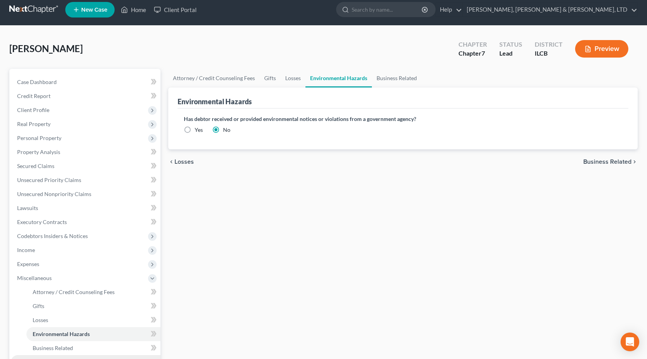
scroll to position [124, 0]
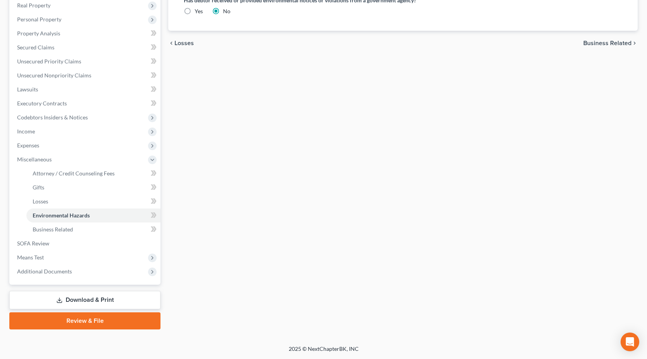
click at [85, 299] on link "Download & Print" at bounding box center [84, 300] width 151 height 18
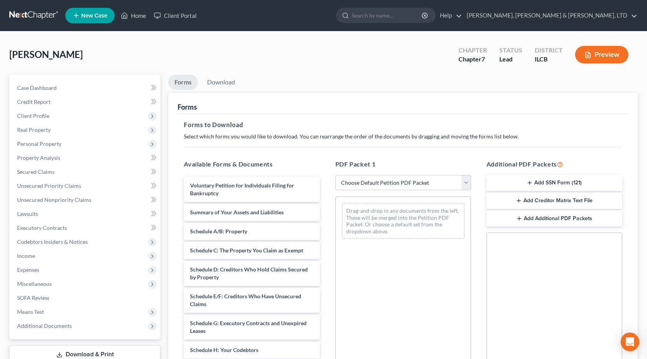
drag, startPoint x: 409, startPoint y: 186, endPoint x: 401, endPoint y: 189, distance: 8.2
click at [409, 186] on select "Choose Default Petition PDF Packet Complete Bankruptcy Petition (all forms and …" at bounding box center [403, 183] width 136 height 16
select select "0"
click at [335, 175] on select "Choose Default Petition PDF Packet Complete Bankruptcy Petition (all forms and …" at bounding box center [403, 183] width 136 height 16
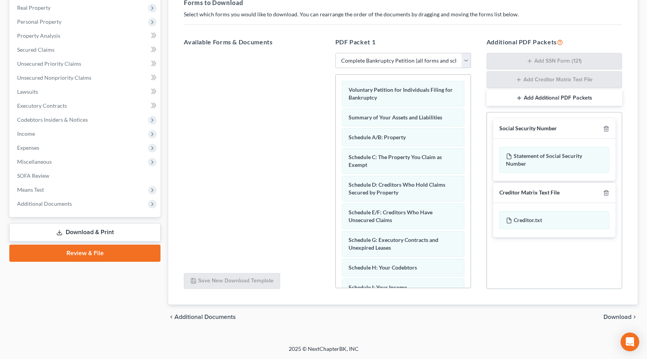
click at [612, 316] on span "Download" at bounding box center [617, 316] width 28 height 6
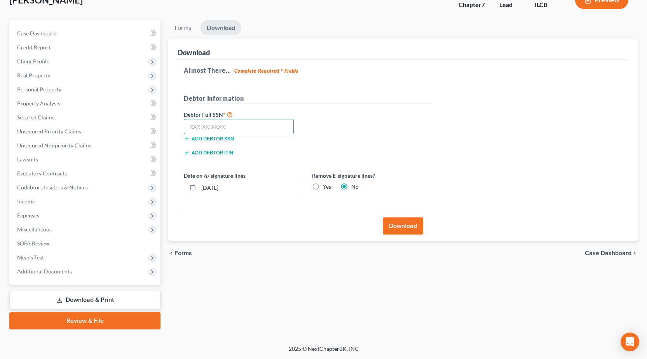
click at [250, 130] on input "text" at bounding box center [239, 127] width 110 height 16
type input "319-38-5261"
click at [323, 185] on label "Yes" at bounding box center [327, 187] width 8 height 8
click at [326, 185] on input "Yes" at bounding box center [328, 185] width 5 height 5
radio input "true"
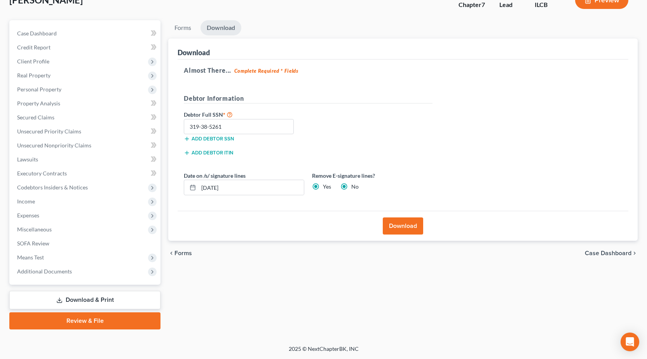
radio input "false"
click at [395, 223] on button "Download" at bounding box center [403, 225] width 40 height 17
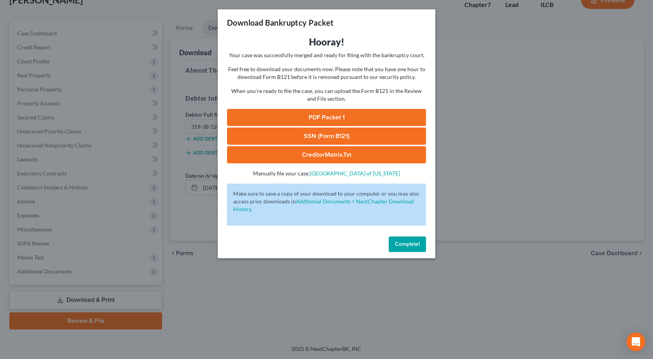
click at [338, 111] on link "PDF Packet 1" at bounding box center [326, 117] width 199 height 17
click at [329, 138] on link "SSN (Form B121)" at bounding box center [326, 135] width 199 height 17
click at [505, 225] on div "Download Bankruptcy Packet Hooray! Your case was successfully merged and ready …" at bounding box center [326, 179] width 653 height 359
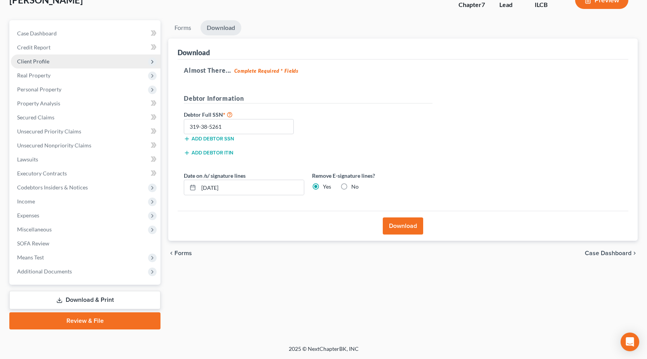
click at [36, 60] on span "Client Profile" at bounding box center [33, 61] width 32 height 7
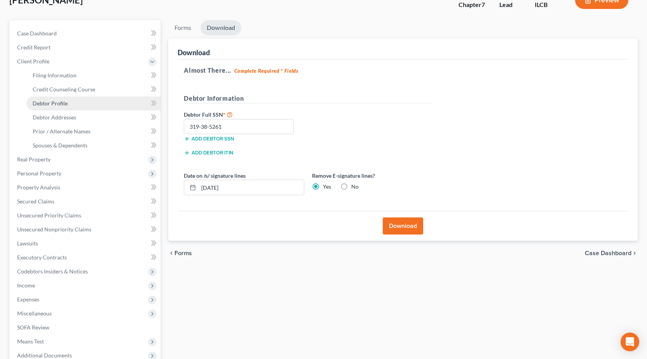
click at [71, 103] on link "Debtor Profile" at bounding box center [93, 103] width 134 height 14
select select "0"
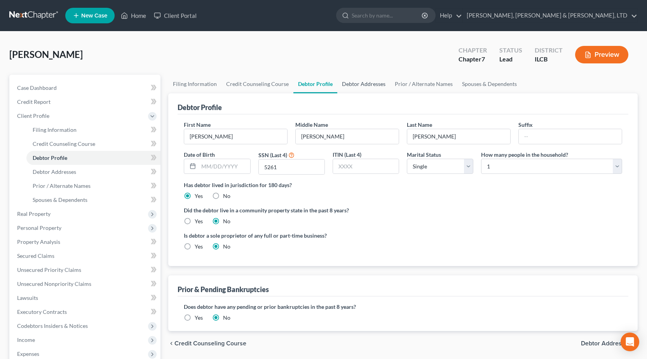
click at [348, 85] on link "Debtor Addresses" at bounding box center [363, 84] width 53 height 19
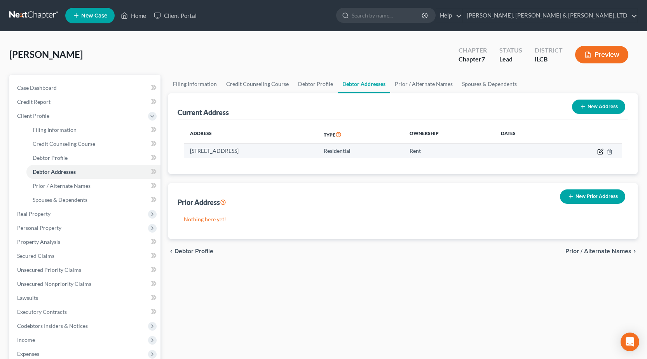
click at [599, 151] on icon "button" at bounding box center [600, 150] width 3 height 3
select select "14"
select select "0"
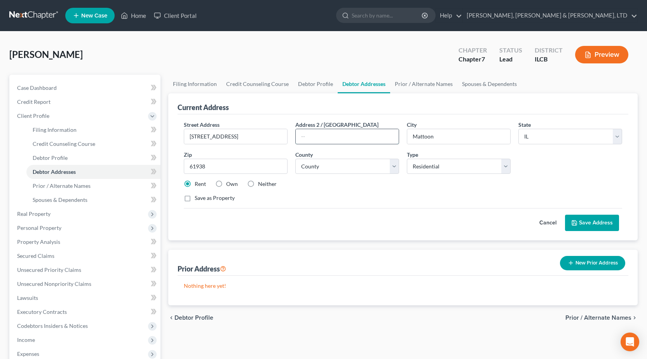
click at [359, 132] on input "text" at bounding box center [347, 136] width 103 height 15
type input "Apt 8"
click at [607, 219] on button "Save Address" at bounding box center [592, 222] width 54 height 16
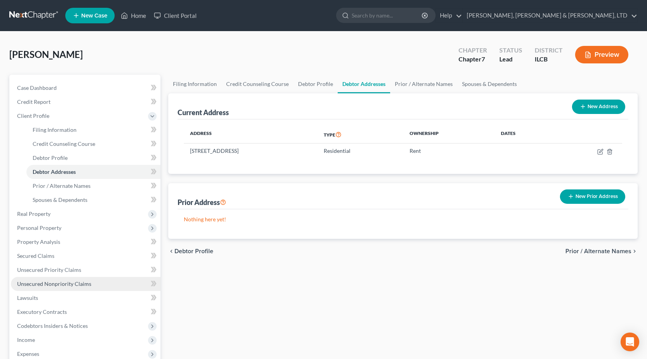
click at [68, 289] on link "Unsecured Nonpriority Claims" at bounding box center [86, 284] width 150 height 14
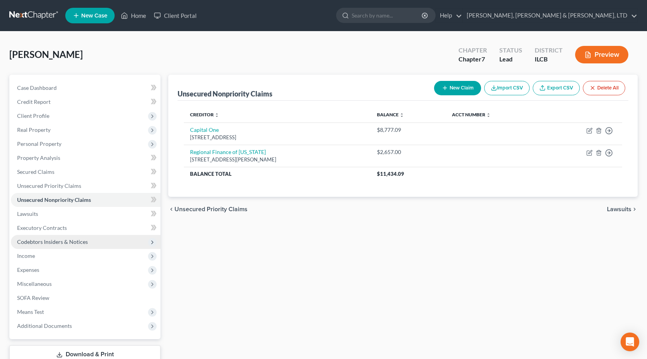
click at [74, 243] on span "Codebtors Insiders & Notices" at bounding box center [52, 241] width 71 height 7
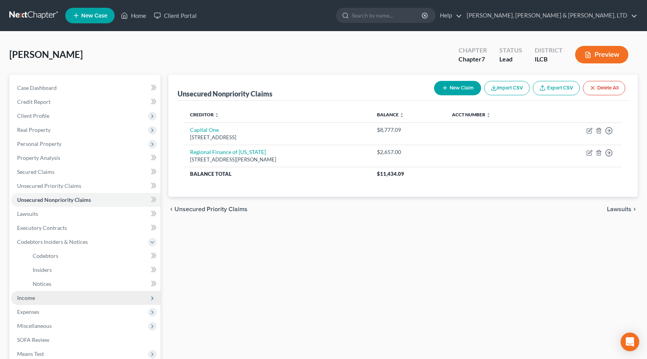
click at [52, 301] on span "Income" at bounding box center [86, 298] width 150 height 14
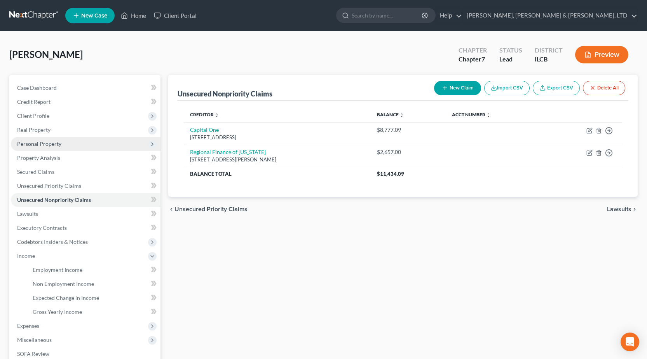
click at [79, 148] on span "Personal Property" at bounding box center [86, 144] width 150 height 14
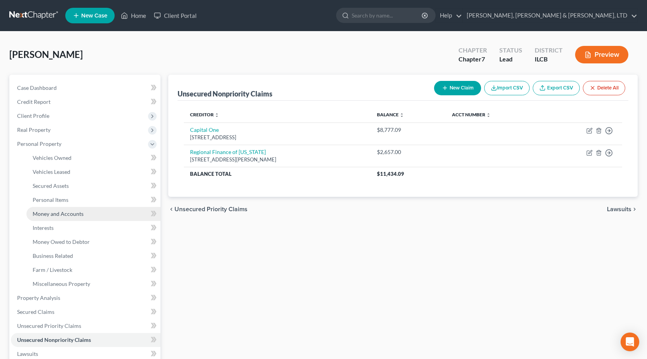
click at [78, 211] on span "Money and Accounts" at bounding box center [58, 213] width 51 height 7
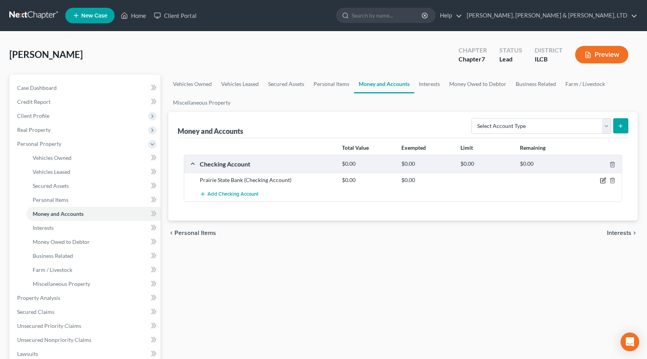
click at [604, 181] on icon "button" at bounding box center [603, 180] width 6 height 6
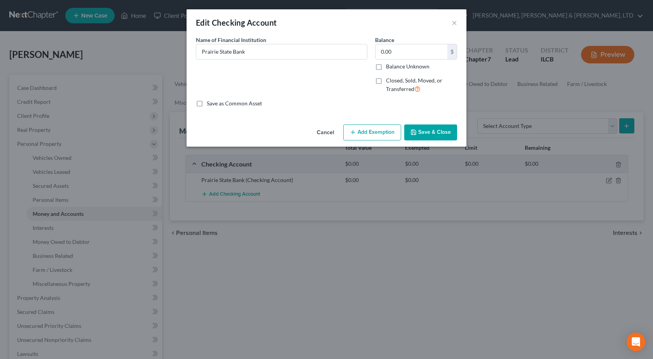
click at [413, 44] on div "Balance 0.00 $ Balance Unknown Balance Undetermined 0.00 $ Balance Unknown" at bounding box center [416, 53] width 82 height 35
click at [412, 50] on input "0.00" at bounding box center [411, 51] width 72 height 15
click at [379, 124] on div "Cancel Add Exemption Save & Close" at bounding box center [326, 134] width 280 height 26
click at [375, 129] on button "Add Exemption" at bounding box center [372, 132] width 58 height 16
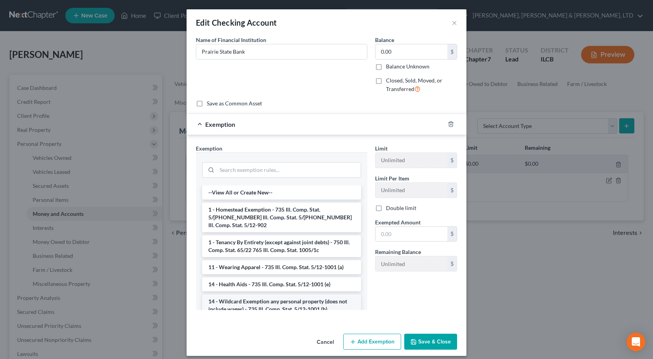
click at [239, 300] on li "14 - Wildcard Exemption any personal property (does not include wages) - 735 Il…" at bounding box center [281, 305] width 159 height 22
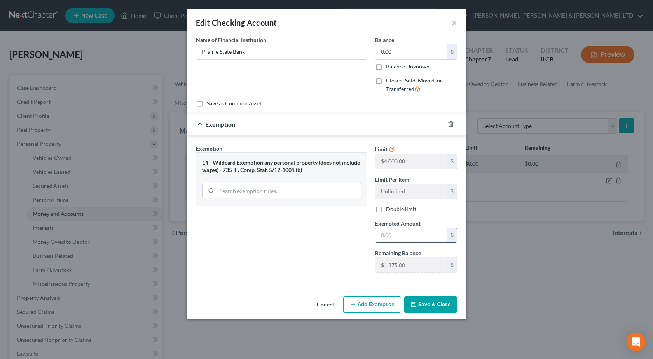
click at [409, 234] on input "text" at bounding box center [411, 235] width 72 height 15
type input "1,000"
click at [404, 52] on input "0.00" at bounding box center [411, 51] width 72 height 15
type input "1,875"
click at [416, 238] on input "1,000" at bounding box center [411, 235] width 72 height 15
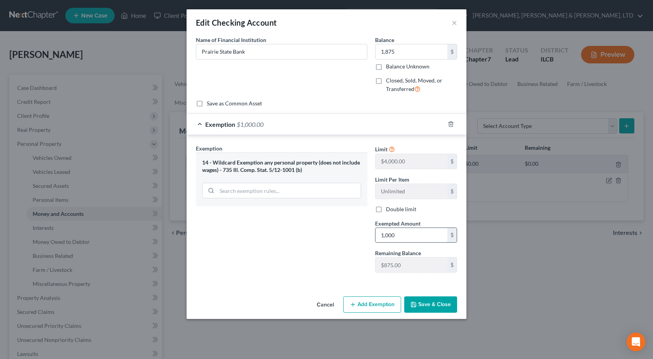
click at [416, 238] on input "1,000" at bounding box center [411, 235] width 72 height 15
type input "1,875"
drag, startPoint x: 305, startPoint y: 251, endPoint x: 312, endPoint y: 251, distance: 7.0
click at [306, 251] on div "Exemption Set must be selected for CA. Exemption * 14 - Wildcard Exemption any …" at bounding box center [281, 211] width 179 height 134
click at [435, 302] on button "Save & Close" at bounding box center [430, 304] width 53 height 16
